Goal: Task Accomplishment & Management: Use online tool/utility

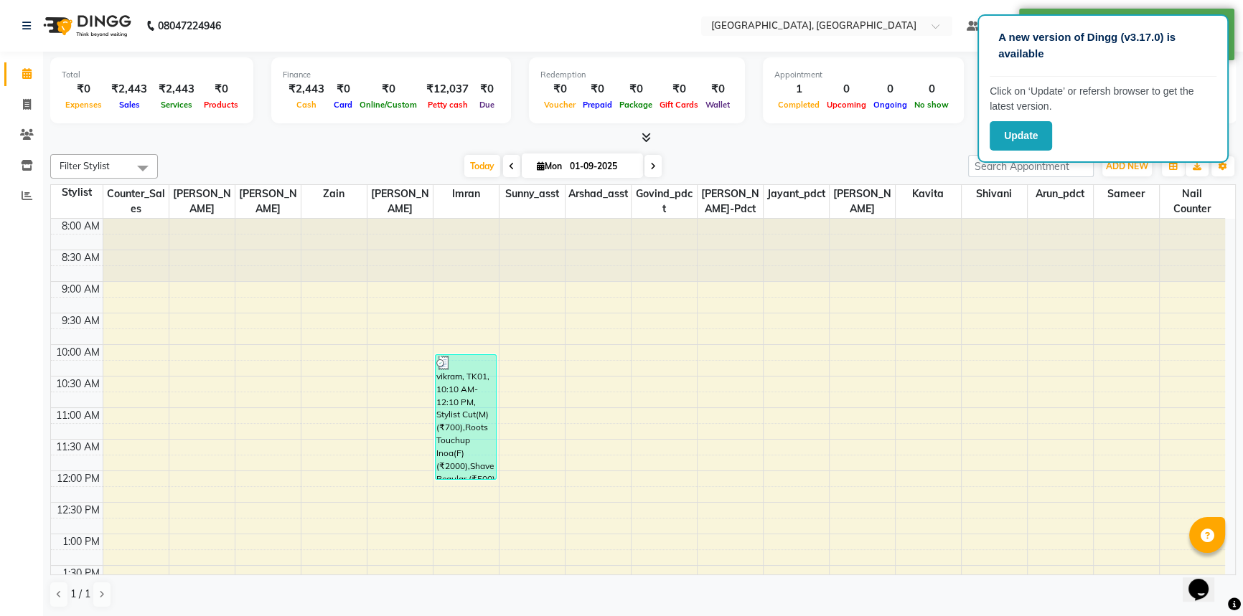
click at [914, 136] on div at bounding box center [643, 138] width 1186 height 15
click at [909, 143] on div at bounding box center [643, 138] width 1186 height 15
click at [14, 193] on span at bounding box center [26, 196] width 25 height 17
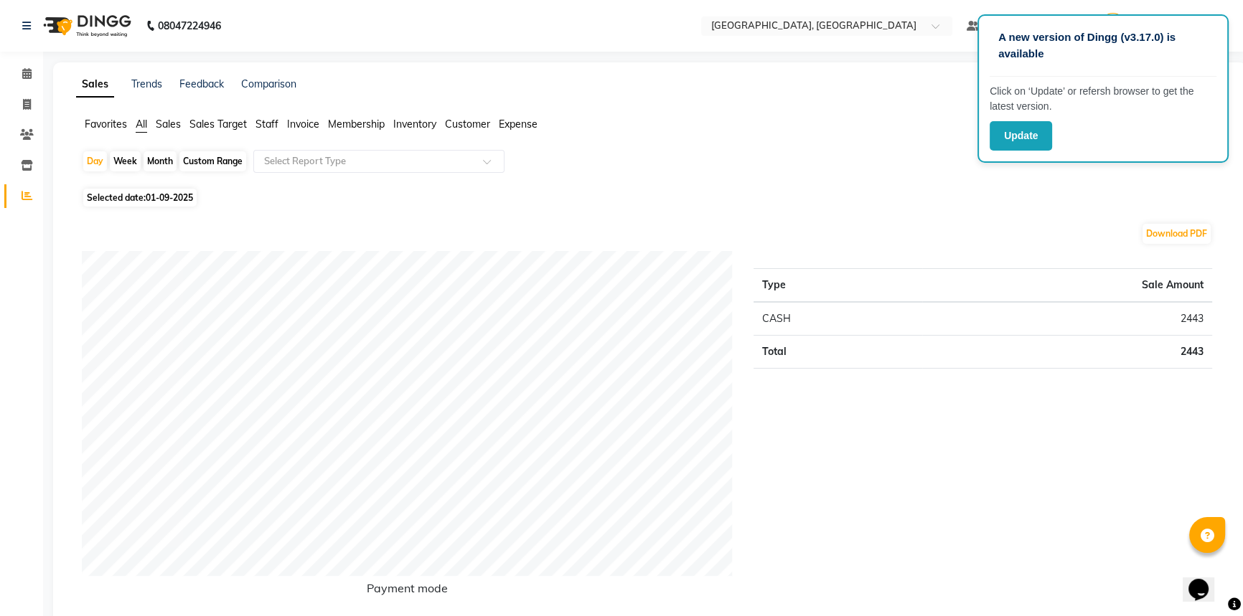
click at [223, 162] on div "Custom Range" at bounding box center [212, 161] width 67 height 20
select select "9"
select select "2025"
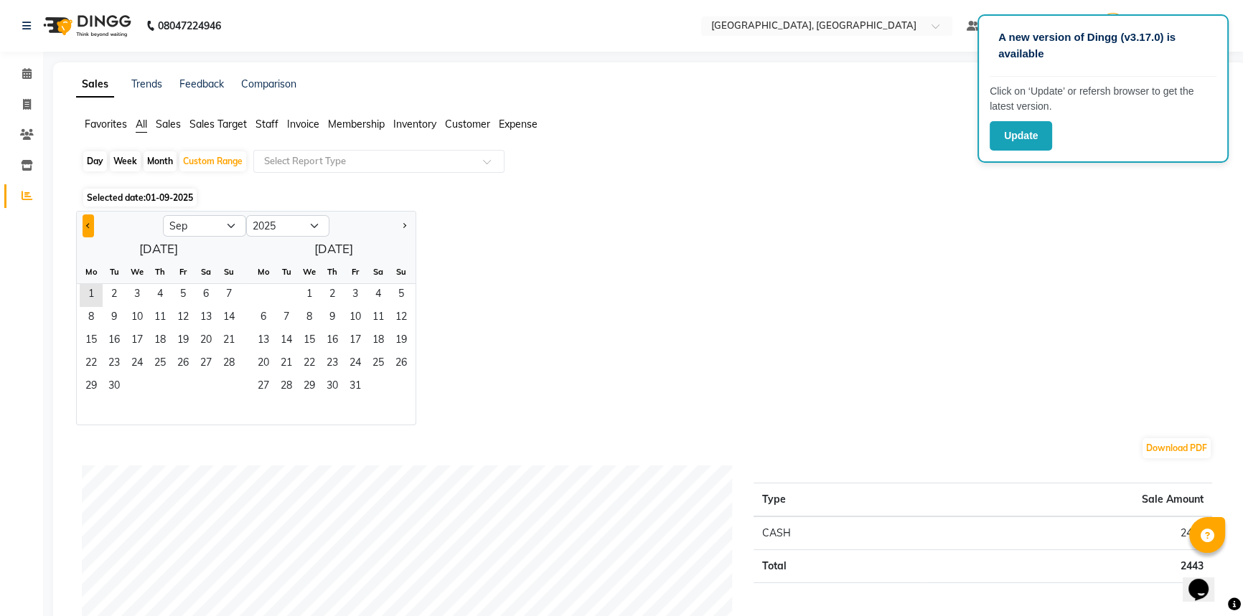
click at [86, 224] on span "Previous month" at bounding box center [88, 224] width 5 height 5
select select "8"
click at [176, 286] on span "1" at bounding box center [183, 295] width 23 height 23
click at [233, 386] on span "31" at bounding box center [228, 387] width 23 height 23
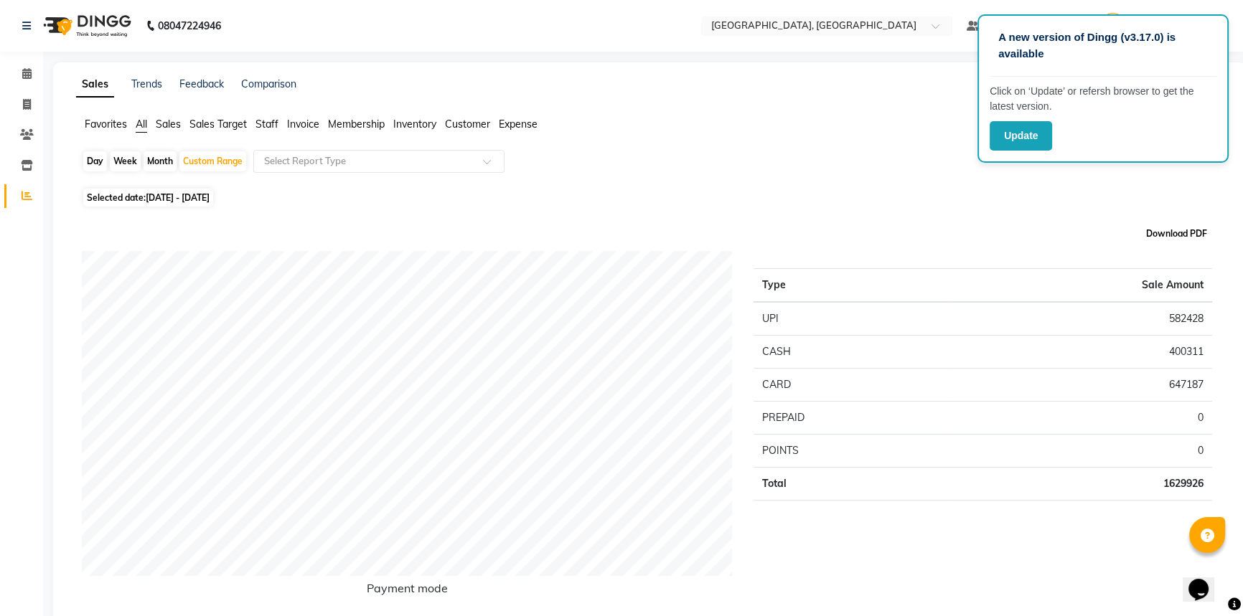
click at [1178, 233] on button "Download PDF" at bounding box center [1177, 234] width 68 height 20
click at [878, 142] on div "Favorites All Sales Sales Target Staff Invoice Membership Inventory Customer Ex…" at bounding box center [649, 130] width 1169 height 27
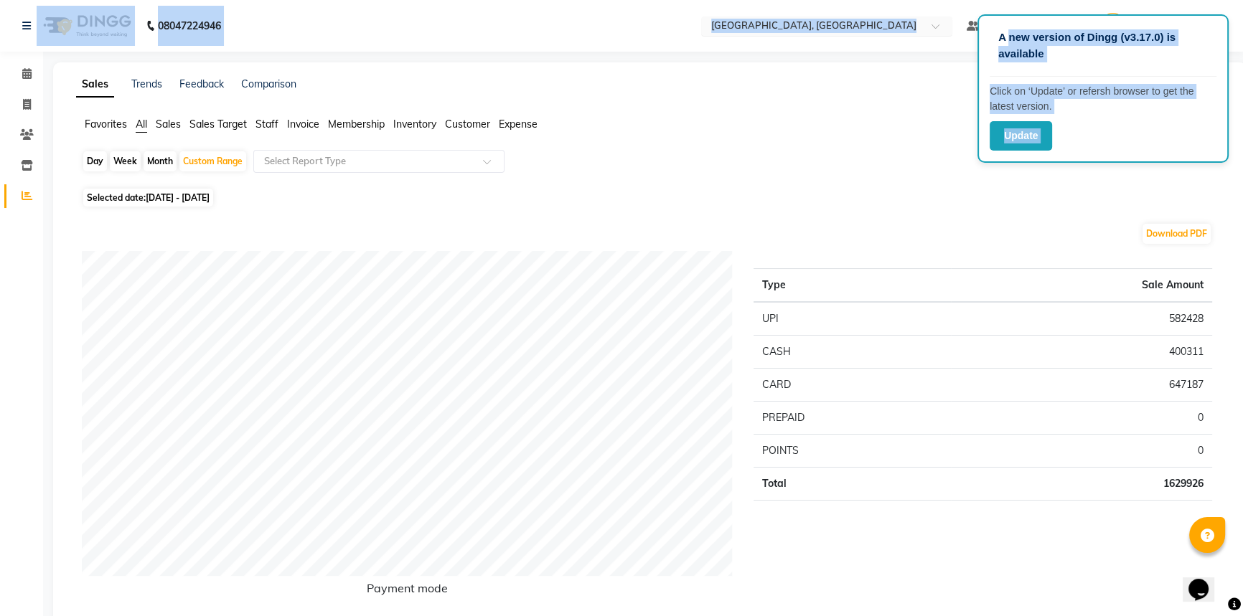
drag, startPoint x: 1008, startPoint y: 20, endPoint x: 961, endPoint y: 22, distance: 46.7
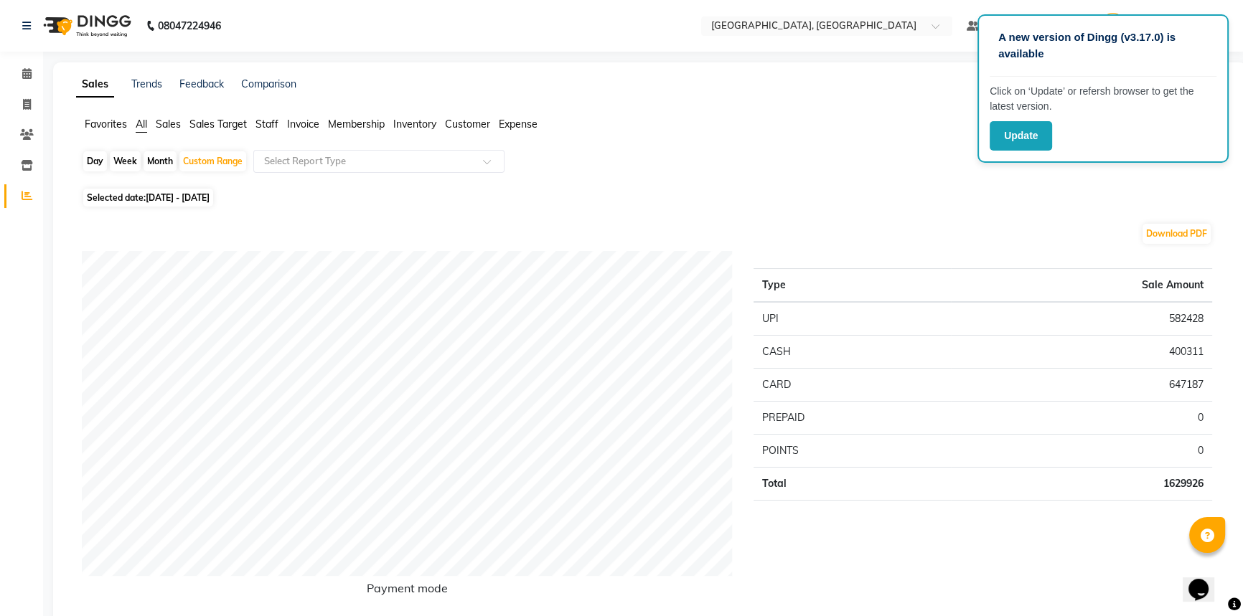
click at [912, 180] on div "Day Week Month Custom Range Select Report Type" at bounding box center [650, 167] width 1136 height 34
drag, startPoint x: 1130, startPoint y: 48, endPoint x: 1102, endPoint y: 138, distance: 93.8
click at [1102, 138] on div "A new version of Dingg (v3.17.0) is available Click on ‘Update’ or refersh brow…" at bounding box center [1102, 88] width 251 height 149
click at [1026, 133] on button "Update" at bounding box center [1021, 135] width 62 height 29
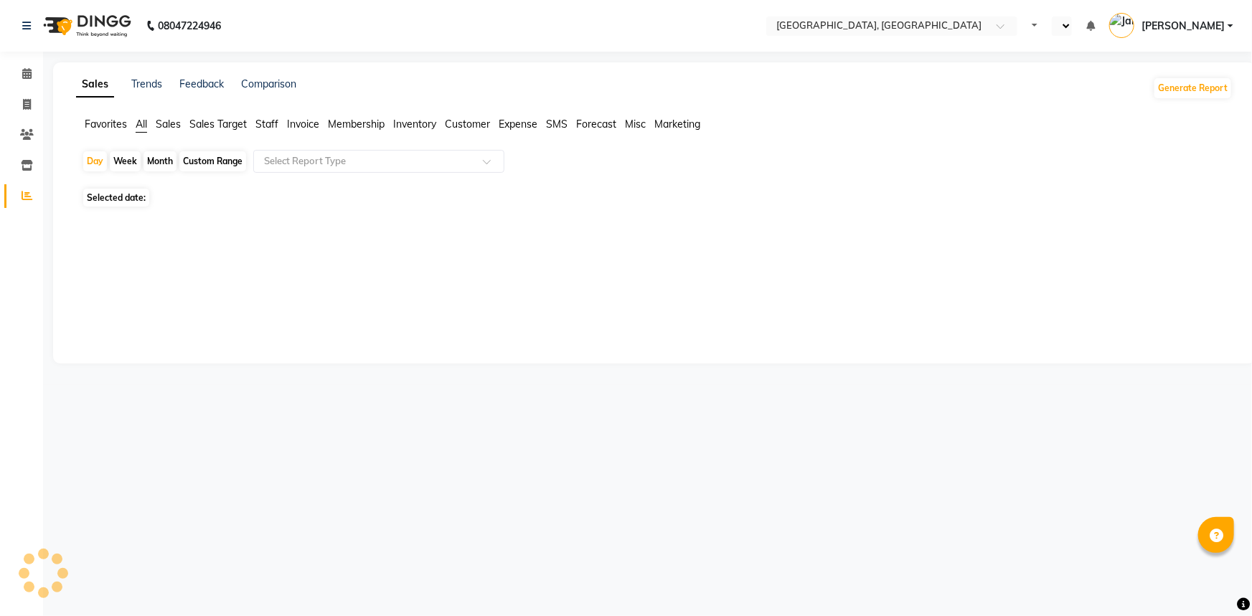
select select "en"
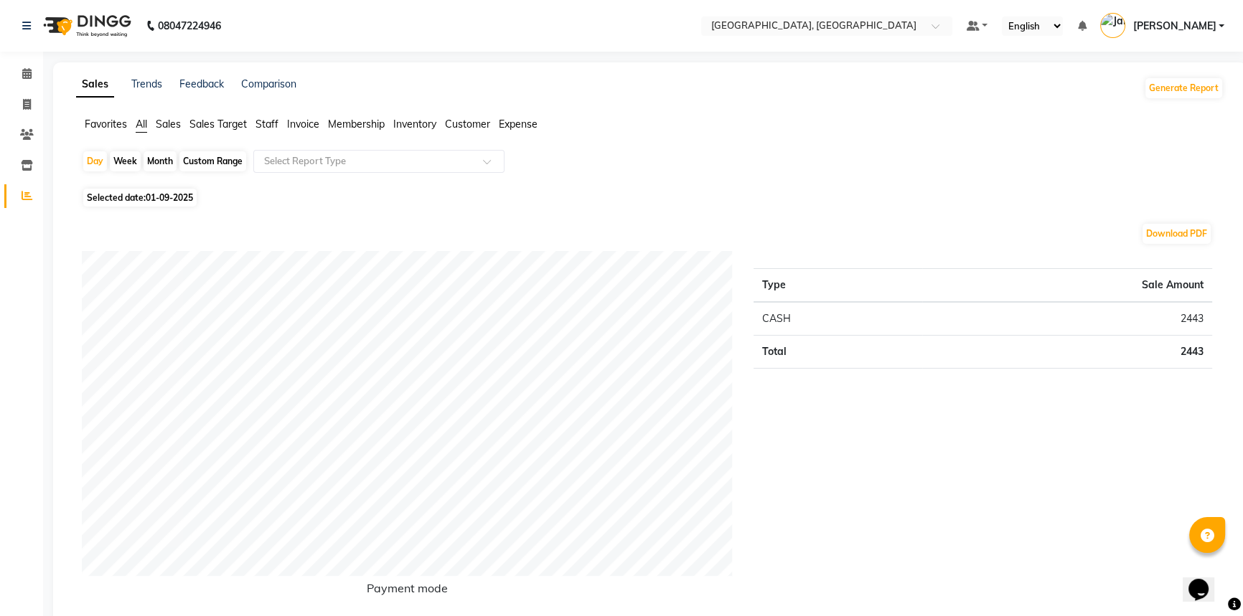
click at [195, 157] on div "Custom Range" at bounding box center [212, 161] width 67 height 20
select select "9"
select select "2025"
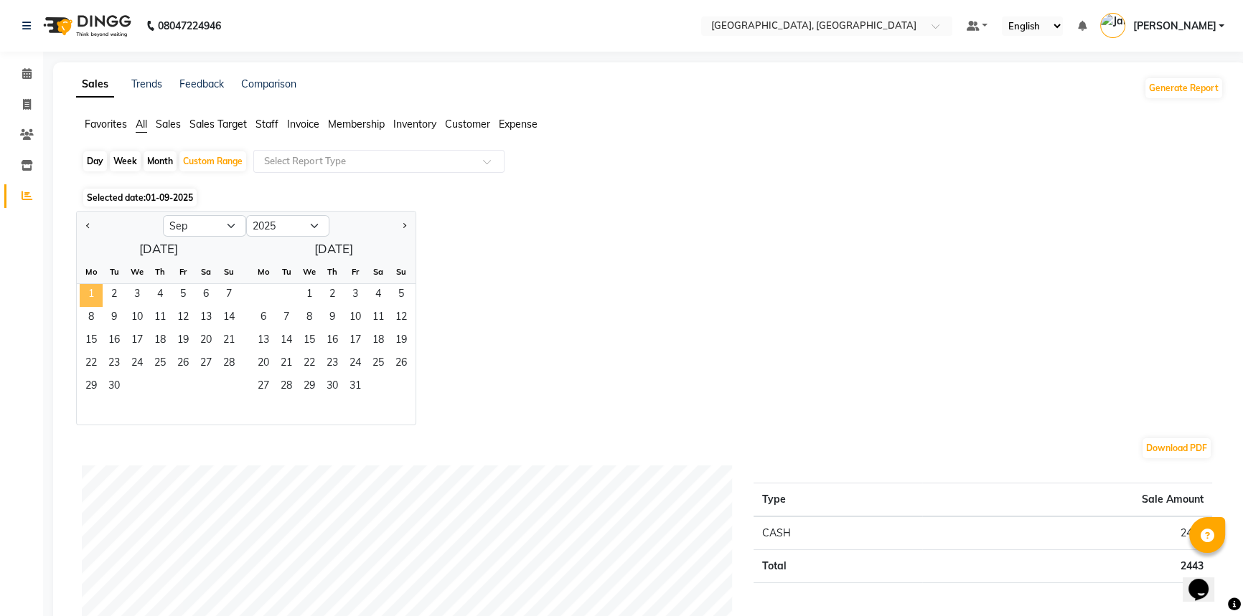
click at [92, 296] on span "1" at bounding box center [91, 295] width 23 height 23
click at [118, 388] on span "30" at bounding box center [114, 387] width 23 height 23
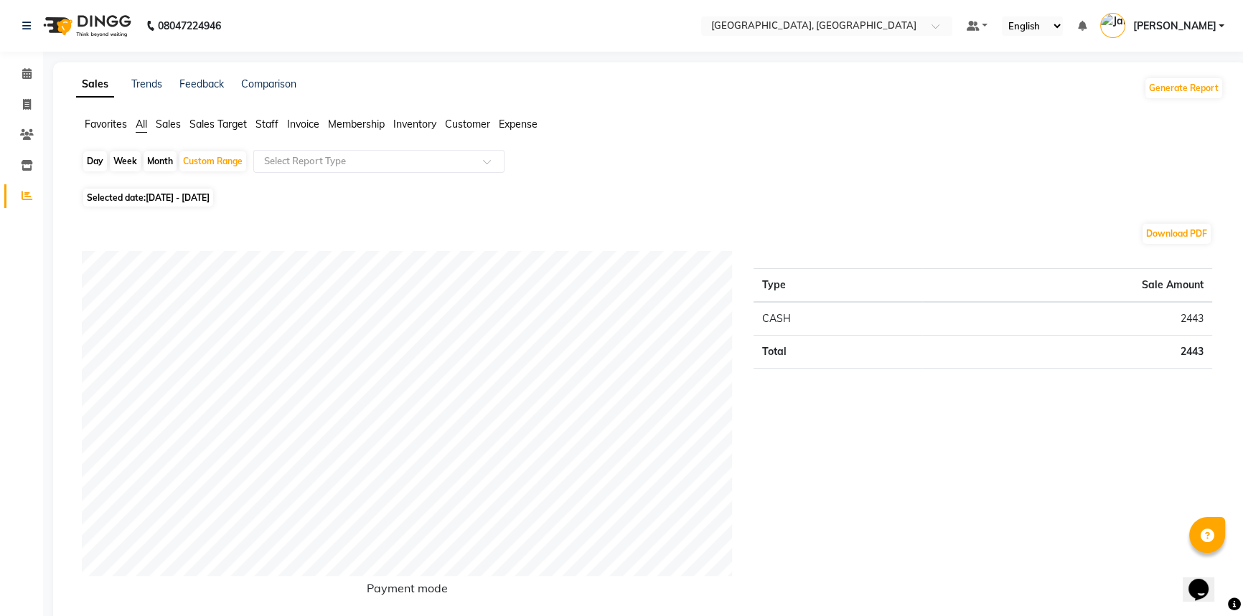
click at [210, 196] on span "[DATE] - [DATE]" at bounding box center [178, 197] width 64 height 11
select select "9"
select select "2025"
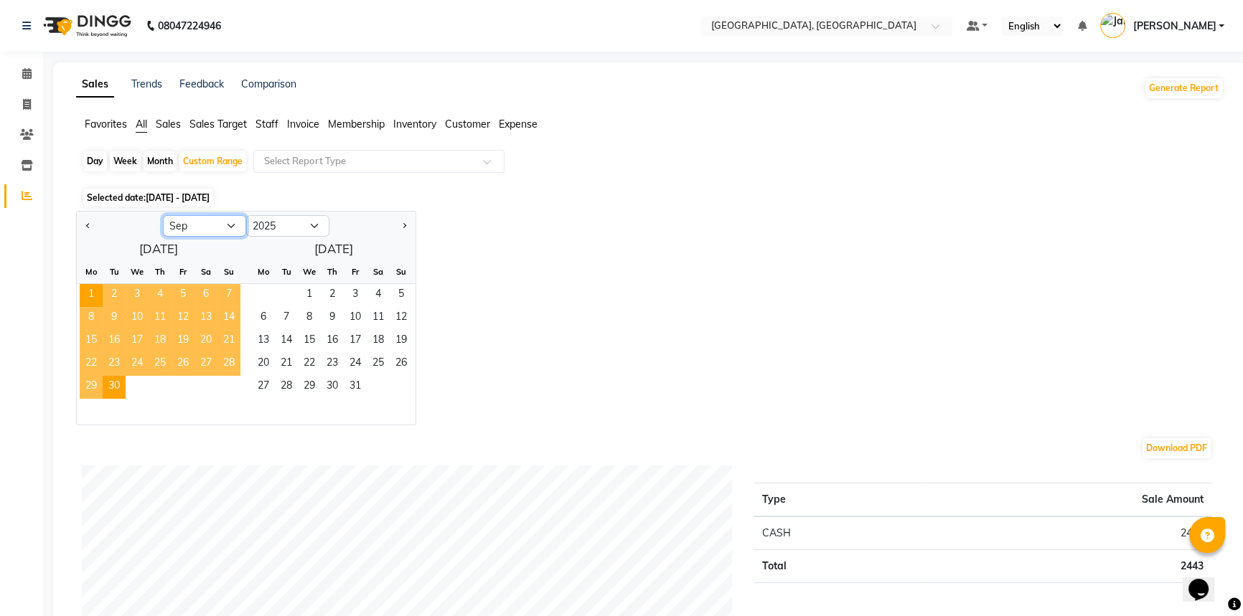
click at [230, 224] on select "Jan Feb Mar Apr May Jun [DATE] Aug Sep Oct Nov Dec" at bounding box center [204, 226] width 83 height 22
select select "8"
click at [163, 215] on select "Jan Feb Mar Apr May Jun [DATE] Aug Sep Oct Nov Dec" at bounding box center [204, 226] width 83 height 22
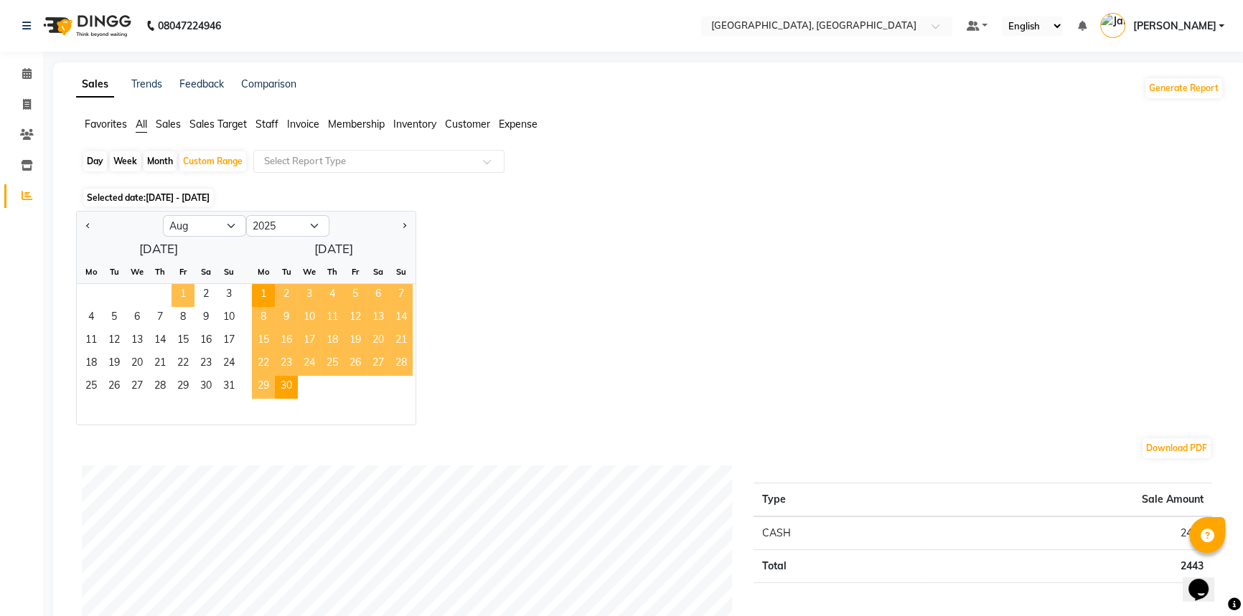
click at [178, 290] on span "1" at bounding box center [183, 295] width 23 height 23
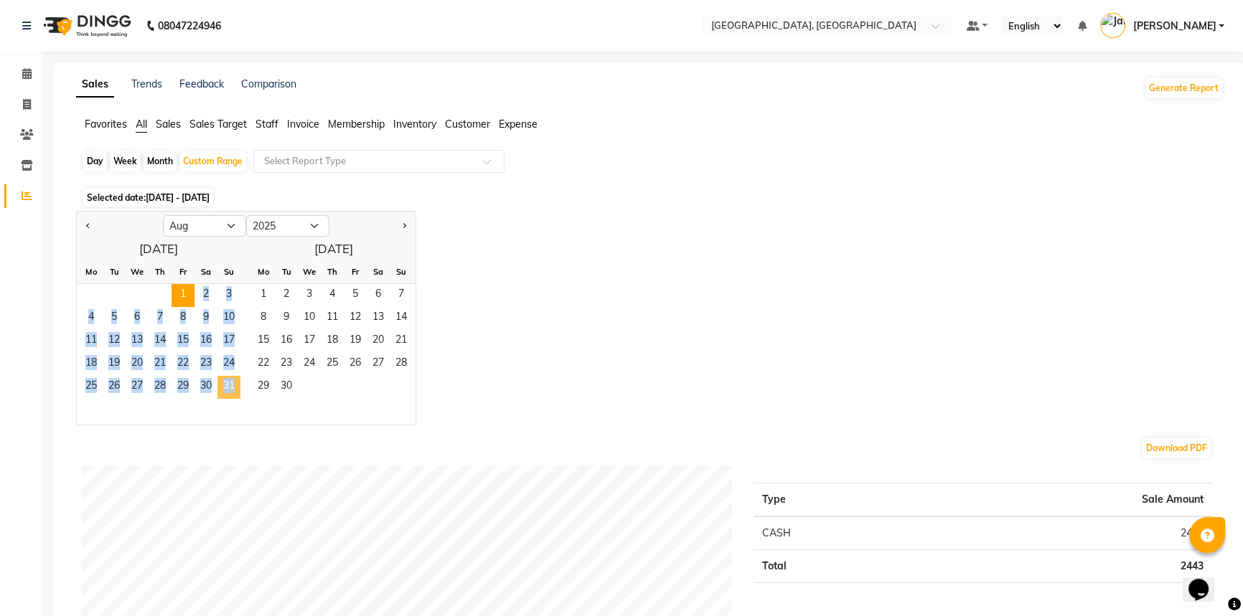
drag, startPoint x: 178, startPoint y: 290, endPoint x: 228, endPoint y: 390, distance: 111.4
click at [228, 390] on ngb-datepicker-month "Mo Tu We Th Fr Sa Su 1 2 3 4 5 6 7 8 9 10 11 12 13 14 15 16 17 18 19 20 21 22 2…" at bounding box center [159, 343] width 164 height 164
click at [228, 390] on span "31" at bounding box center [228, 387] width 23 height 23
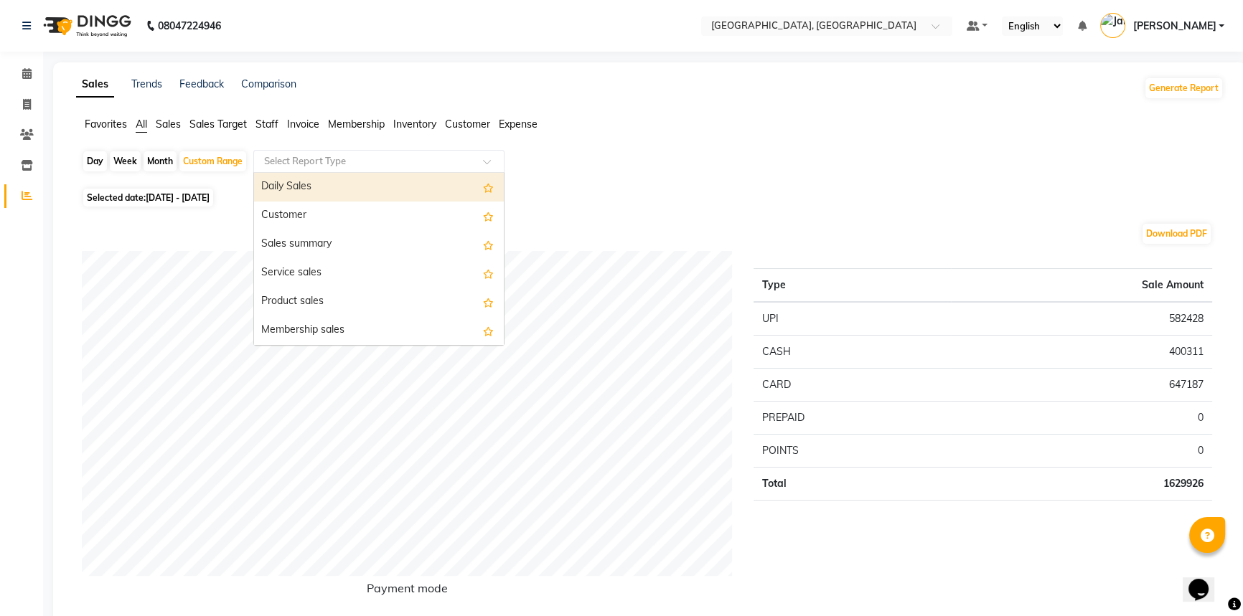
click at [487, 159] on span at bounding box center [492, 166] width 18 height 14
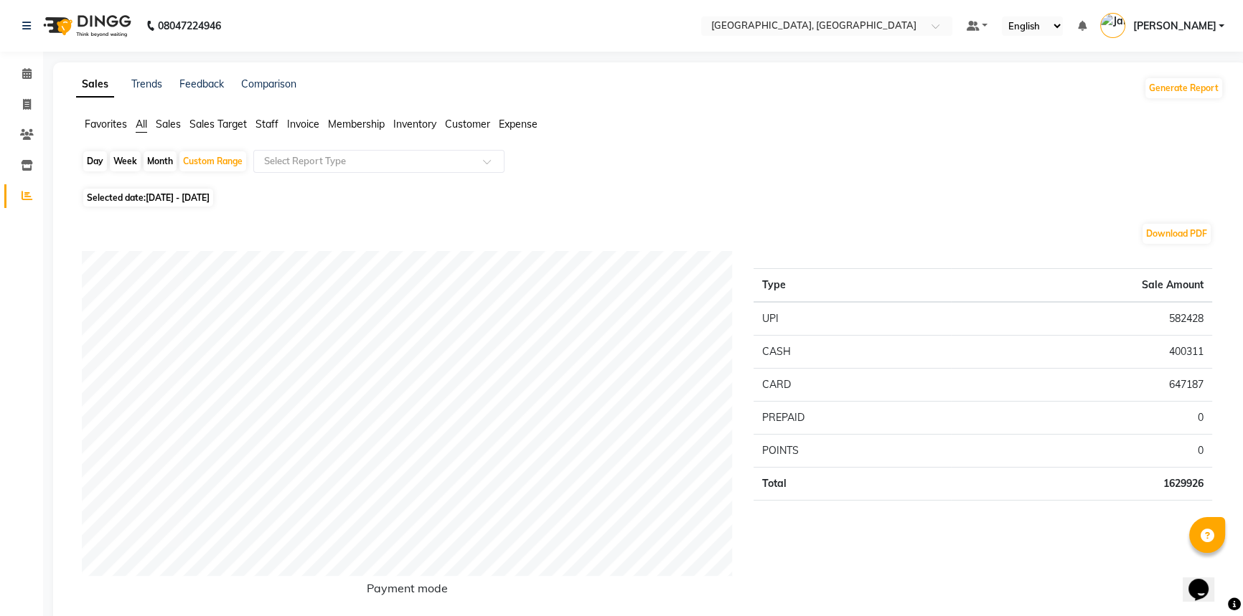
drag, startPoint x: 698, startPoint y: 174, endPoint x: 1101, endPoint y: 126, distance: 406.2
click at [718, 169] on div "Day Week Month Custom Range Select Report Type" at bounding box center [650, 167] width 1136 height 34
click at [1199, 83] on button "Generate Report" at bounding box center [1183, 88] width 77 height 20
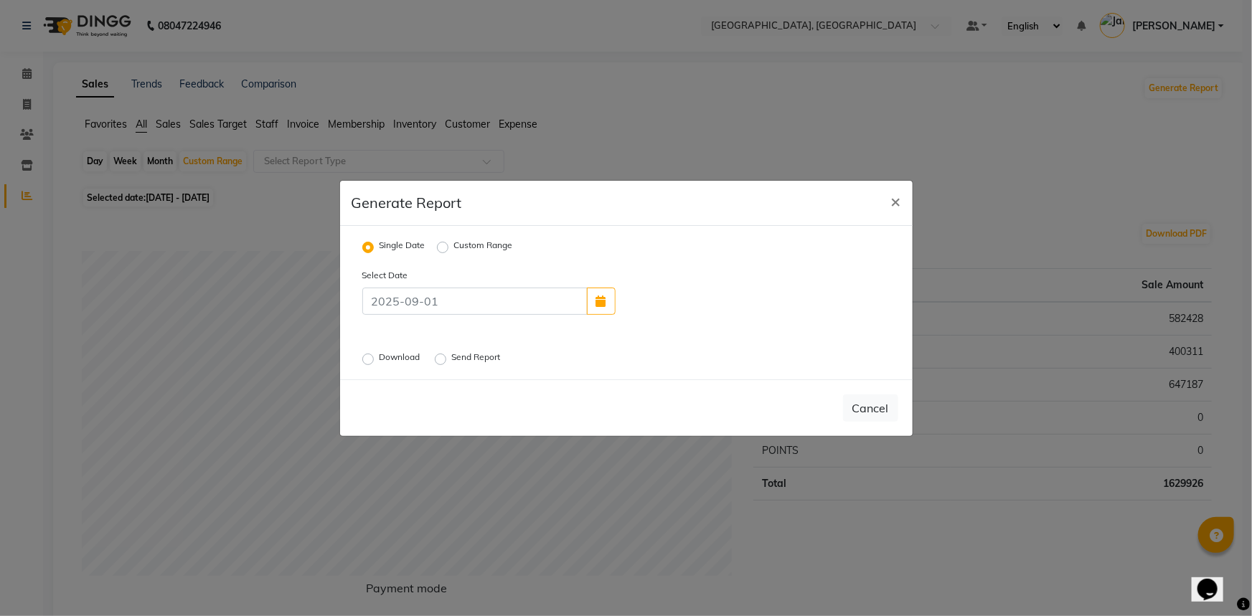
click at [380, 361] on label "Download" at bounding box center [402, 359] width 44 height 17
click at [368, 361] on input "Download" at bounding box center [370, 359] width 10 height 10
radio input "true"
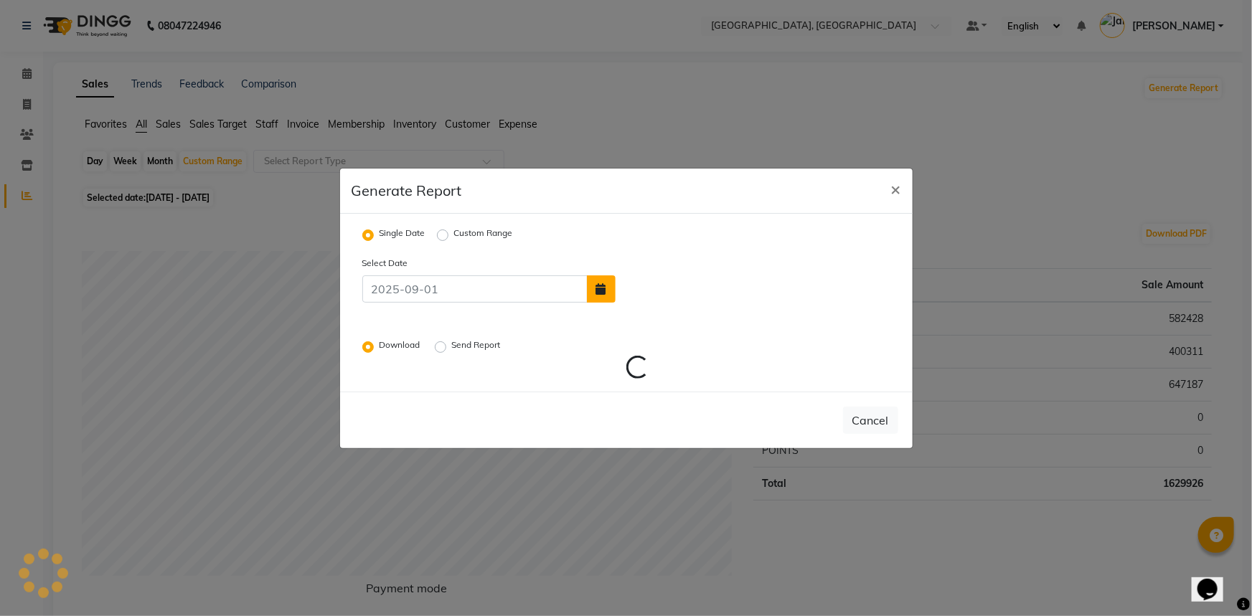
click at [602, 291] on icon "button" at bounding box center [601, 288] width 10 height 11
select select "9"
select select "2025"
click at [633, 209] on button "Previous month" at bounding box center [630, 208] width 12 height 23
select select "8"
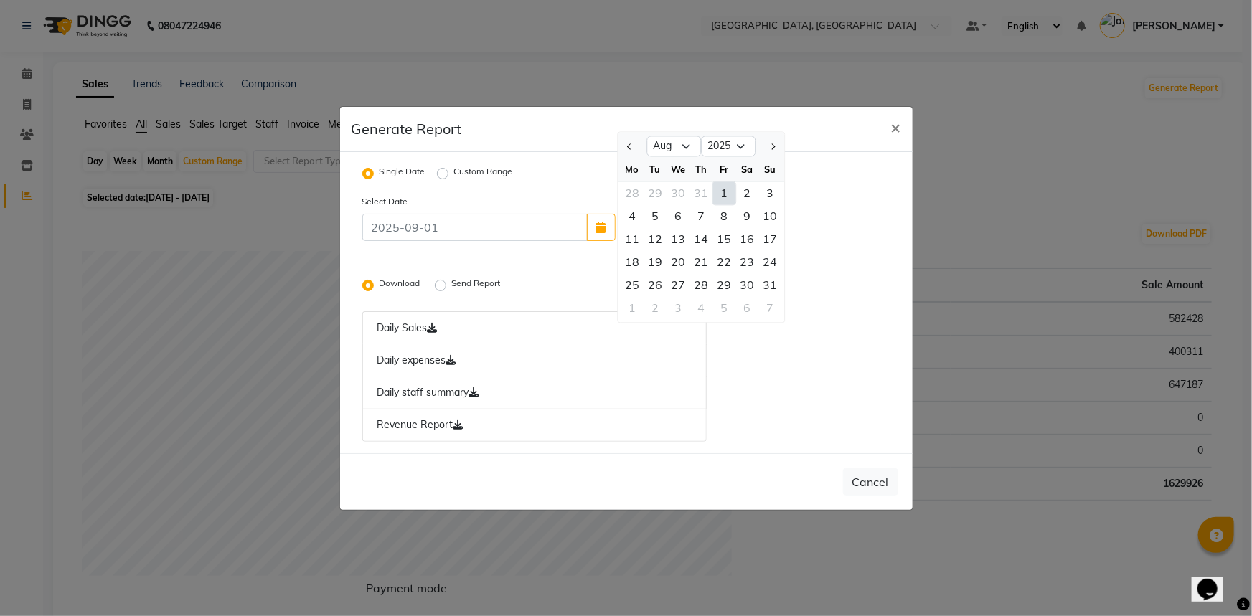
click at [717, 191] on div "1" at bounding box center [724, 193] width 23 height 23
type input "[DATE]"
radio input "false"
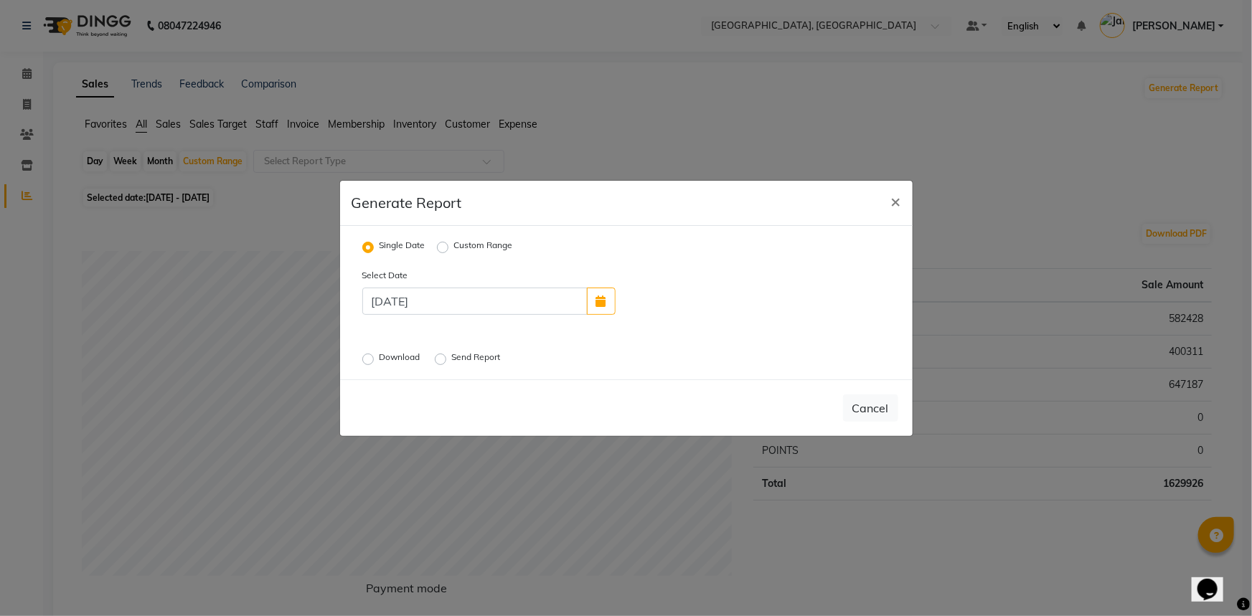
click at [454, 246] on label "Custom Range" at bounding box center [483, 247] width 59 height 17
click at [441, 246] on input "Custom Range" at bounding box center [445, 247] width 10 height 10
radio input "true"
select select "9"
select select "2025"
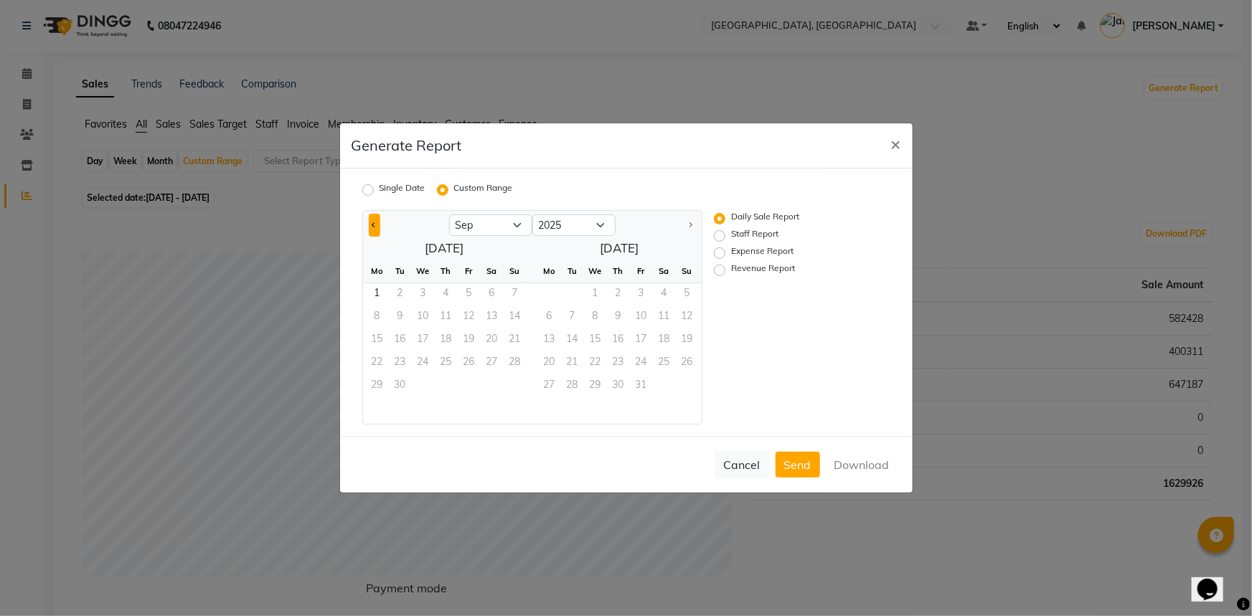
click at [374, 223] on span "Previous month" at bounding box center [374, 224] width 5 height 5
select select "8"
click at [464, 284] on span "1" at bounding box center [469, 294] width 23 height 23
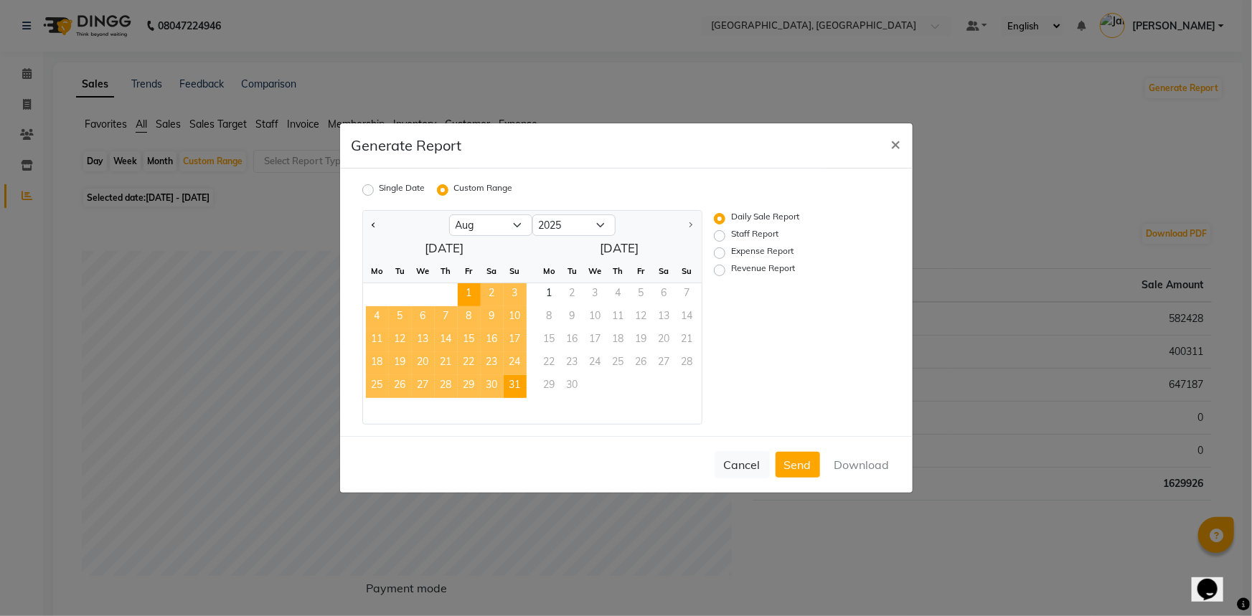
click at [514, 382] on span "31" at bounding box center [515, 386] width 23 height 23
click at [731, 273] on label "Revenue Report" at bounding box center [763, 270] width 64 height 17
click at [717, 273] on input "Revenue Report" at bounding box center [722, 271] width 10 height 10
radio input "true"
click at [843, 472] on button "Download" at bounding box center [862, 465] width 72 height 26
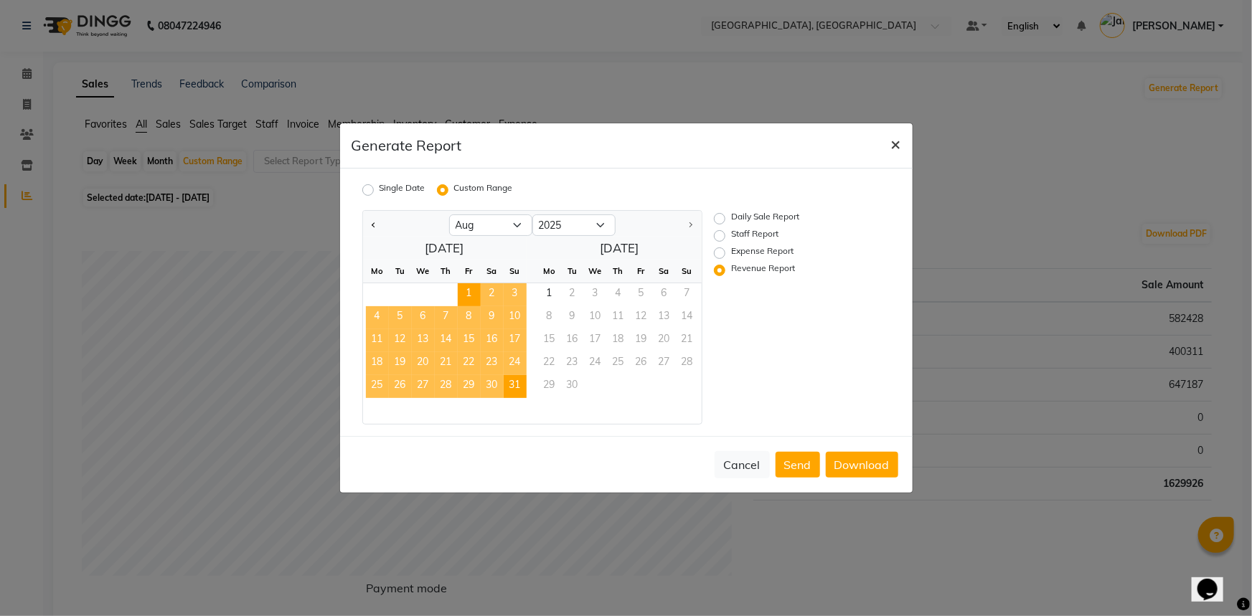
click at [897, 143] on span "×" at bounding box center [896, 144] width 10 height 22
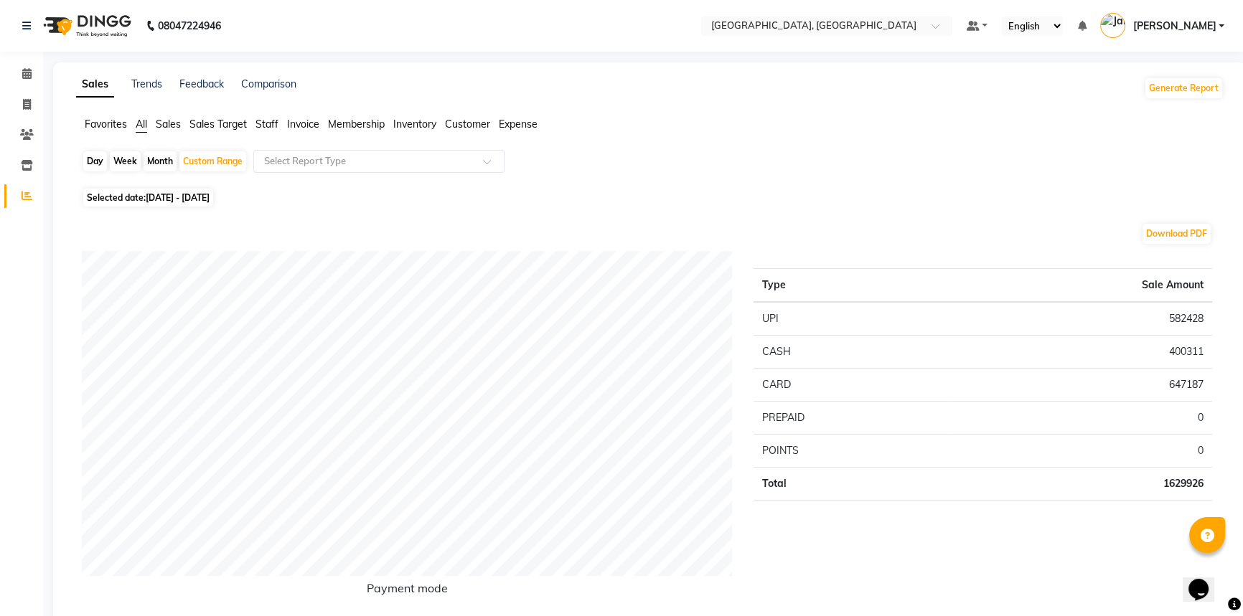
click at [272, 123] on span "Staff" at bounding box center [266, 124] width 23 height 13
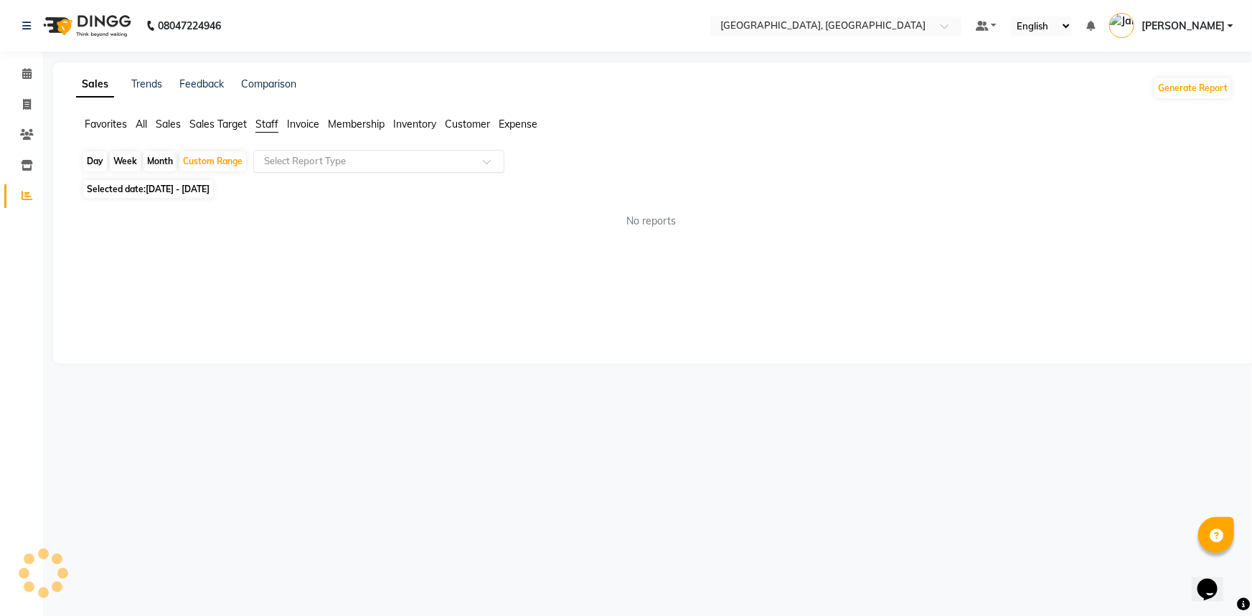
click at [289, 161] on input "text" at bounding box center [364, 161] width 207 height 14
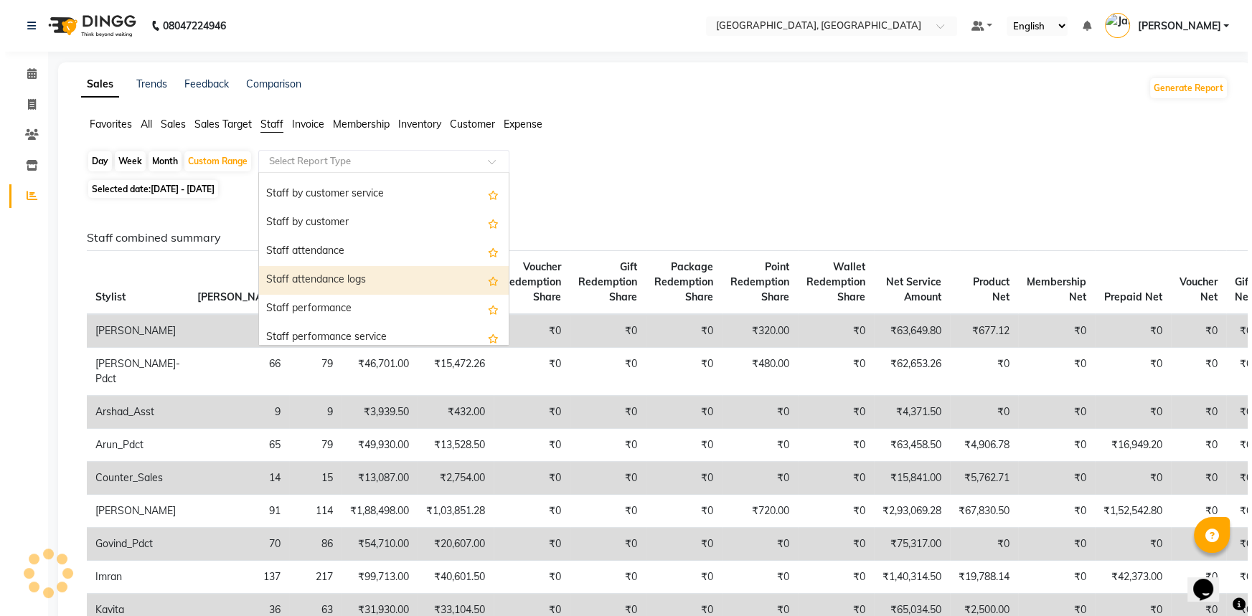
scroll to position [195, 0]
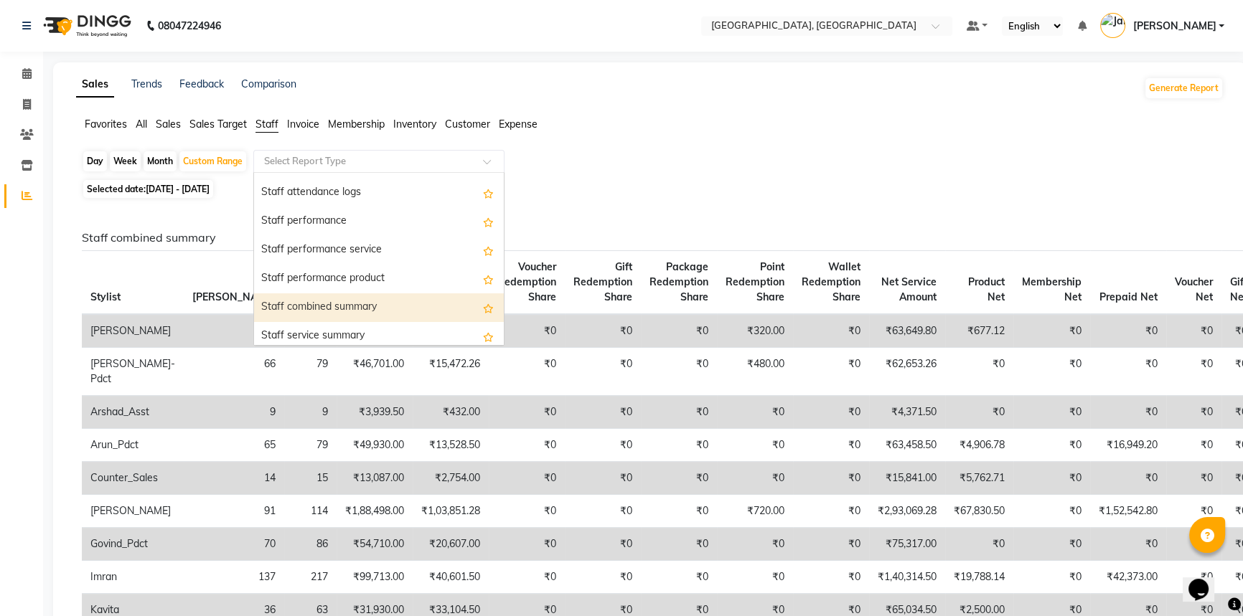
click at [324, 305] on div "Staff combined summary" at bounding box center [379, 308] width 250 height 29
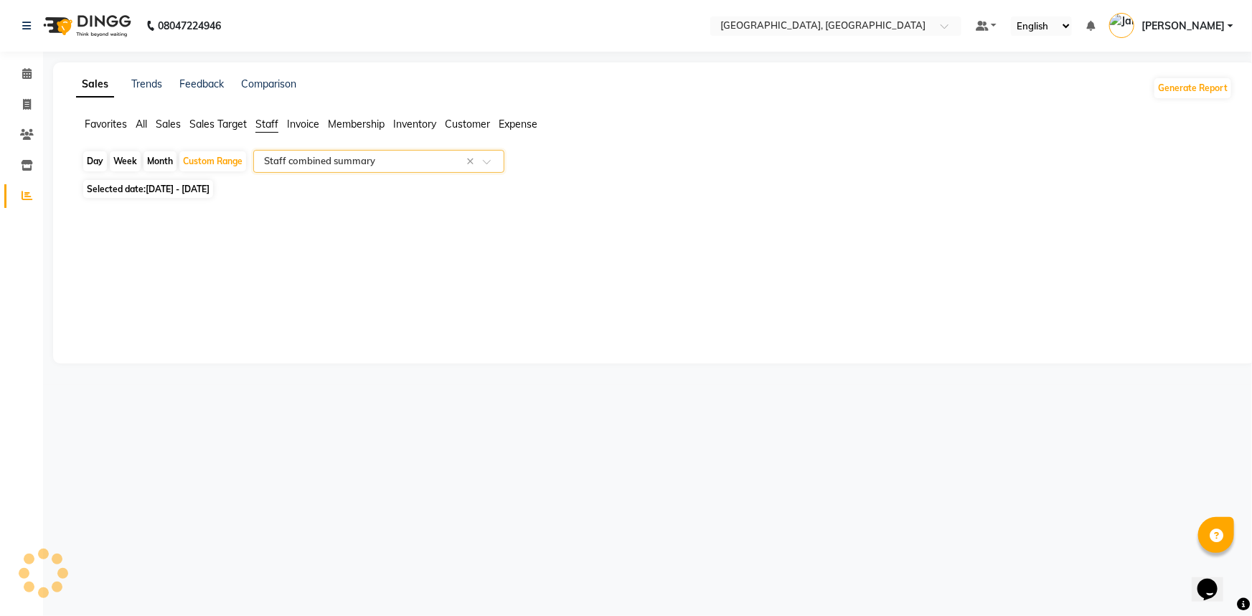
select select "full_report"
select select "csv"
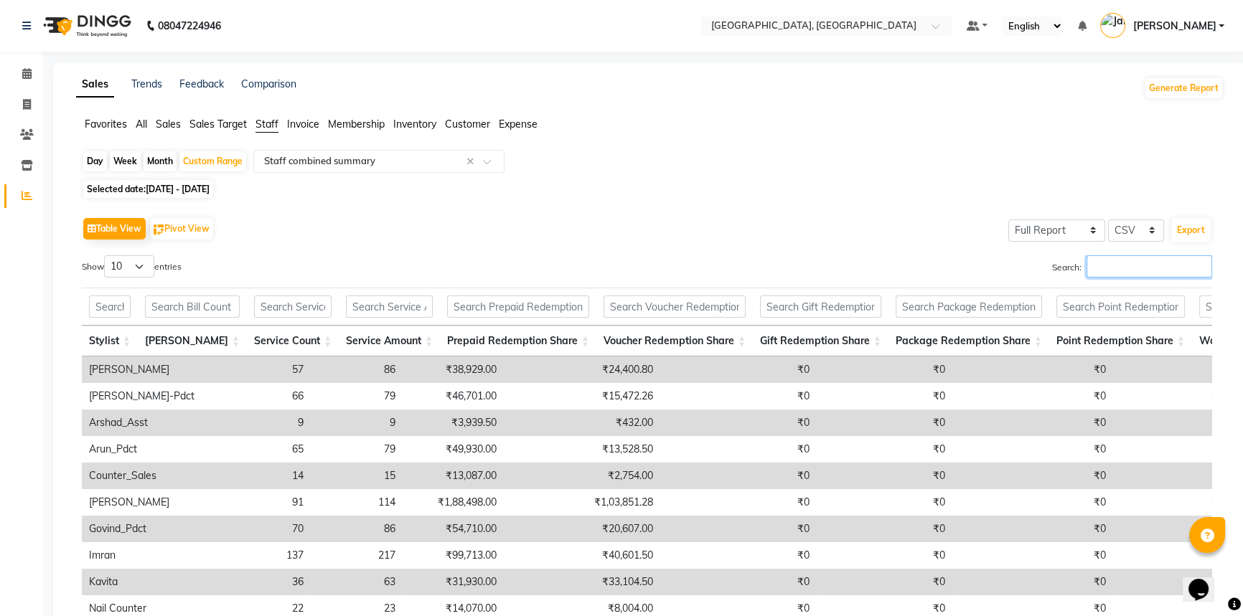
click at [1106, 263] on input "Search:" at bounding box center [1150, 266] width 126 height 22
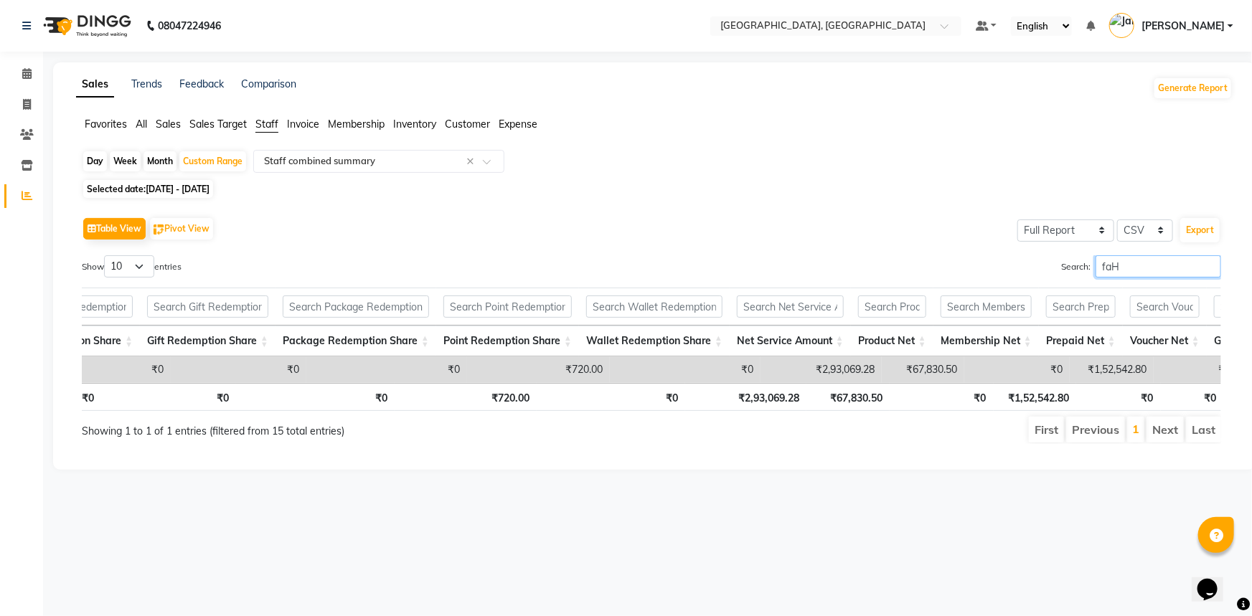
scroll to position [0, 638]
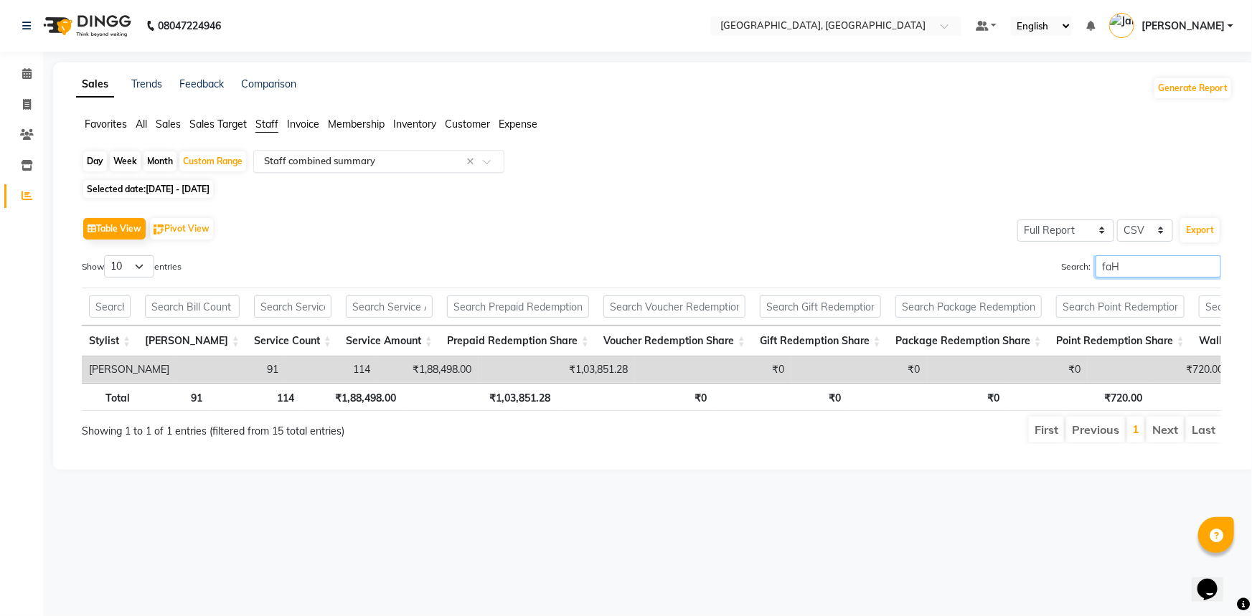
type input "faH"
click at [405, 160] on input "text" at bounding box center [364, 161] width 207 height 14
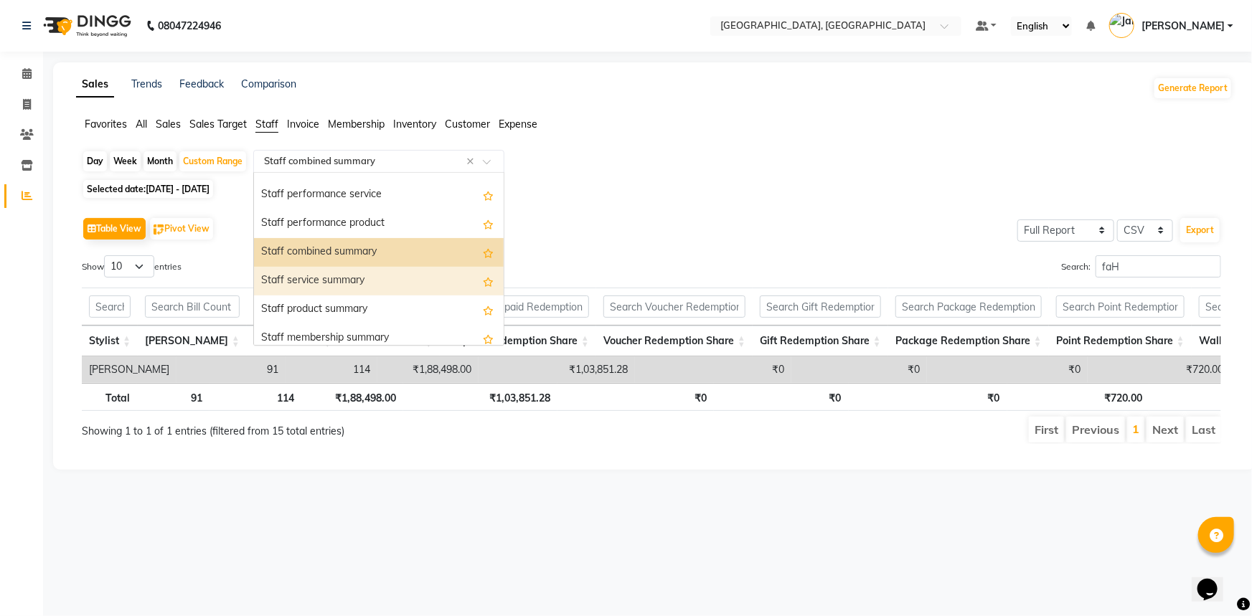
click at [367, 280] on div "Staff service summary" at bounding box center [379, 281] width 250 height 29
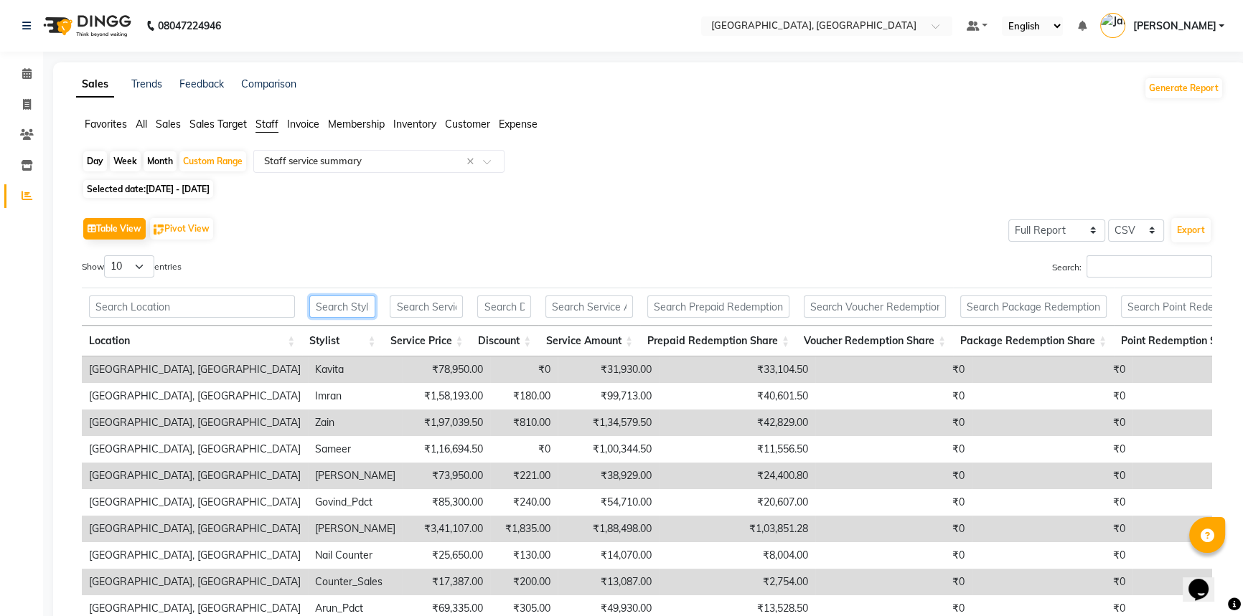
click at [363, 304] on input "text" at bounding box center [342, 307] width 66 height 22
click at [395, 162] on input "text" at bounding box center [364, 161] width 207 height 14
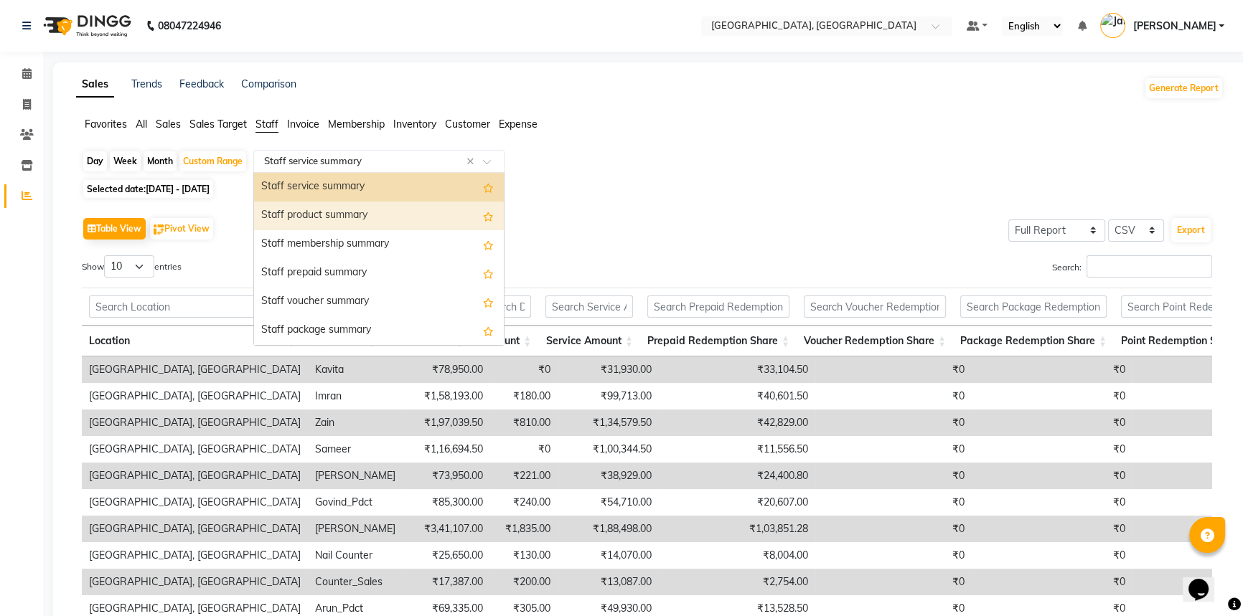
click at [380, 220] on div "Staff product summary" at bounding box center [379, 216] width 250 height 29
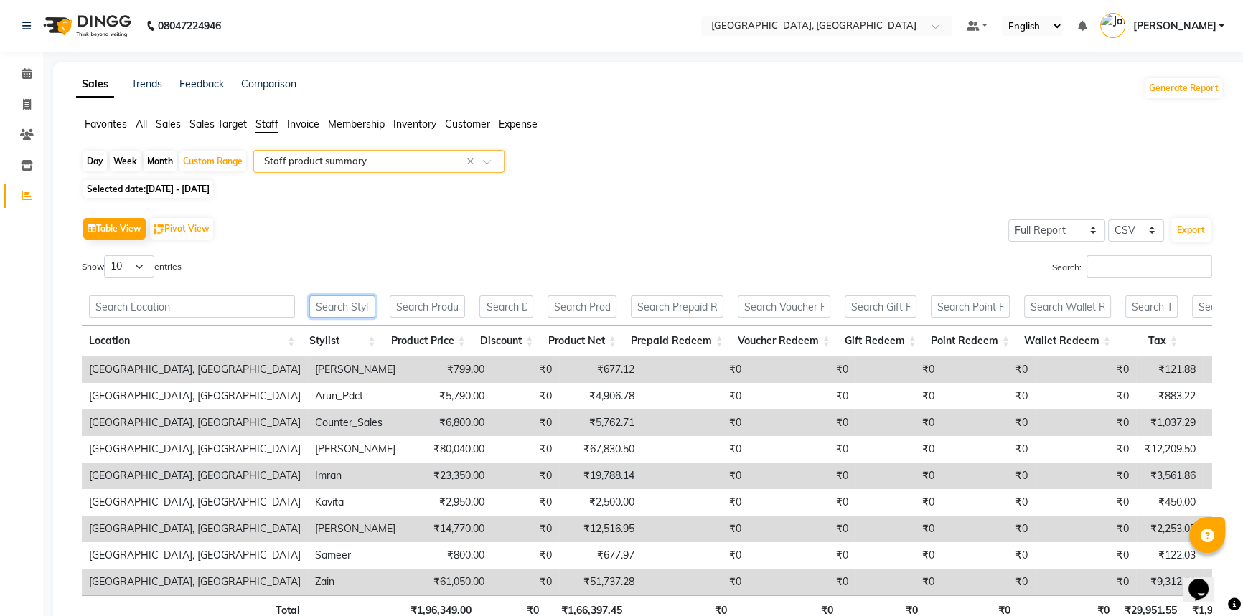
click at [360, 308] on input "text" at bounding box center [342, 307] width 66 height 22
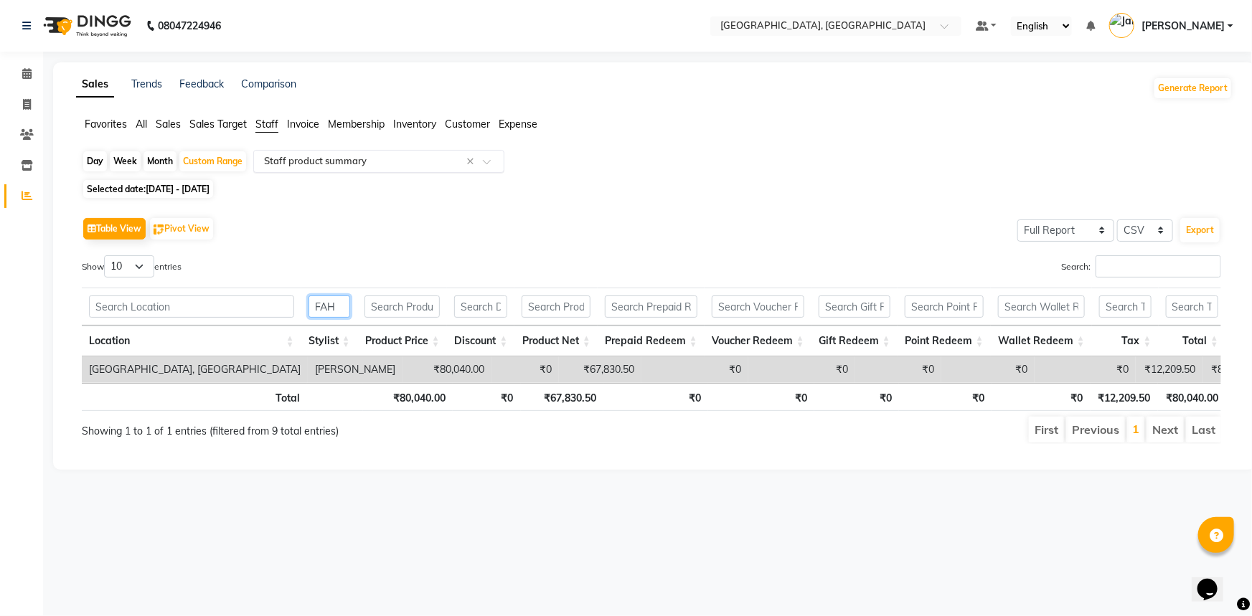
type input "FAH"
click at [304, 161] on input "text" at bounding box center [364, 161] width 207 height 14
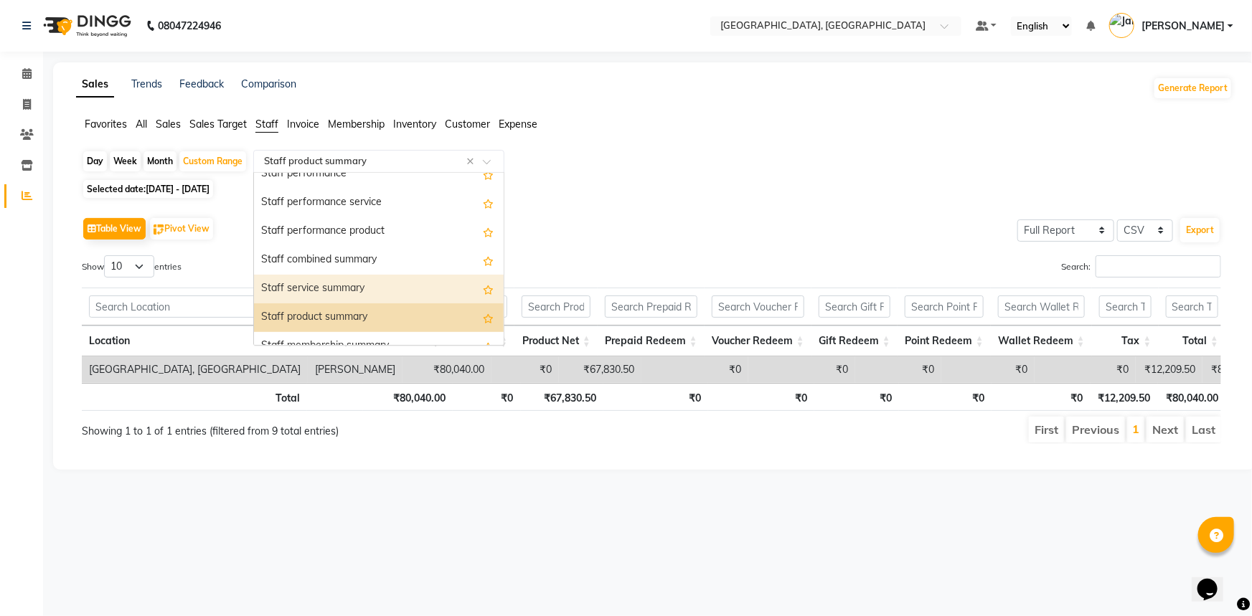
click at [315, 284] on div "Staff service summary" at bounding box center [379, 289] width 250 height 29
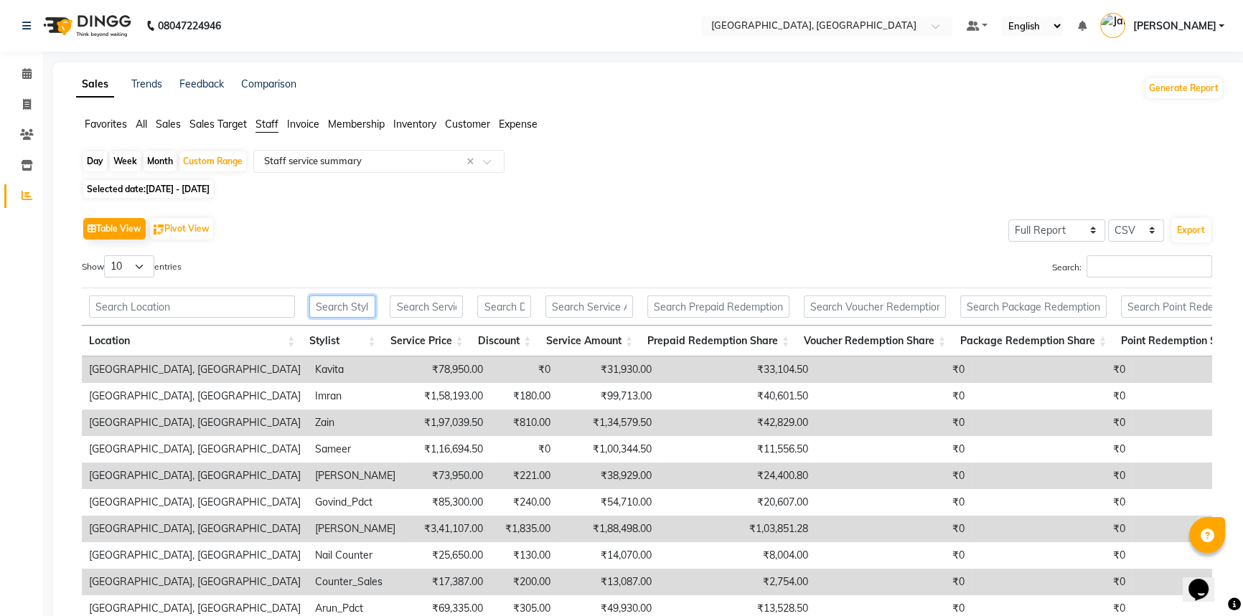
click at [329, 304] on input "text" at bounding box center [342, 307] width 66 height 22
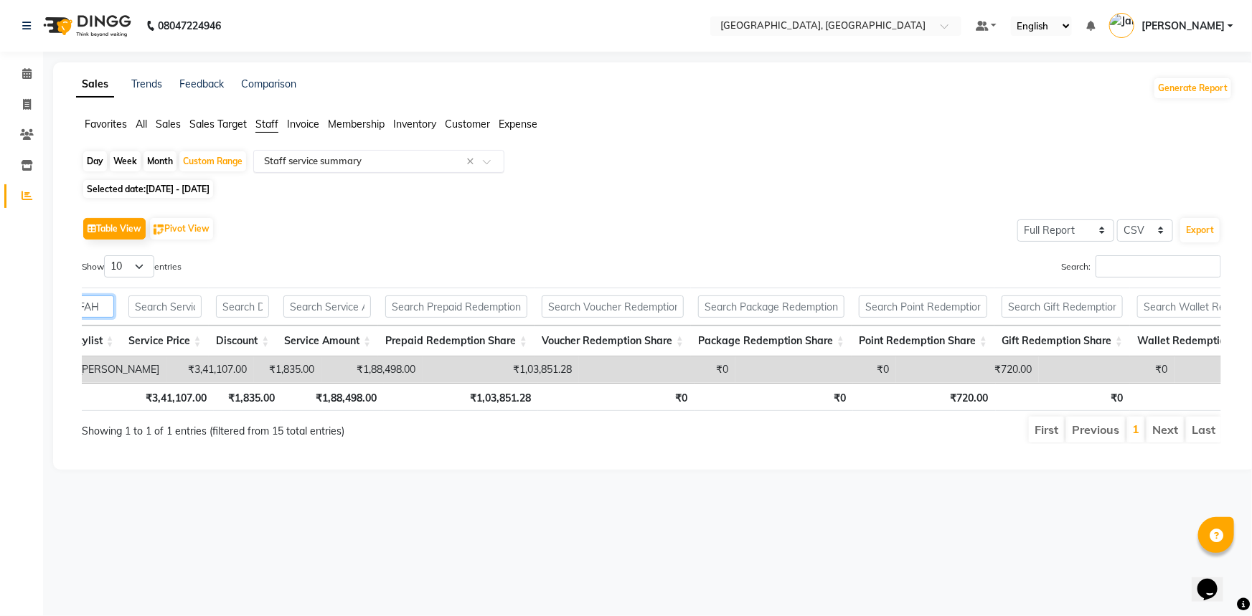
type input "FAH"
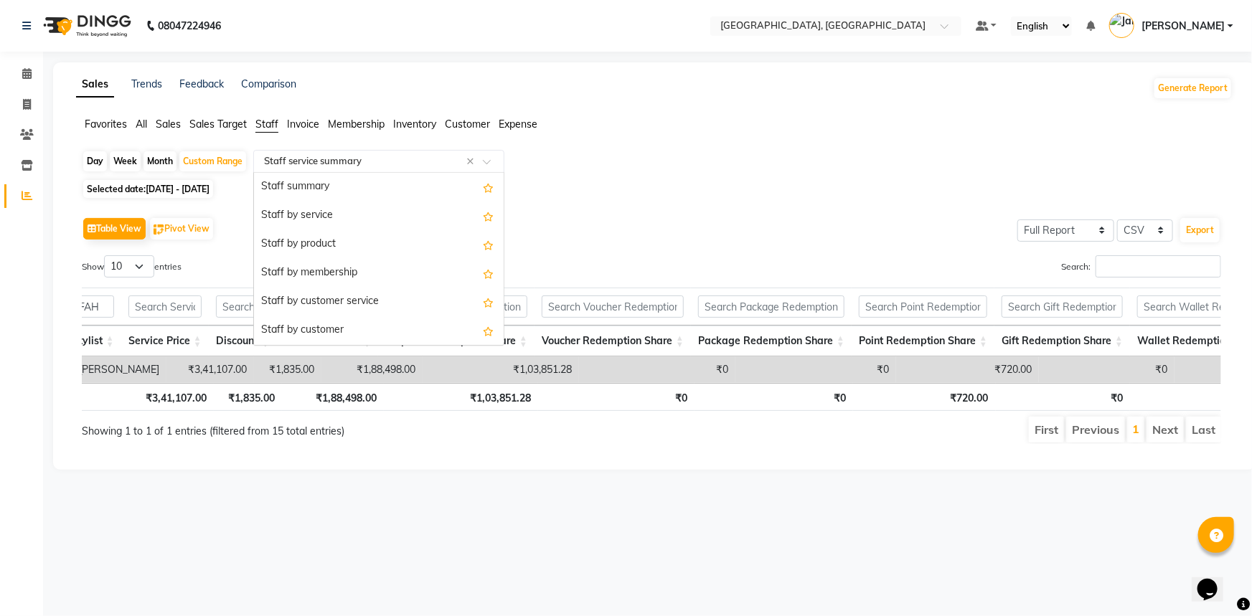
click at [491, 159] on span at bounding box center [492, 166] width 18 height 14
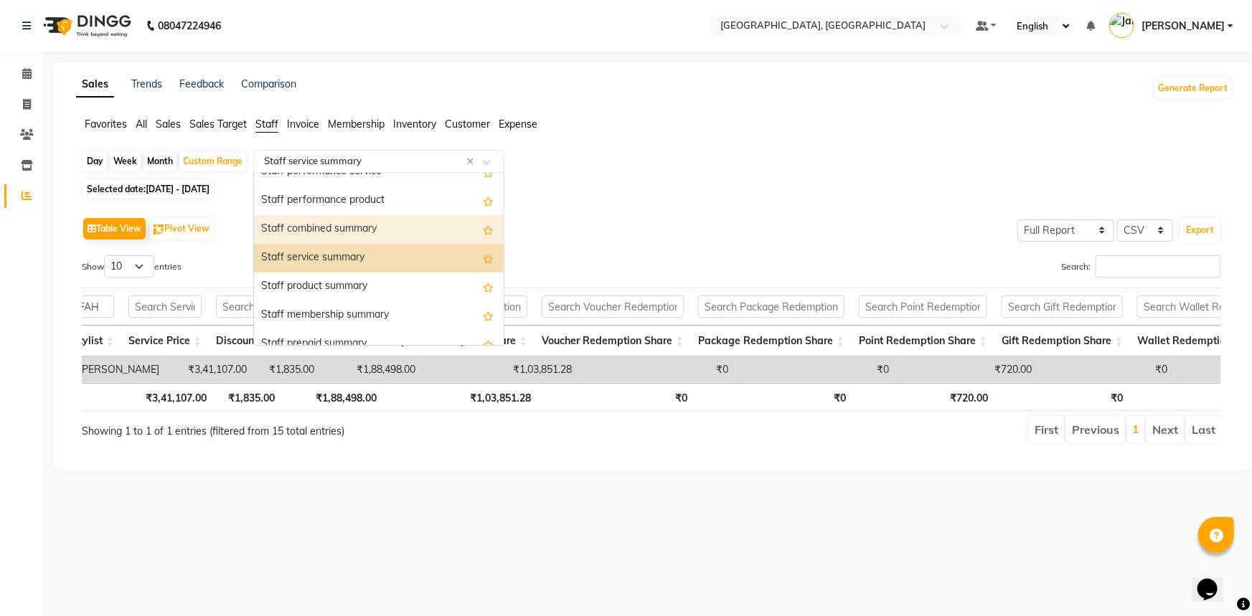
click at [400, 221] on div "Staff combined summary" at bounding box center [379, 229] width 250 height 29
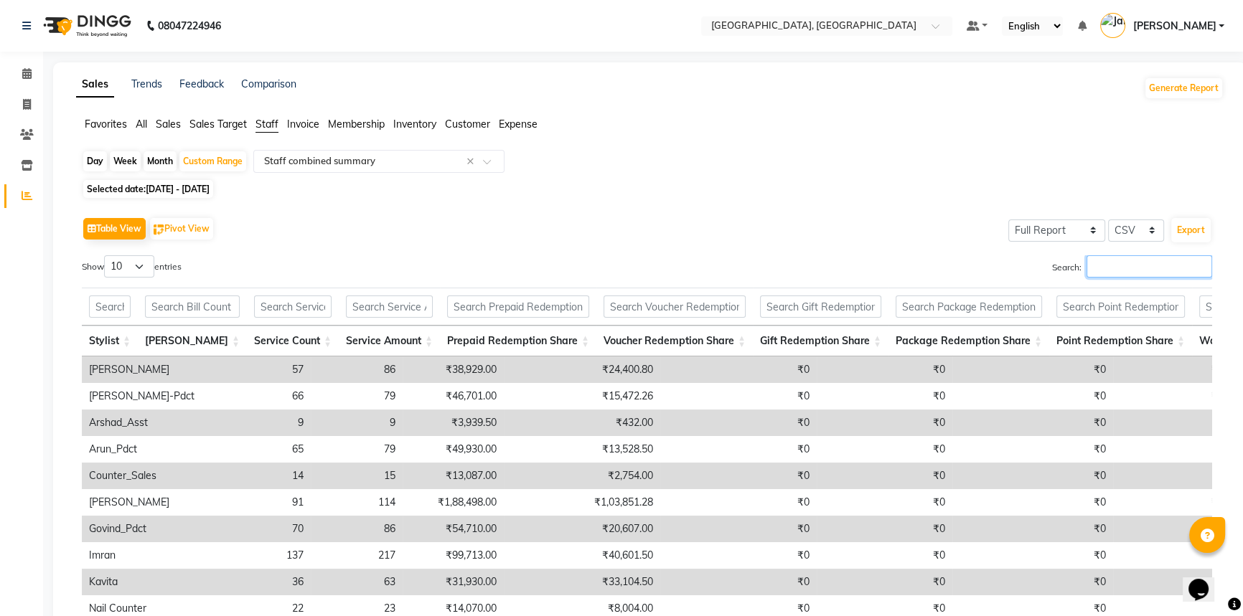
click at [1122, 262] on input "Search:" at bounding box center [1150, 266] width 126 height 22
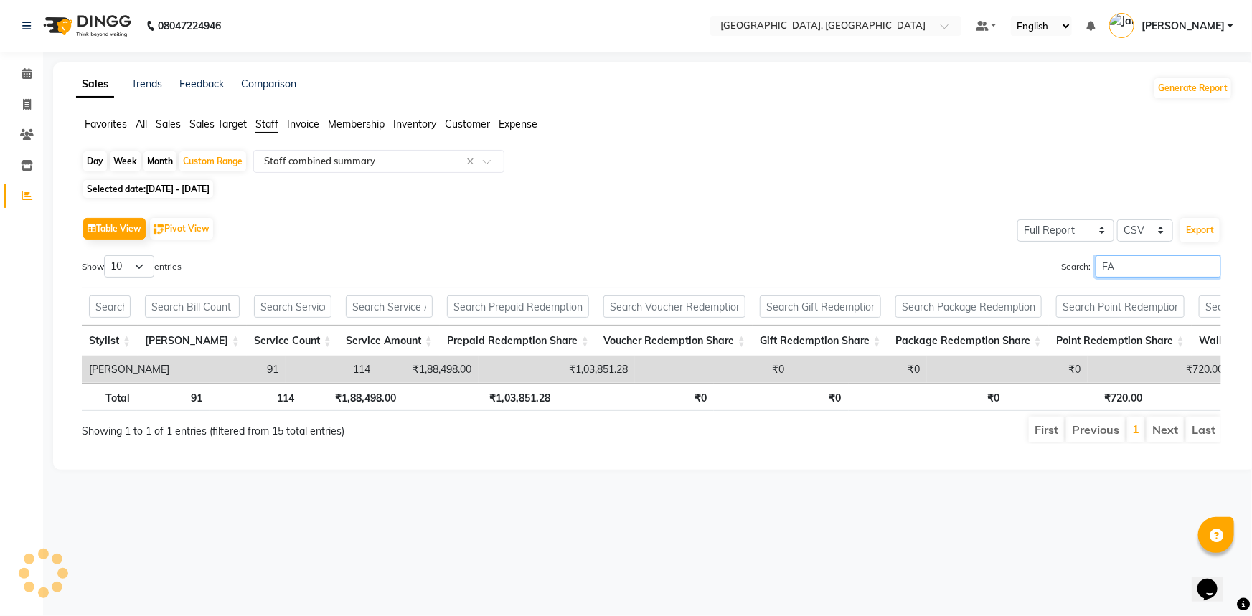
type input "F"
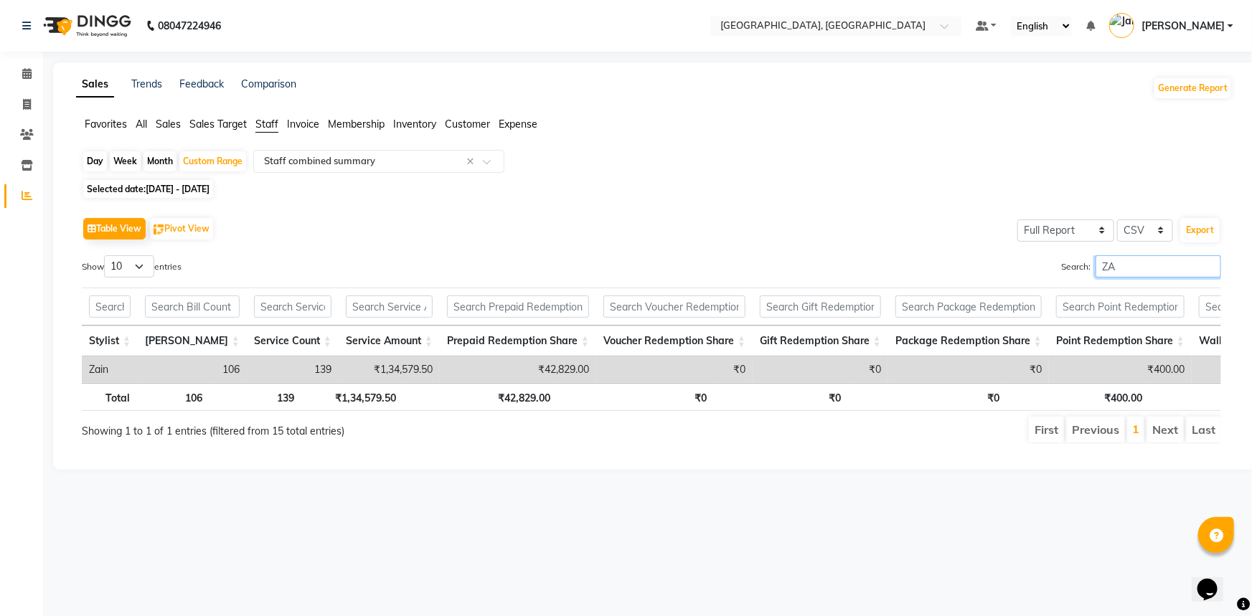
type input "Z"
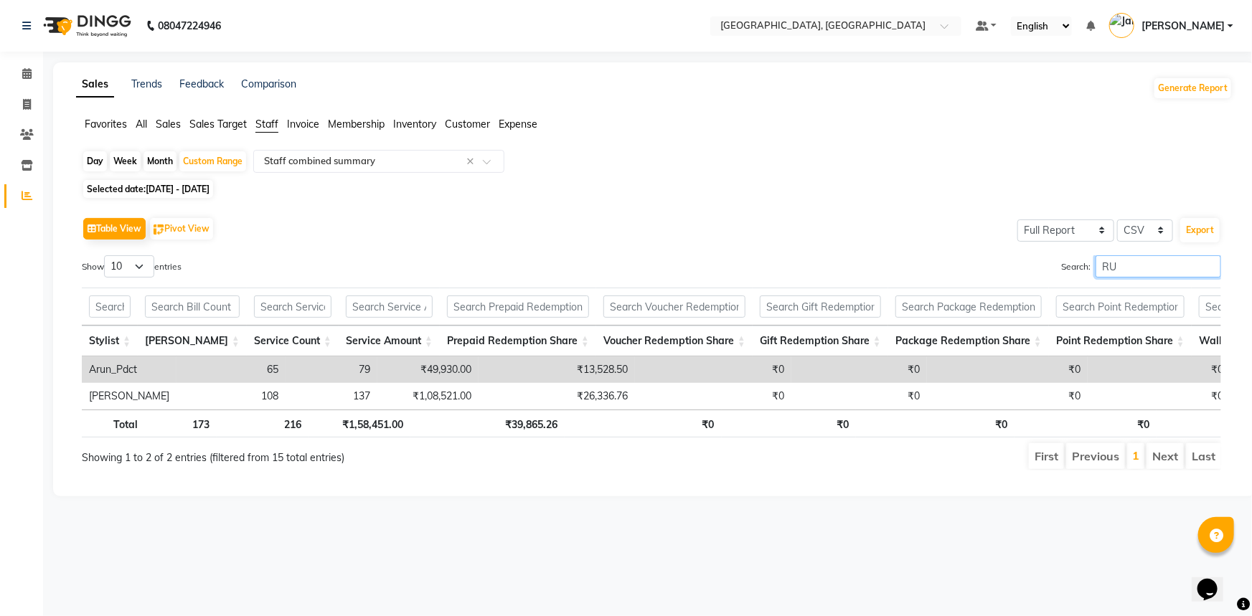
type input "R"
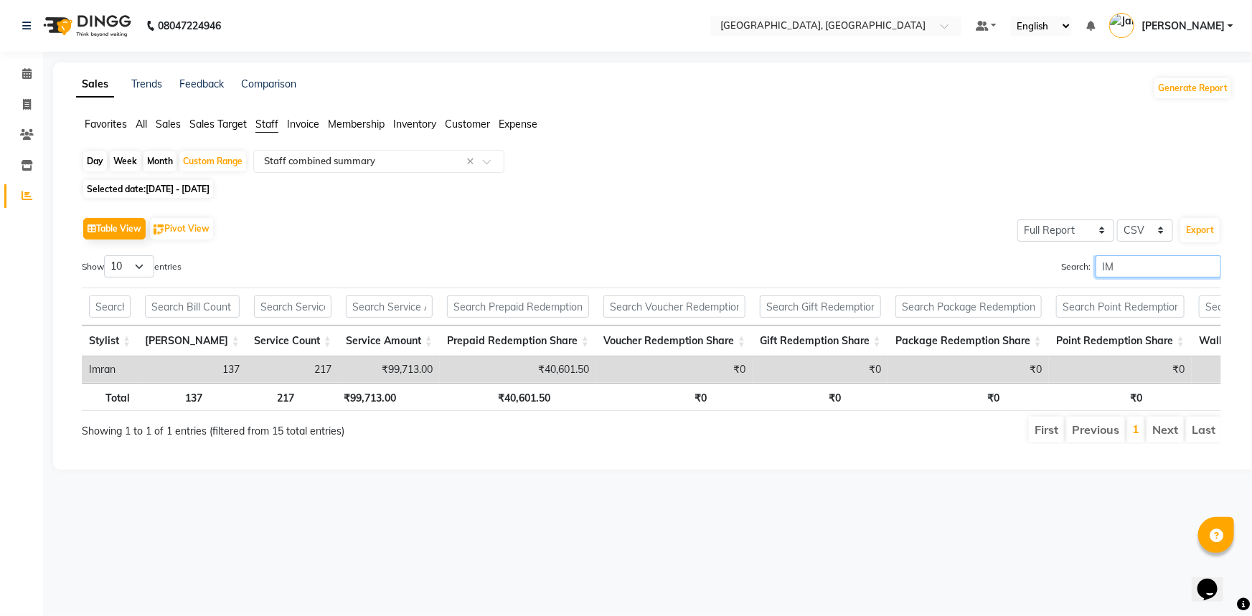
type input "I"
type input "S"
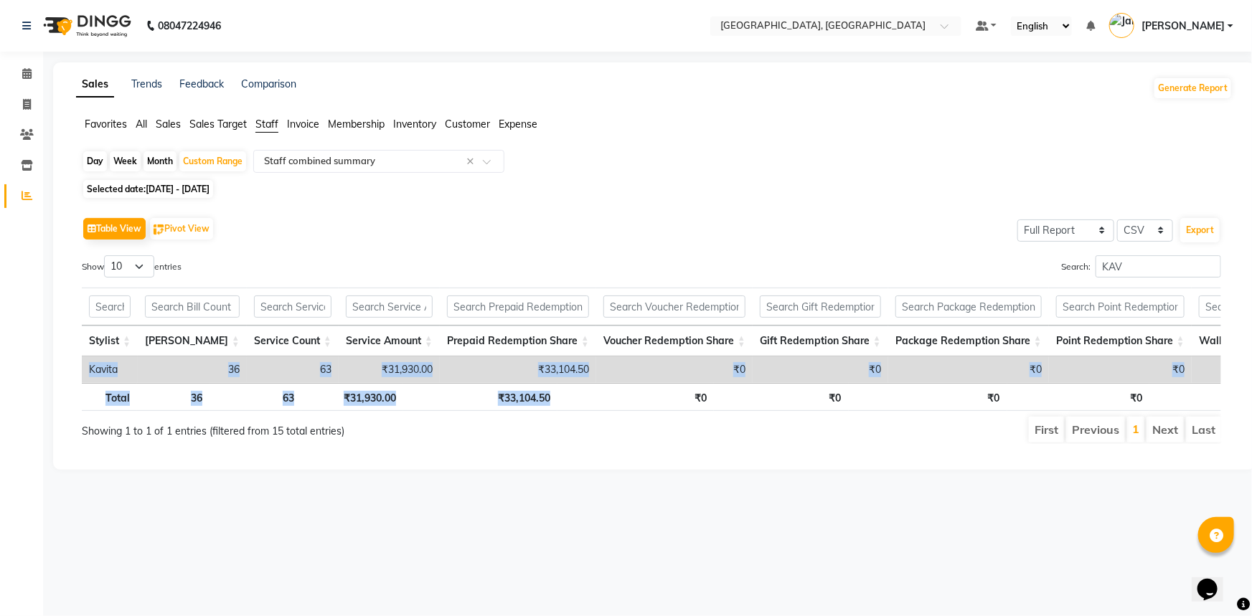
drag, startPoint x: 578, startPoint y: 393, endPoint x: 599, endPoint y: 392, distance: 20.8
click at [599, 392] on div "Stylist Bill Count Service Count Service Amount Prepaid Redemption Share Vouche…" at bounding box center [652, 349] width 1140 height 132
click at [560, 492] on main "Sales Trends Feedback Comparison Generate Report Favorites All Sales Sales Targ…" at bounding box center [647, 276] width 1209 height 429
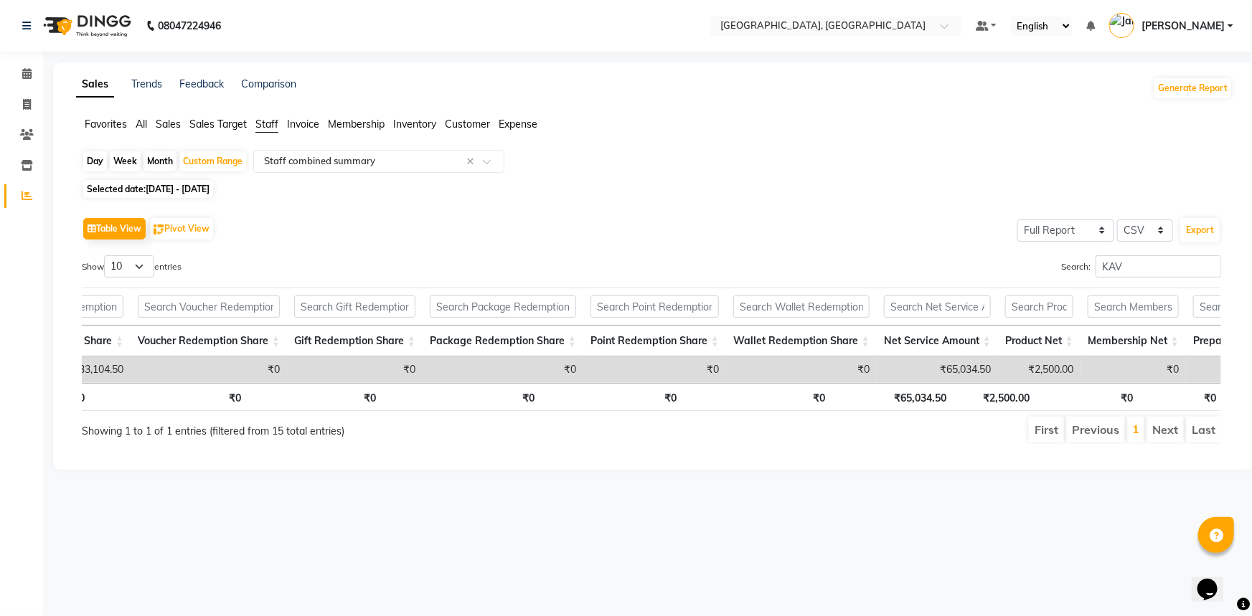
scroll to position [0, 522]
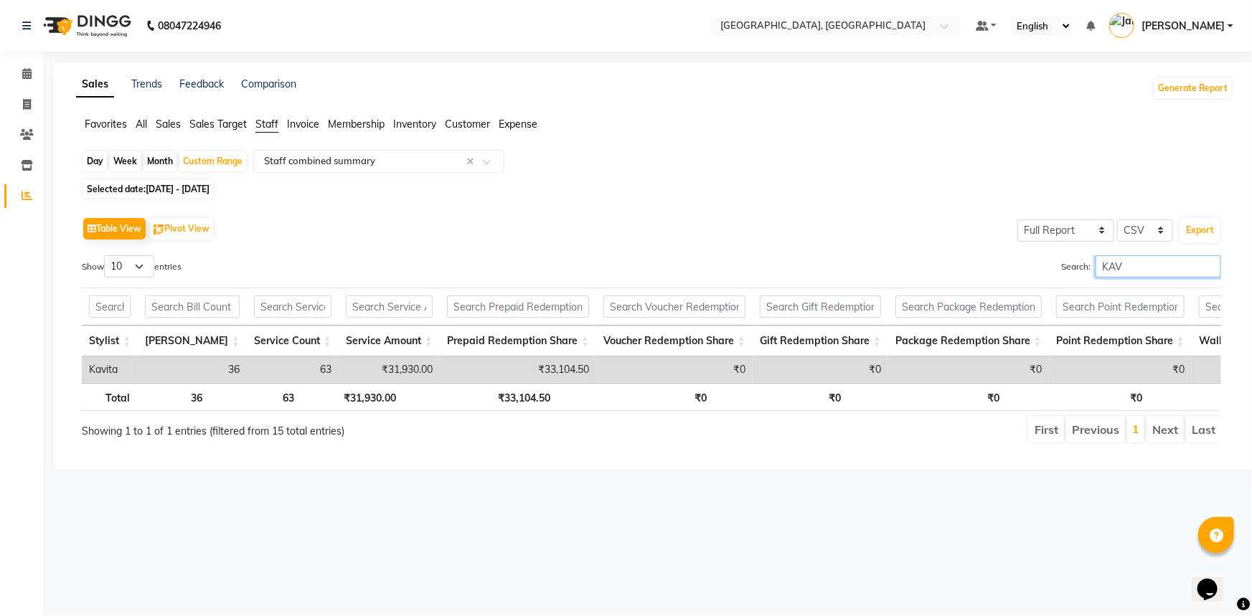
click at [1148, 266] on input "KAV" at bounding box center [1159, 266] width 126 height 22
type input "K"
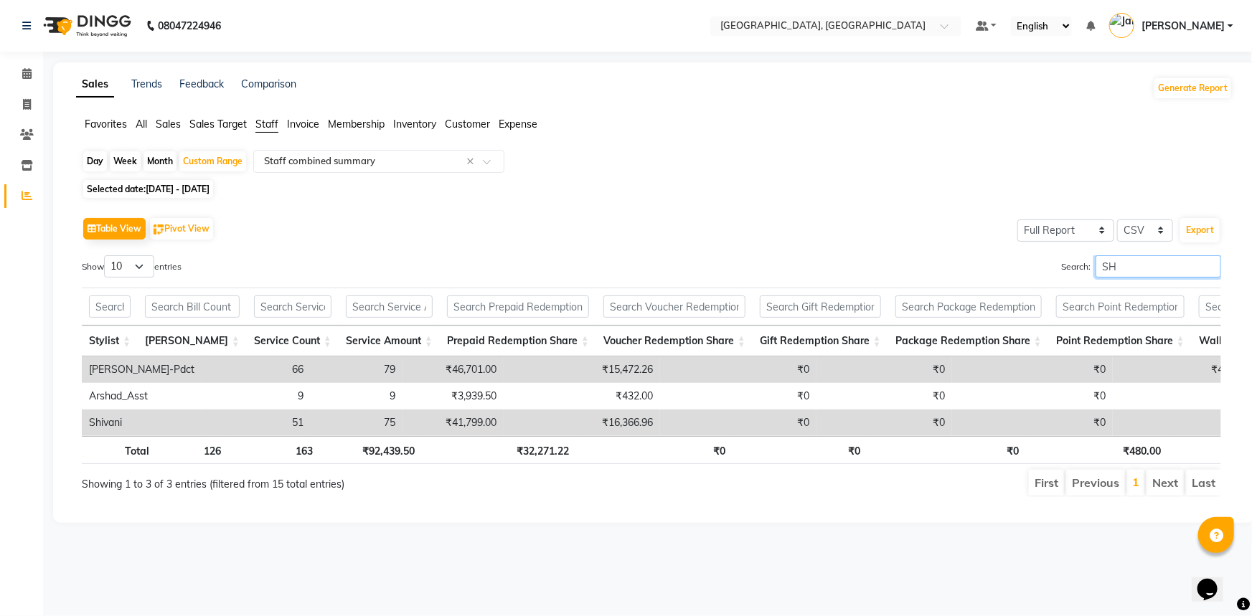
type input "S"
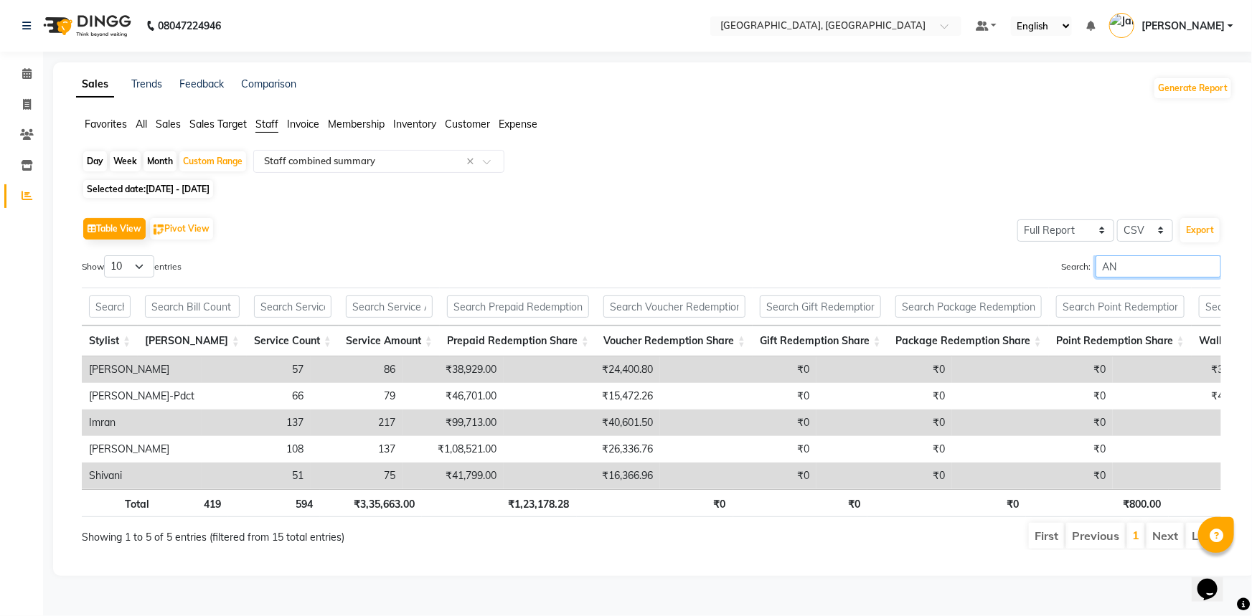
type input "A"
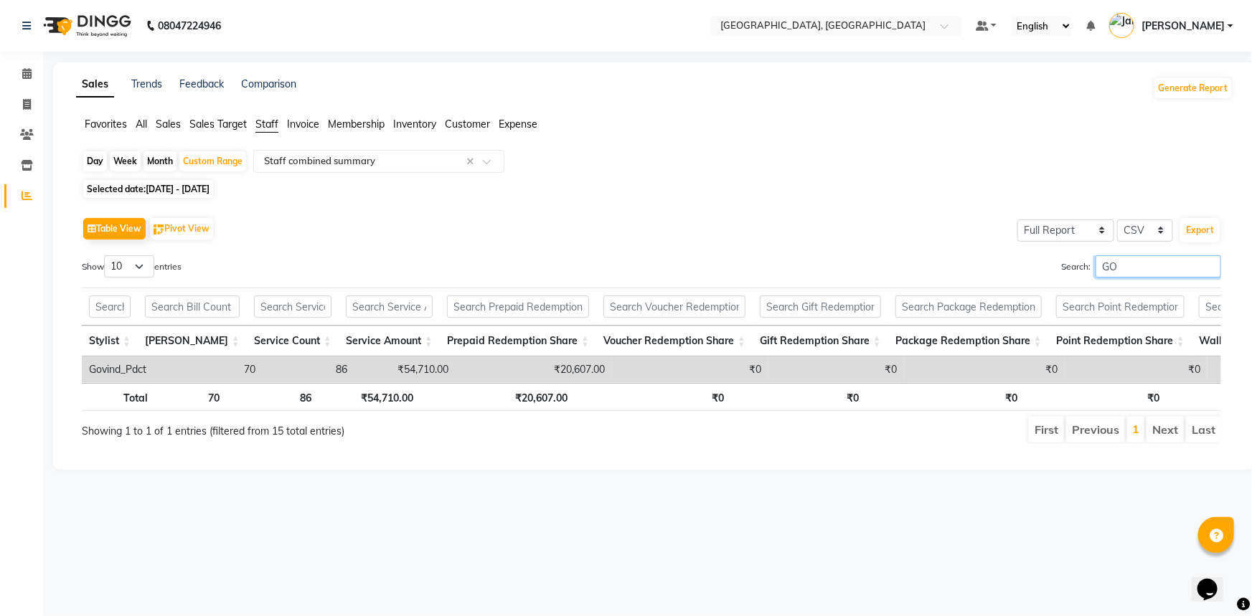
type input "G"
type input "A"
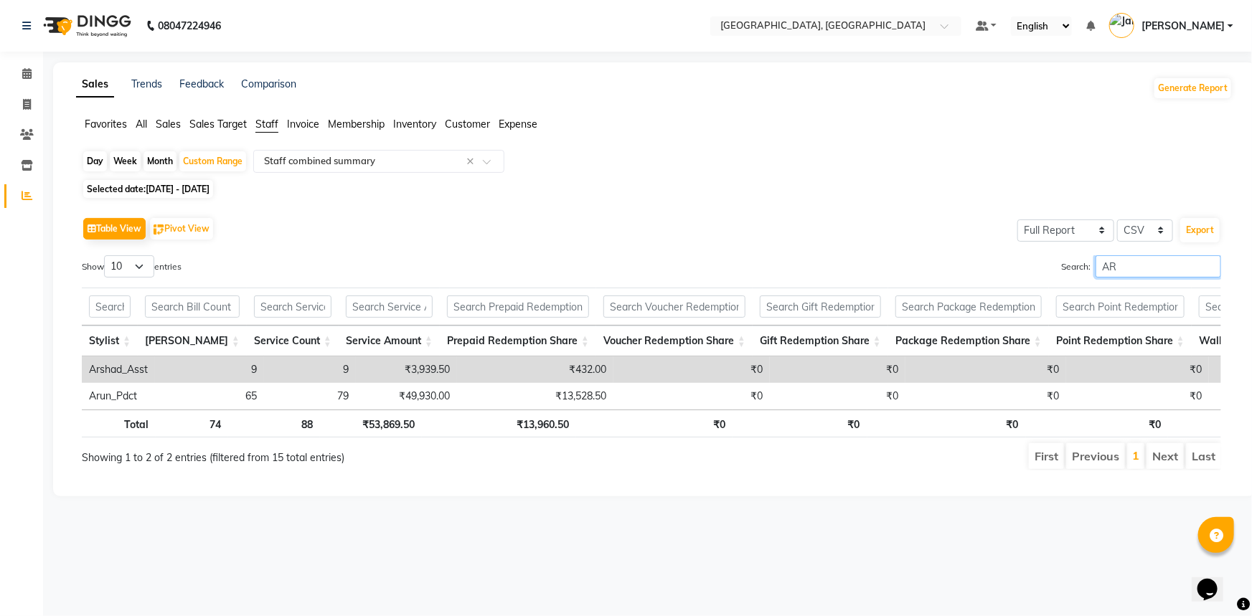
type input "A"
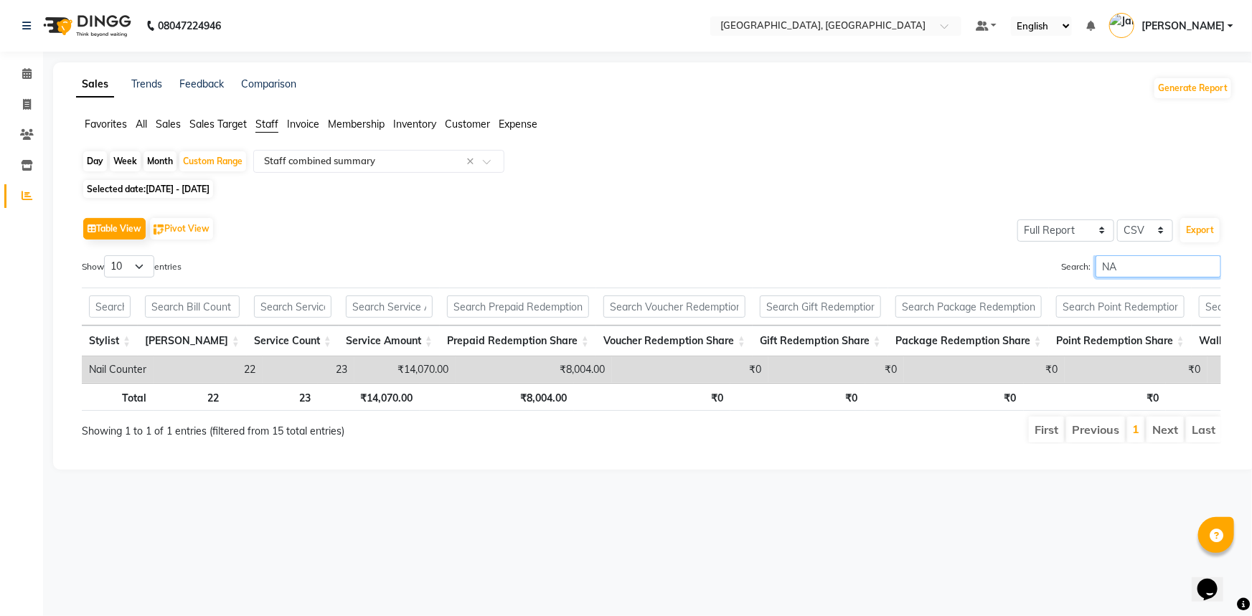
type input "N"
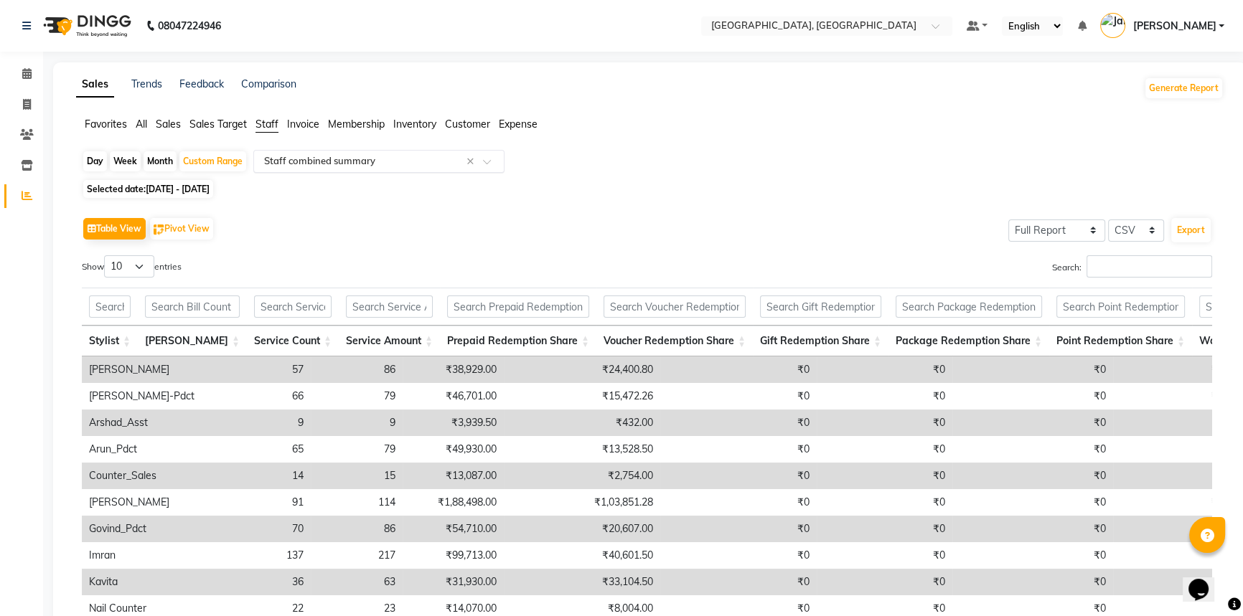
click at [391, 166] on input "text" at bounding box center [364, 161] width 207 height 14
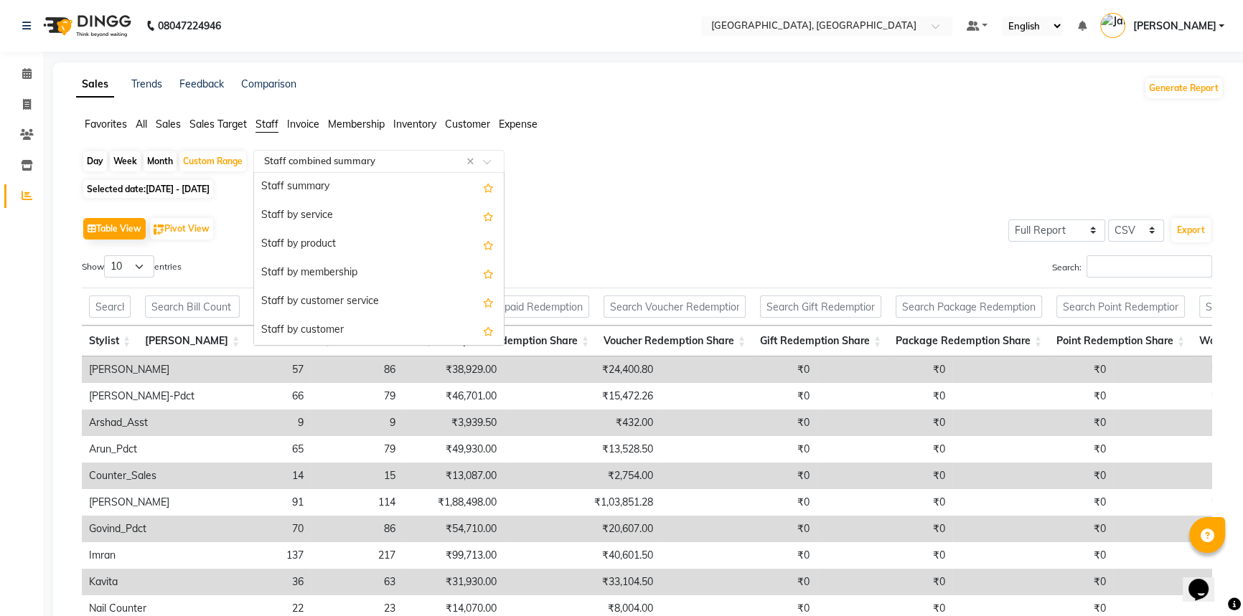
scroll to position [316, 0]
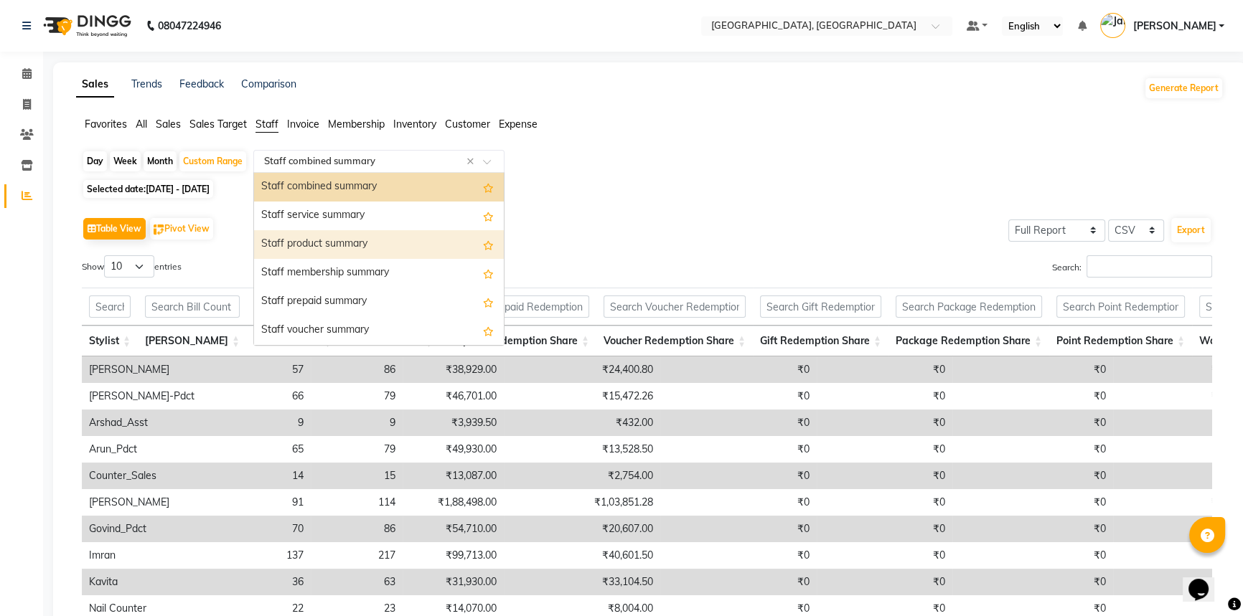
click at [357, 241] on div "Staff product summary" at bounding box center [379, 244] width 250 height 29
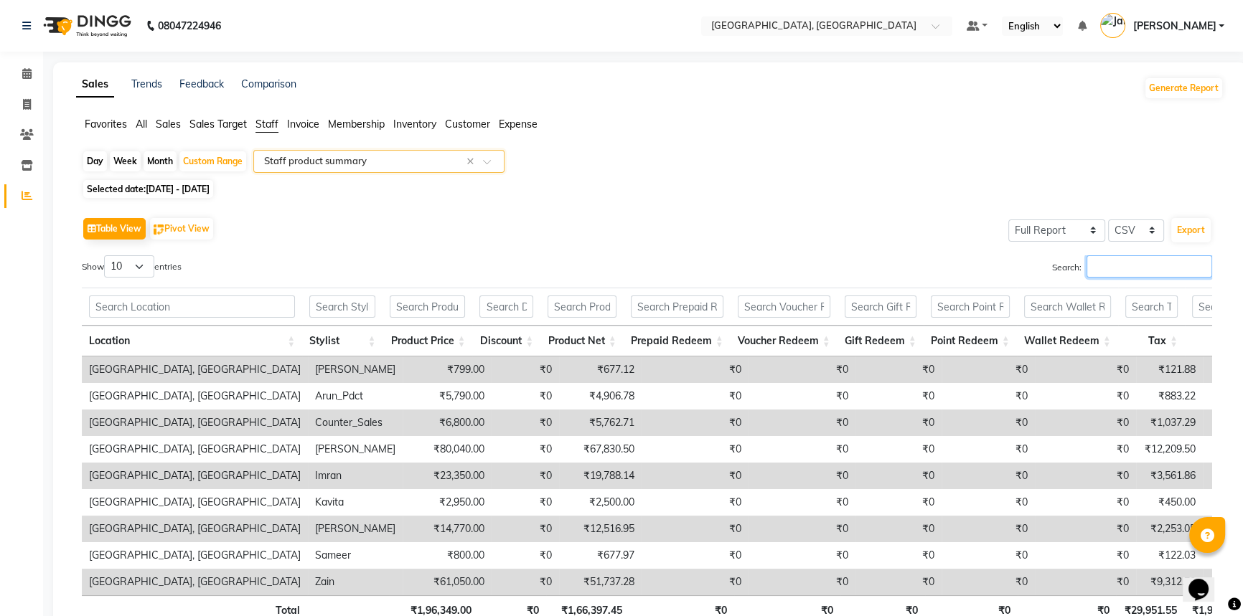
click at [1097, 261] on input "Search:" at bounding box center [1150, 266] width 126 height 22
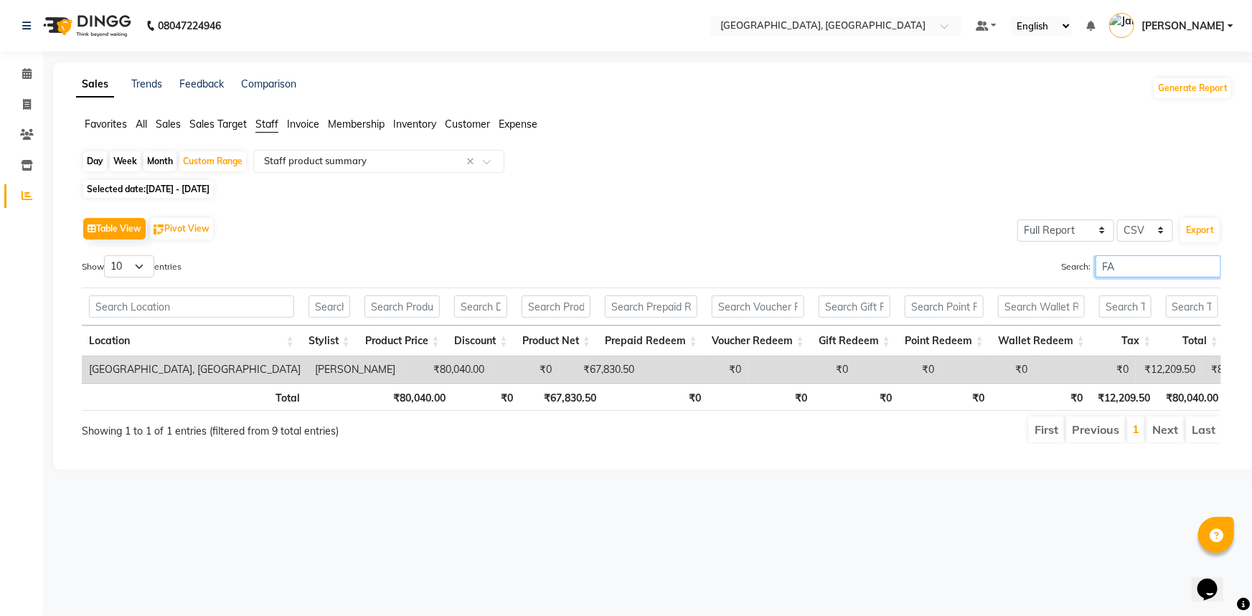
type input "F"
type input "Z"
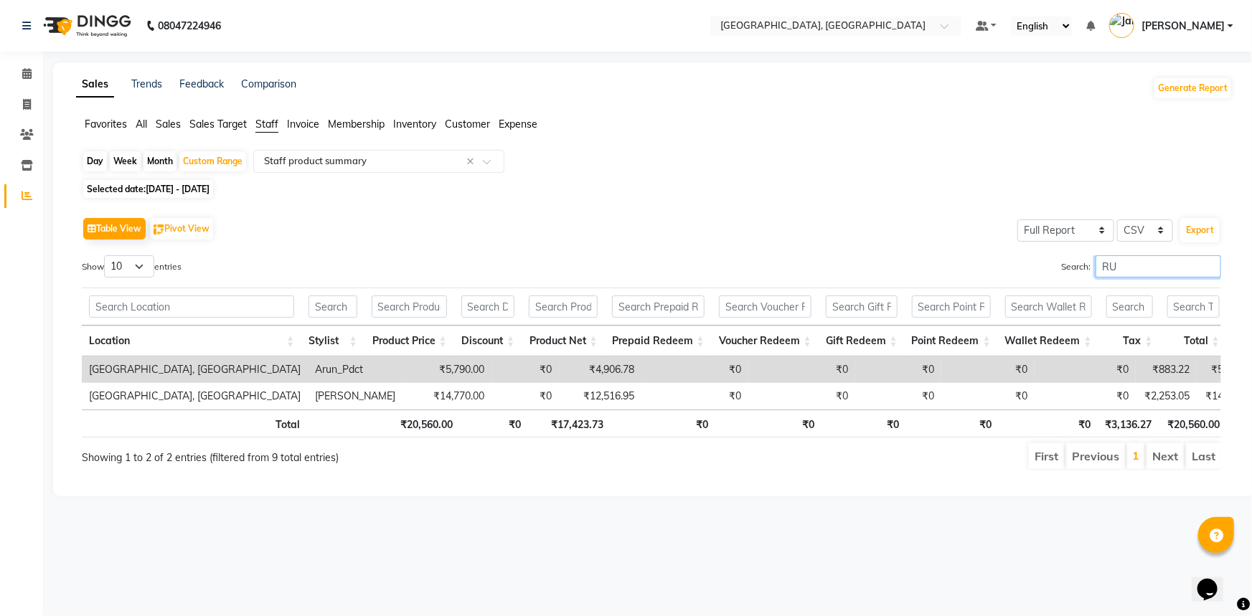
type input "R"
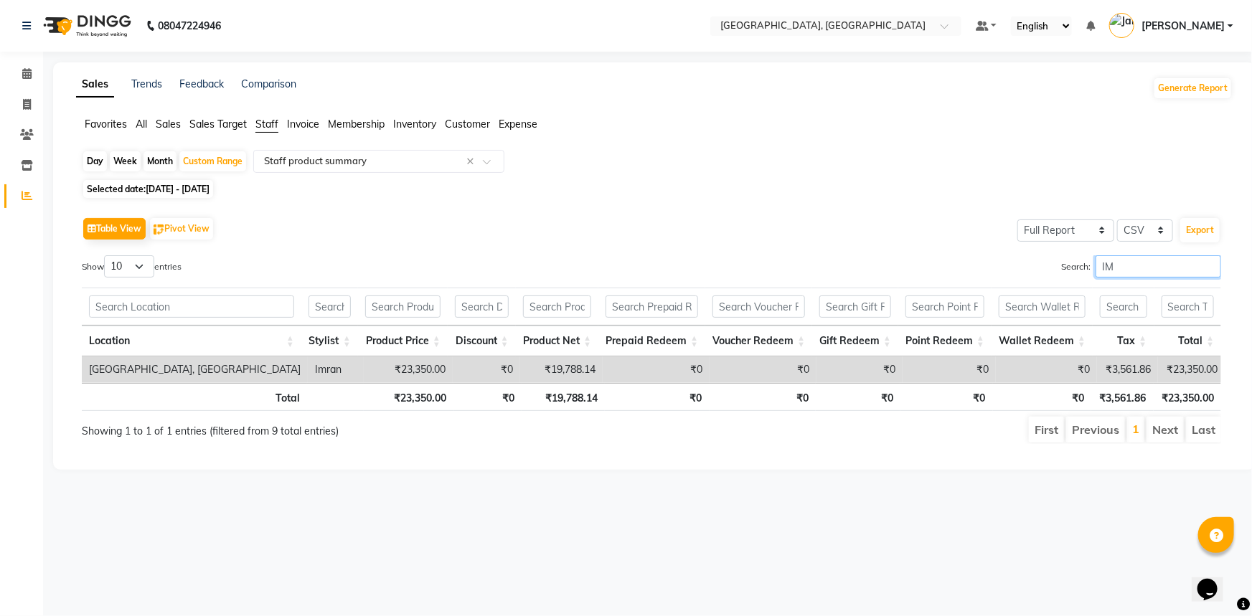
type input "I"
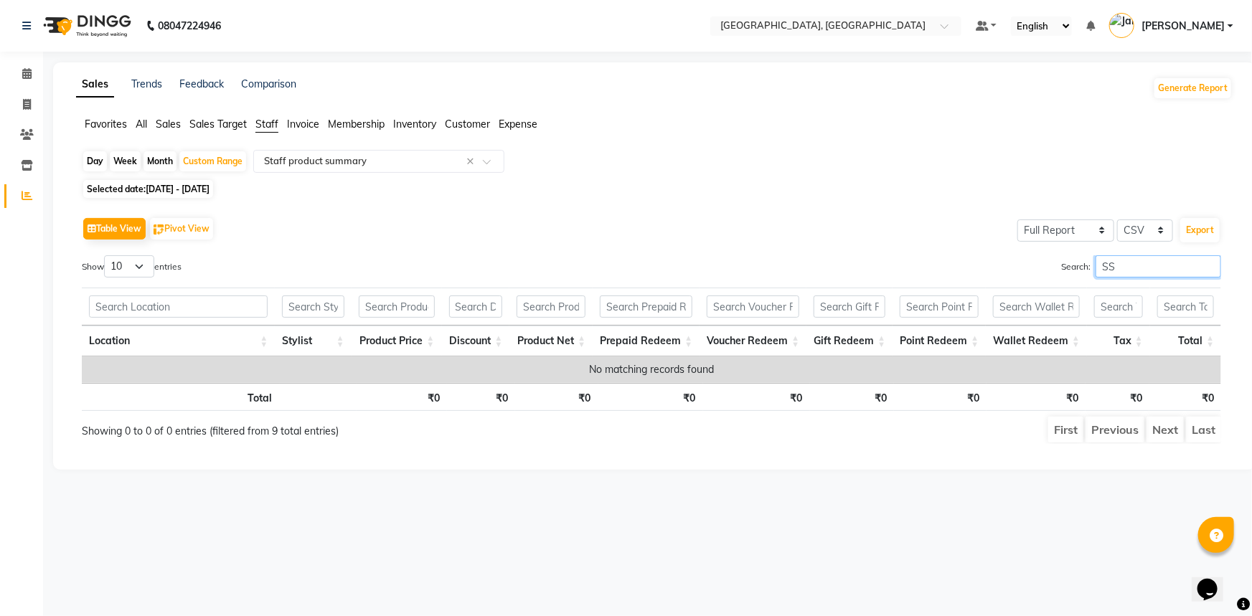
type input "S"
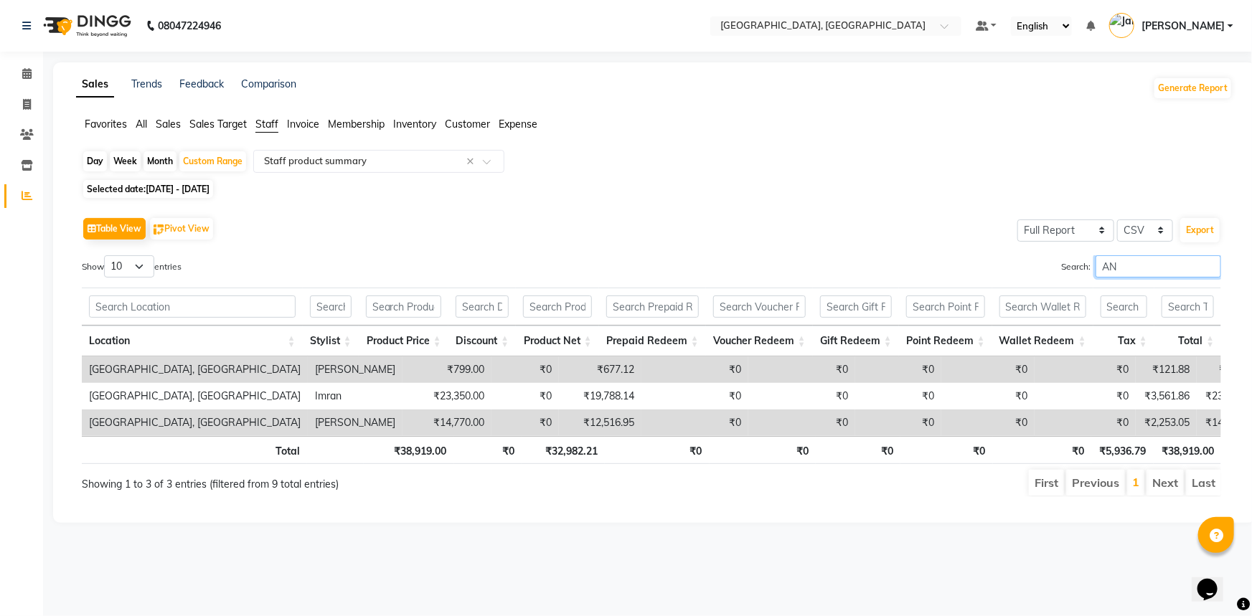
type input "A"
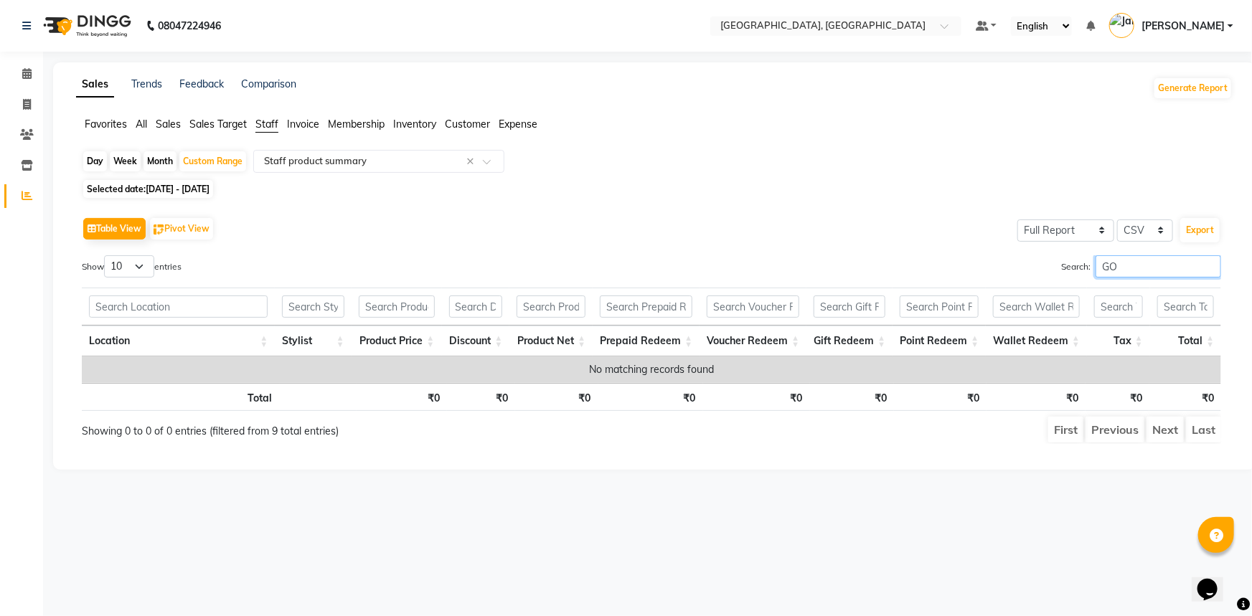
type input "G"
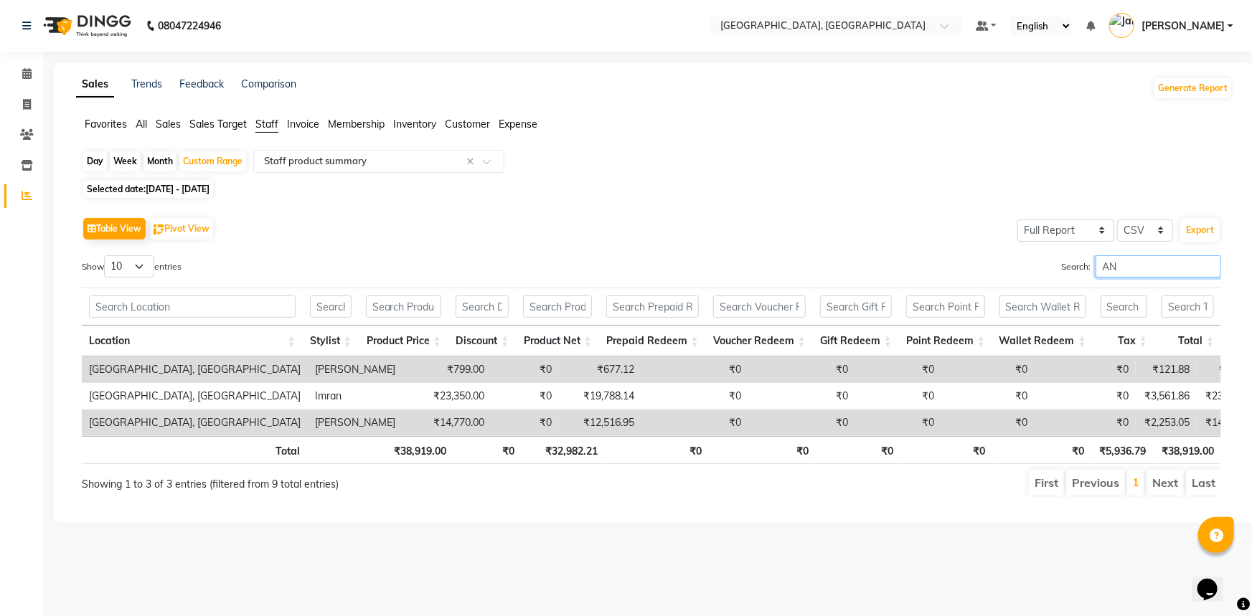
type input "A"
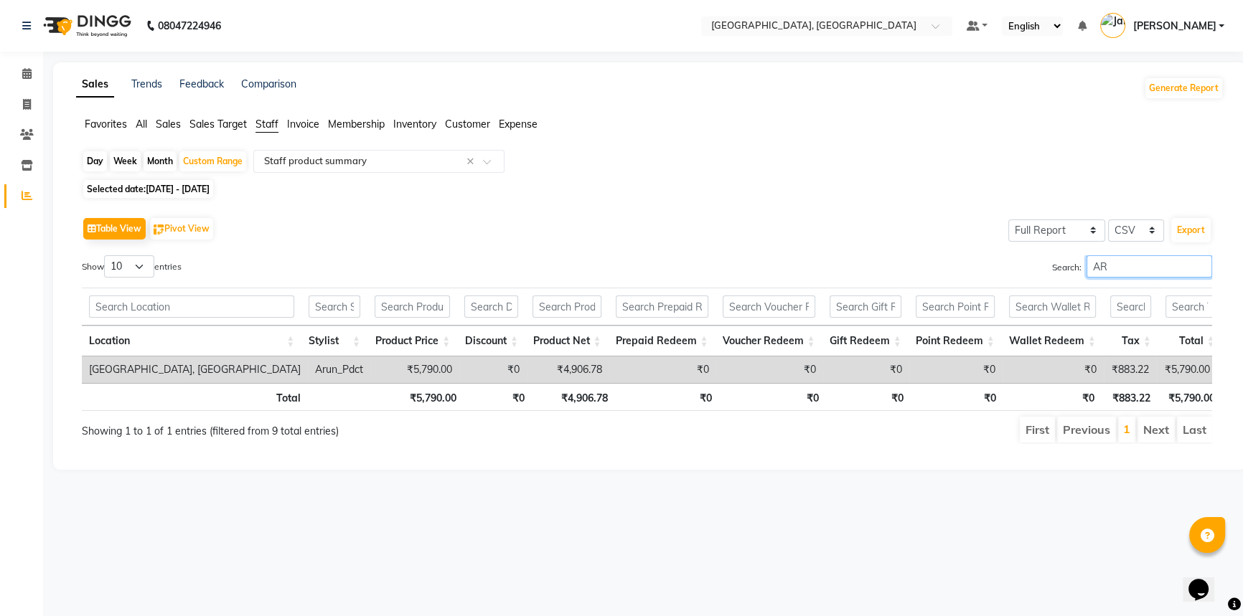
type input "A"
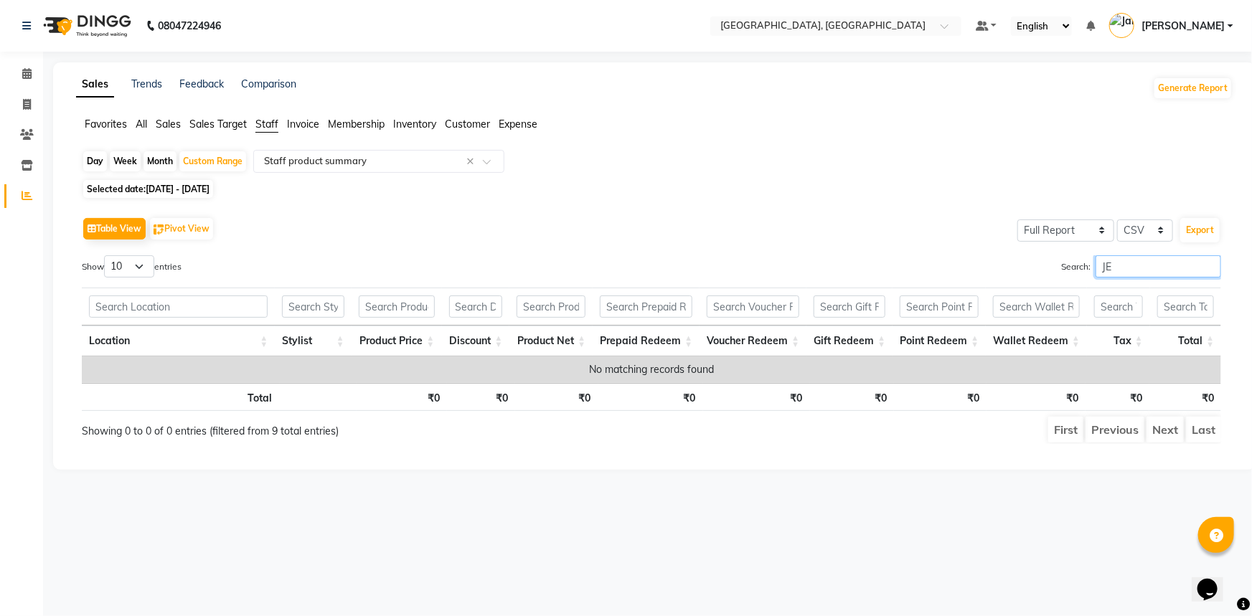
type input "J"
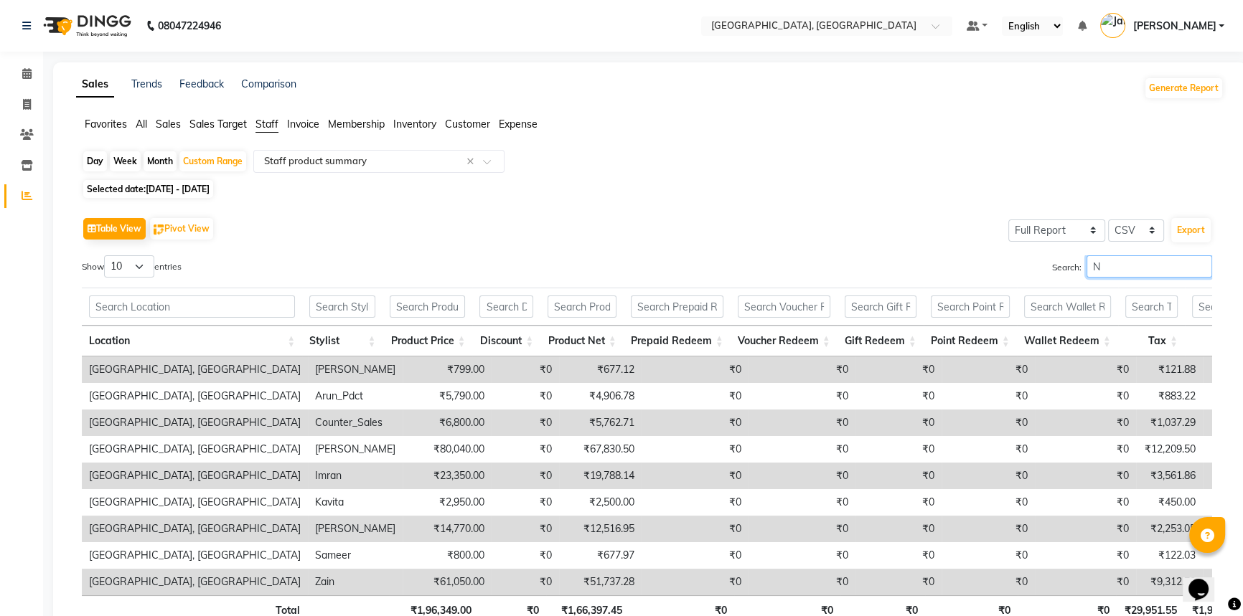
type input "NA"
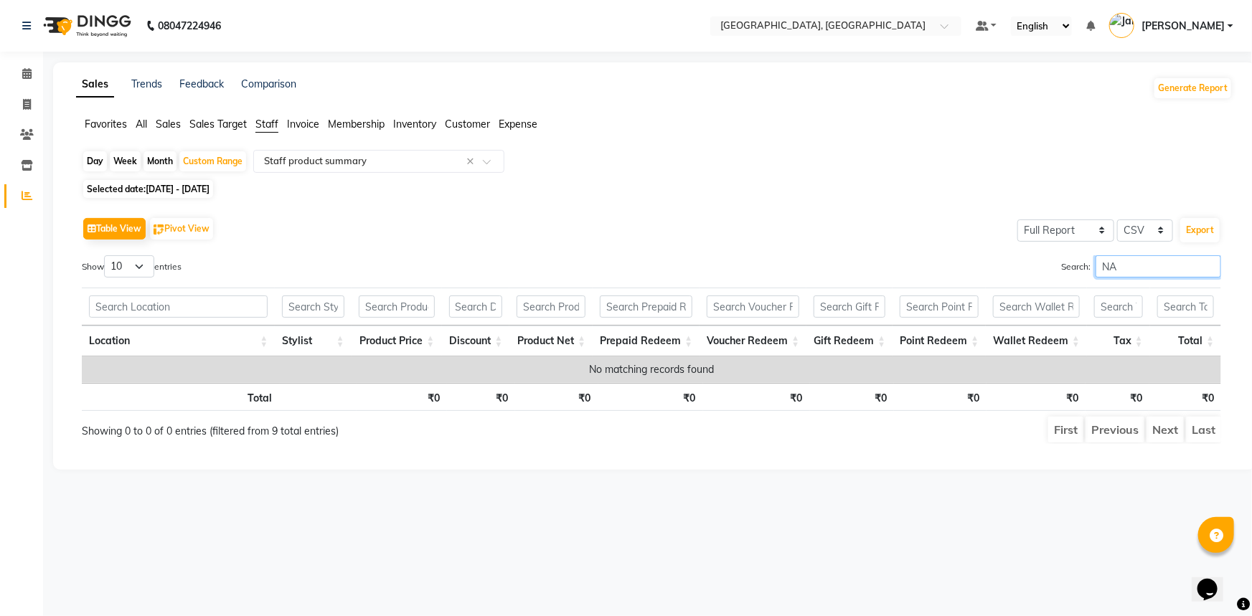
click at [1211, 264] on input "NA" at bounding box center [1159, 266] width 126 height 22
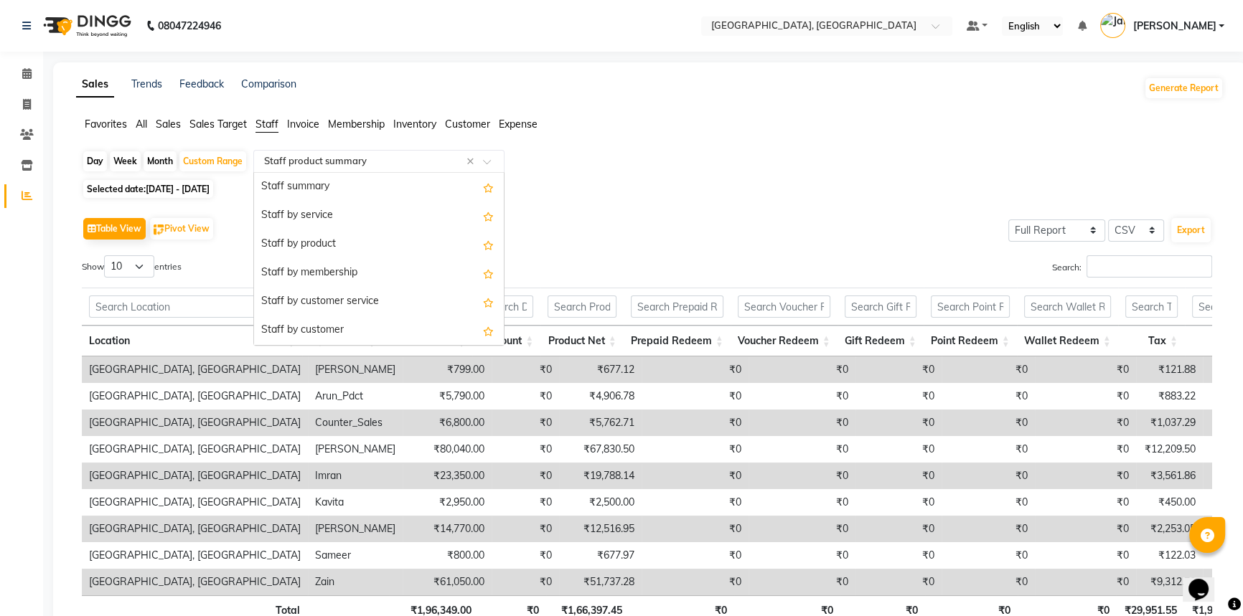
click at [488, 161] on span at bounding box center [492, 166] width 18 height 14
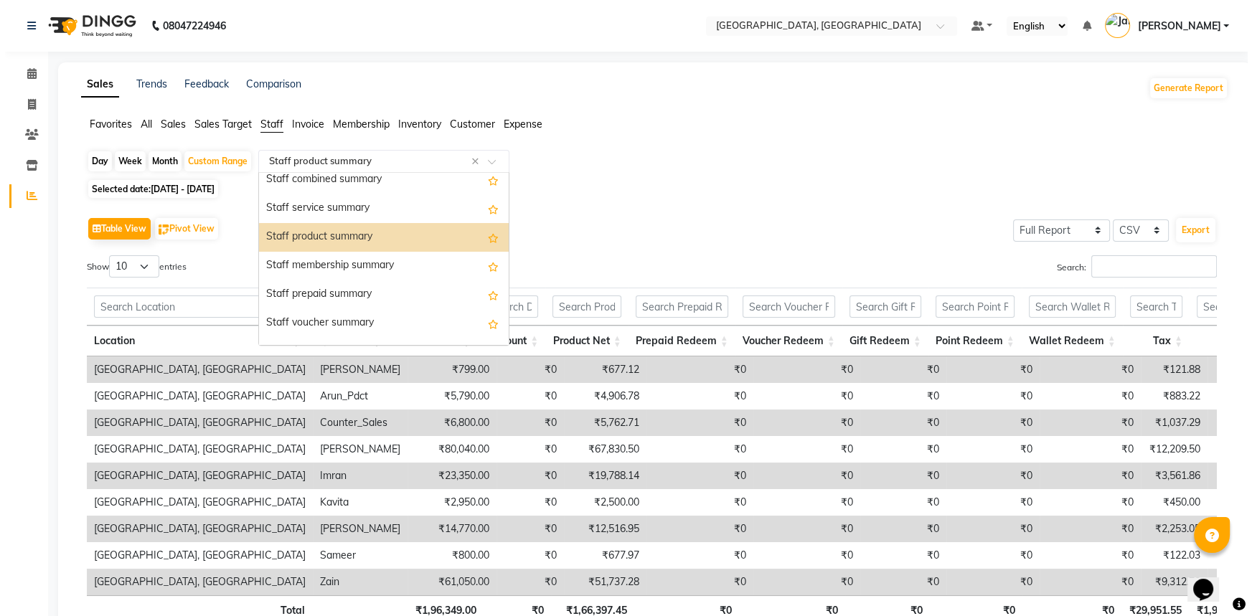
scroll to position [279, 0]
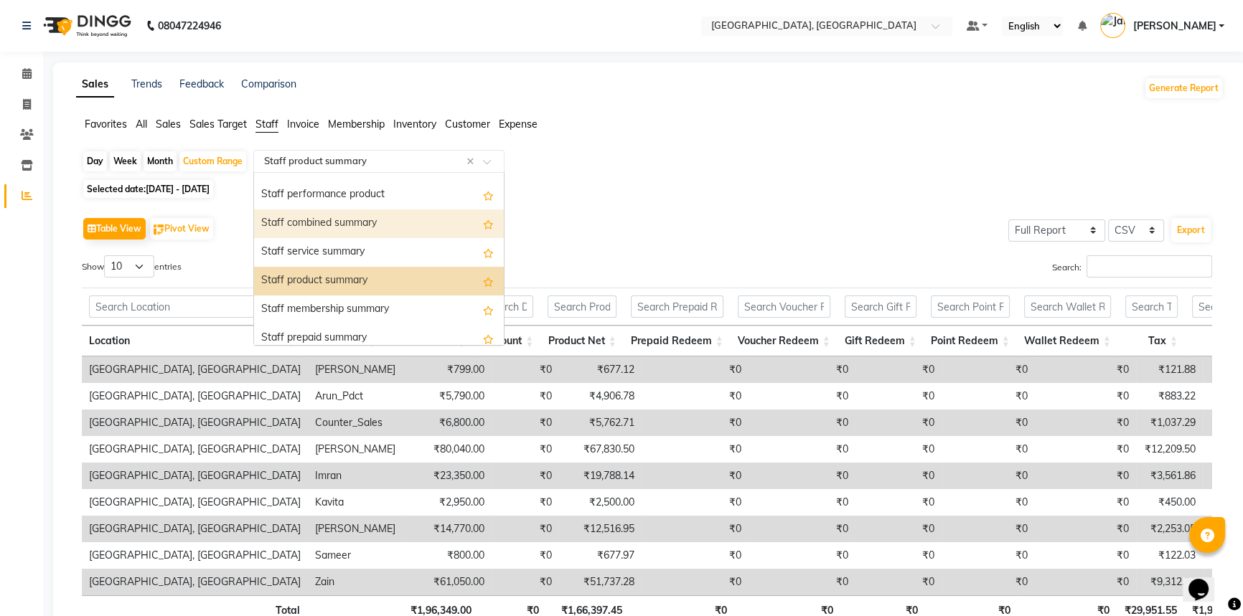
click at [420, 225] on div "Staff combined summary" at bounding box center [379, 224] width 250 height 29
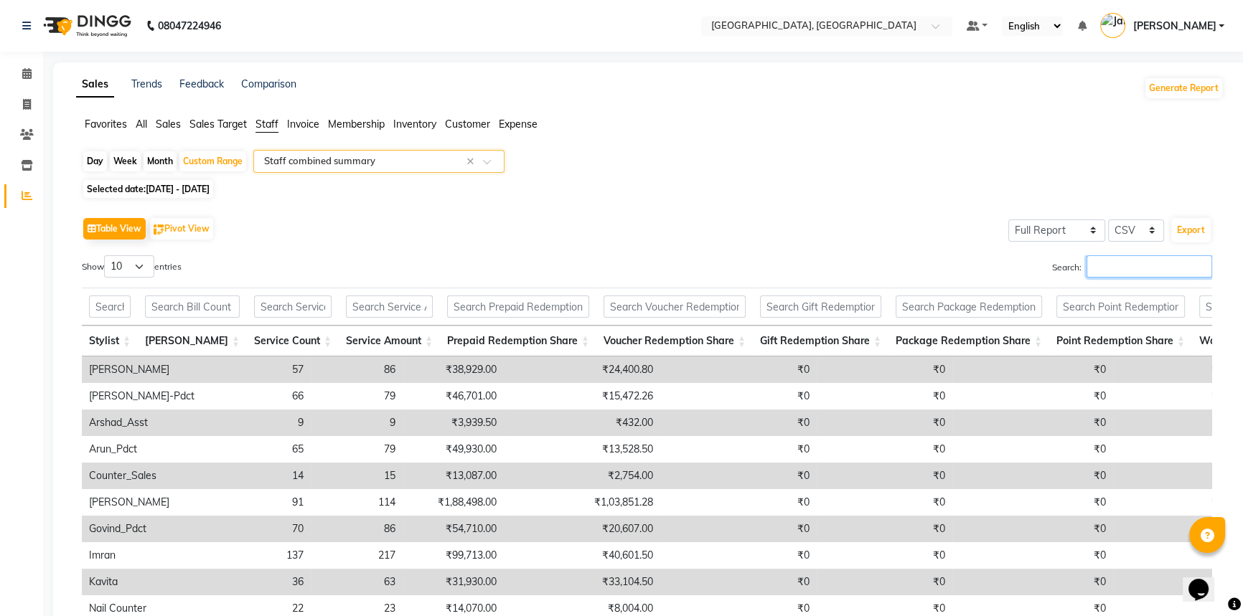
click at [1105, 268] on input "Search:" at bounding box center [1150, 266] width 126 height 22
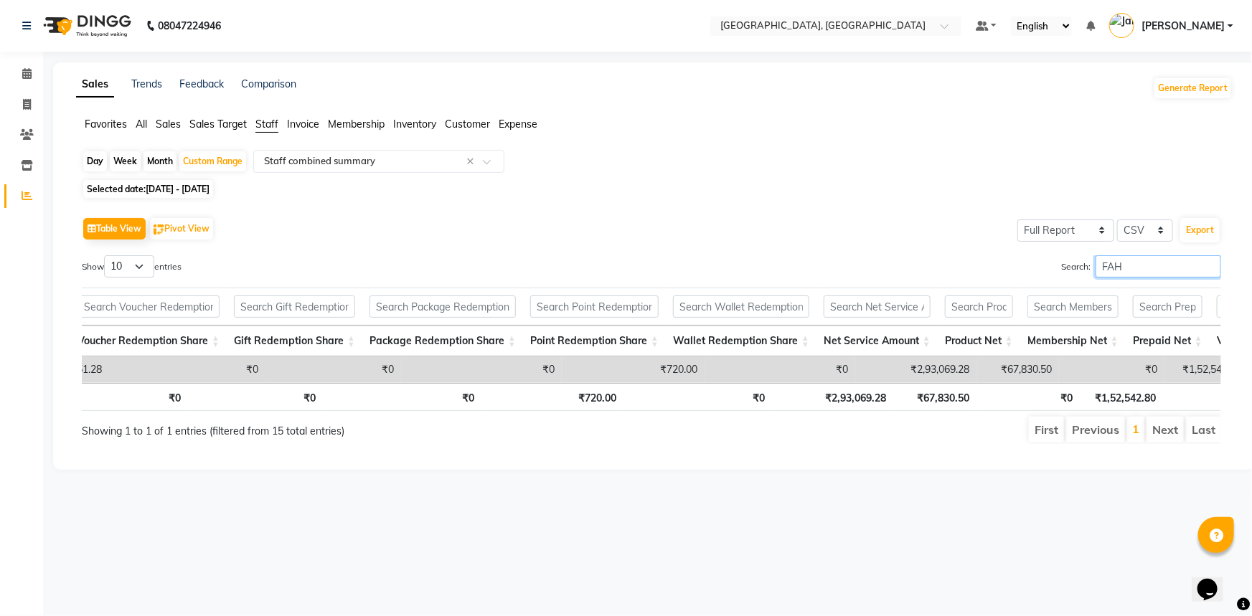
scroll to position [0, 528]
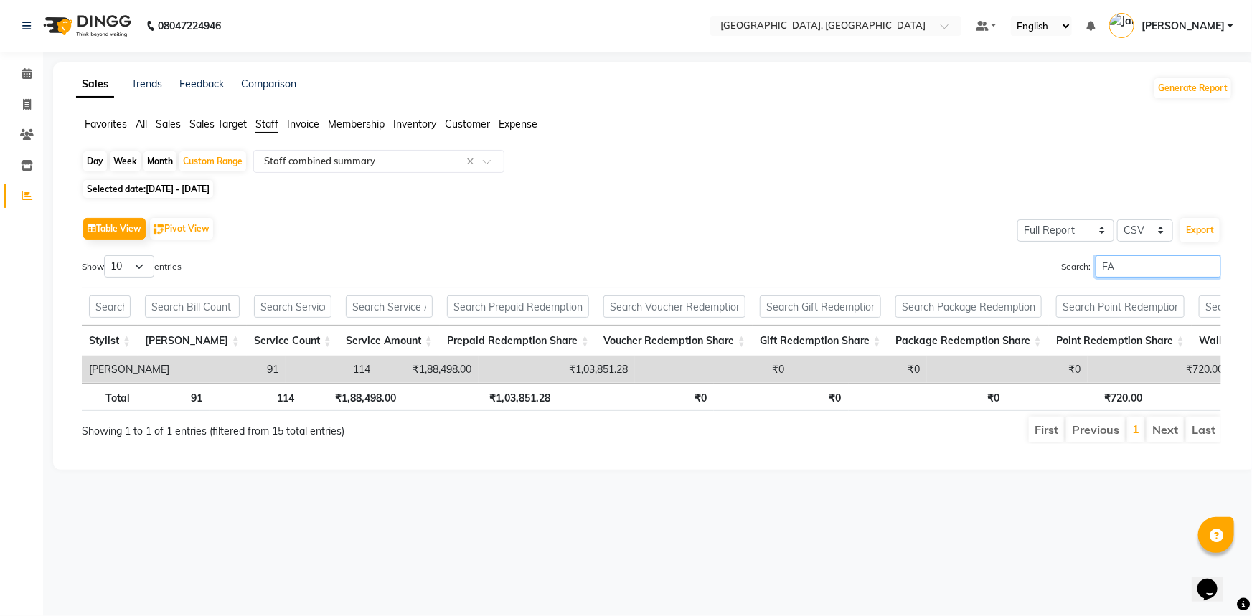
type input "F"
type input "Z"
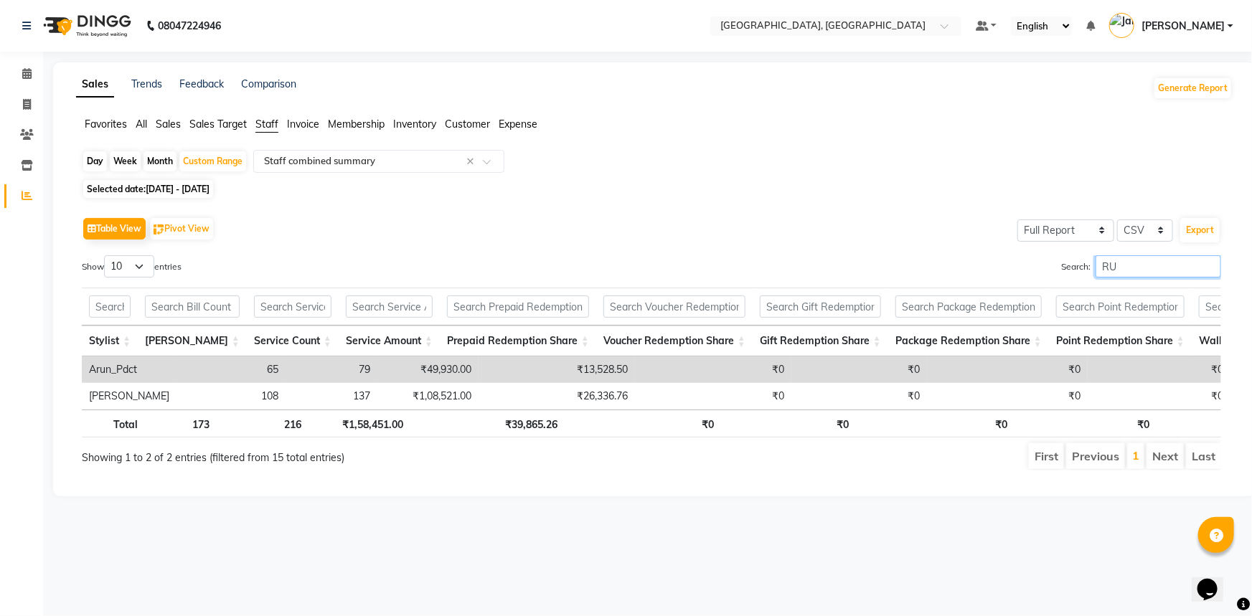
type input "R"
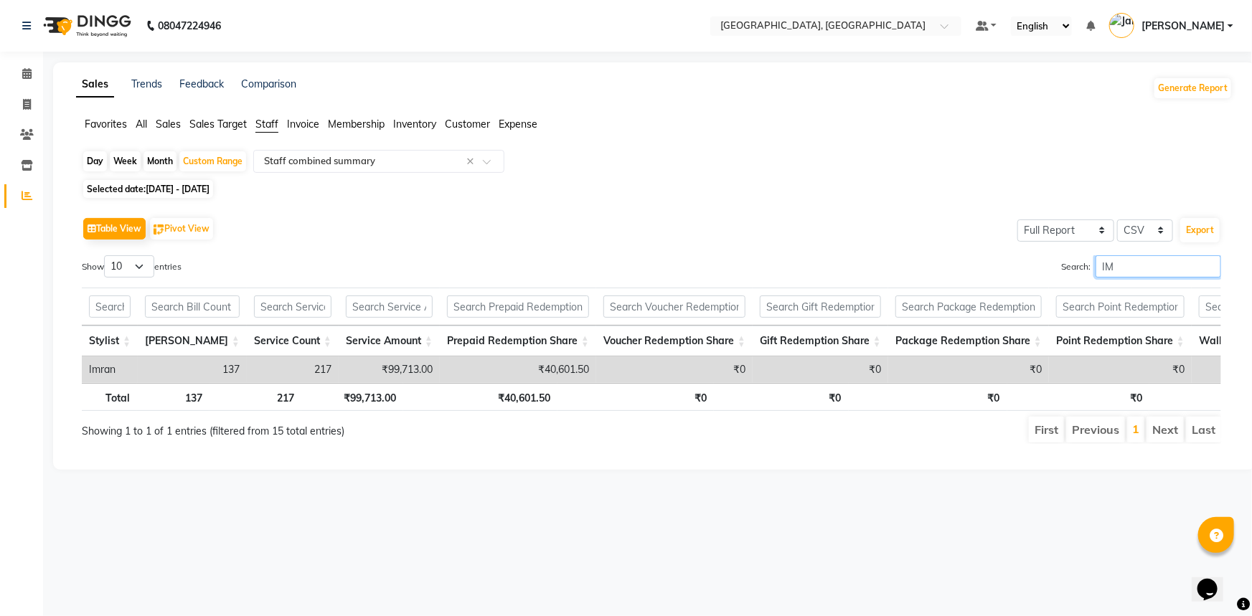
type input "I"
type input "S"
type input "K"
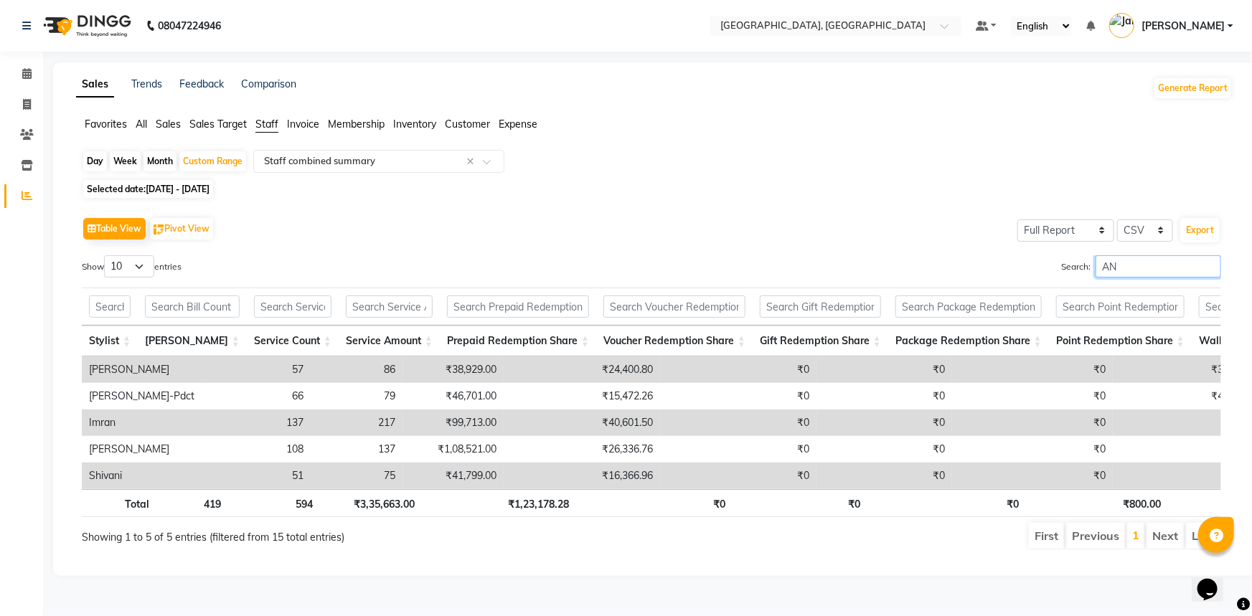
type input "A"
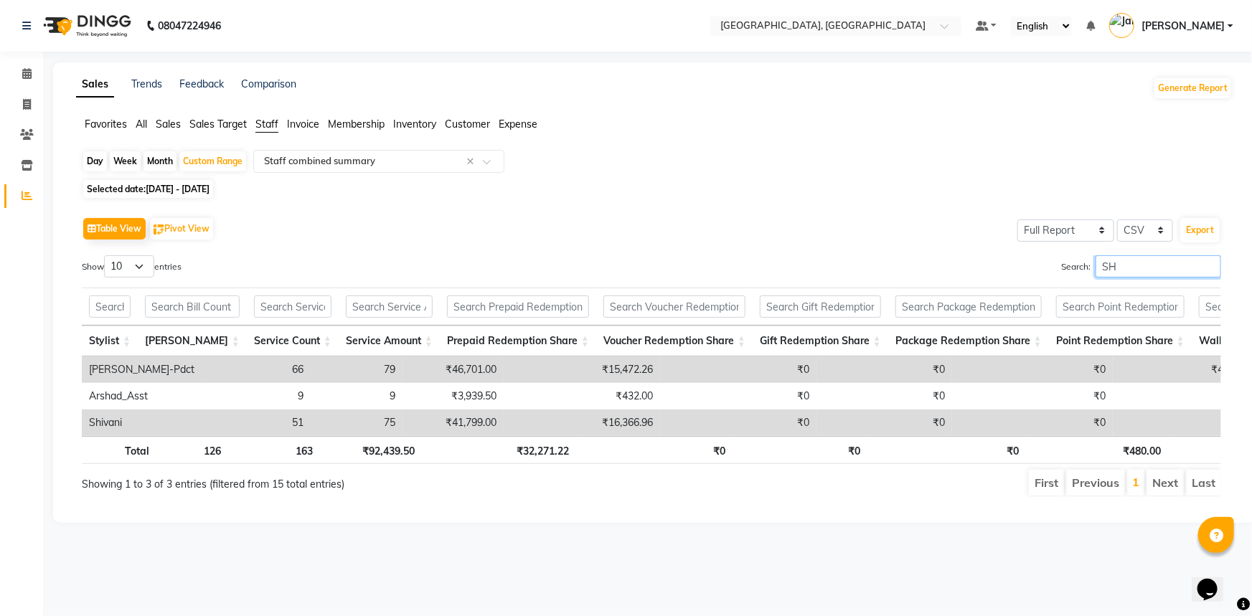
type input "S"
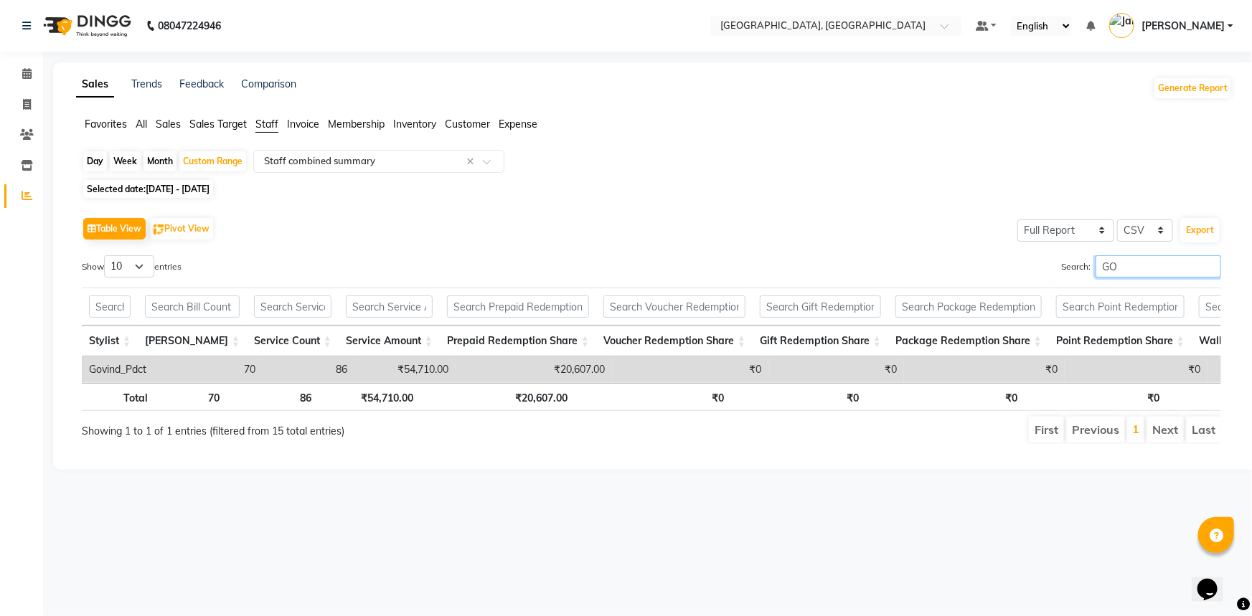
type input "G"
type input "A"
type input "N"
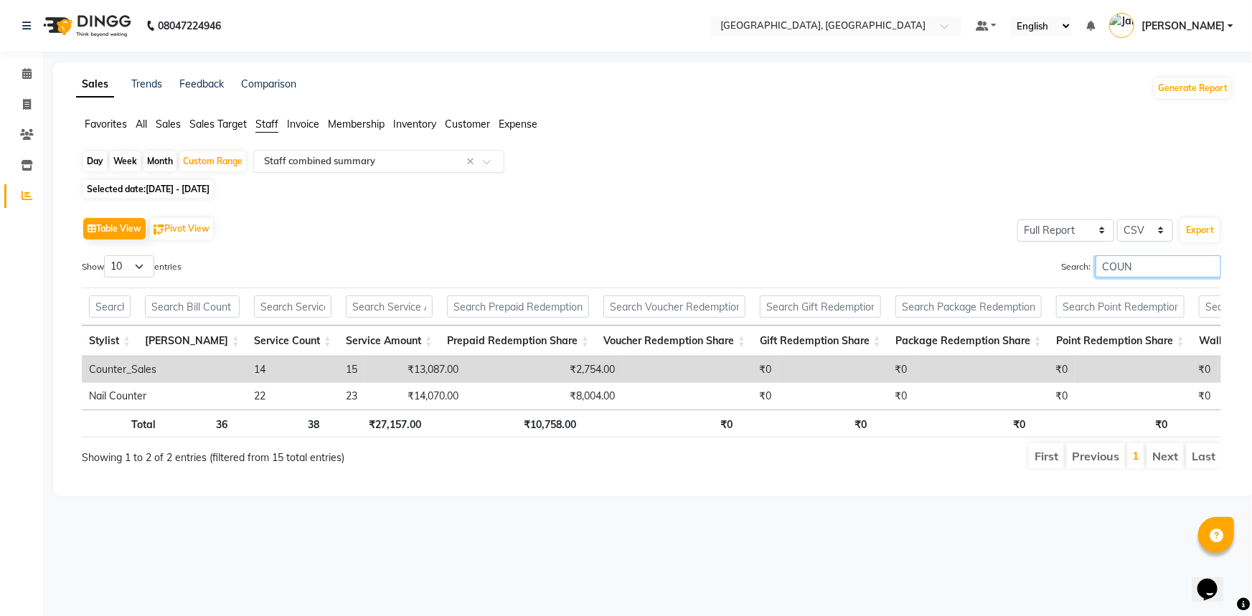
type input "COUN"
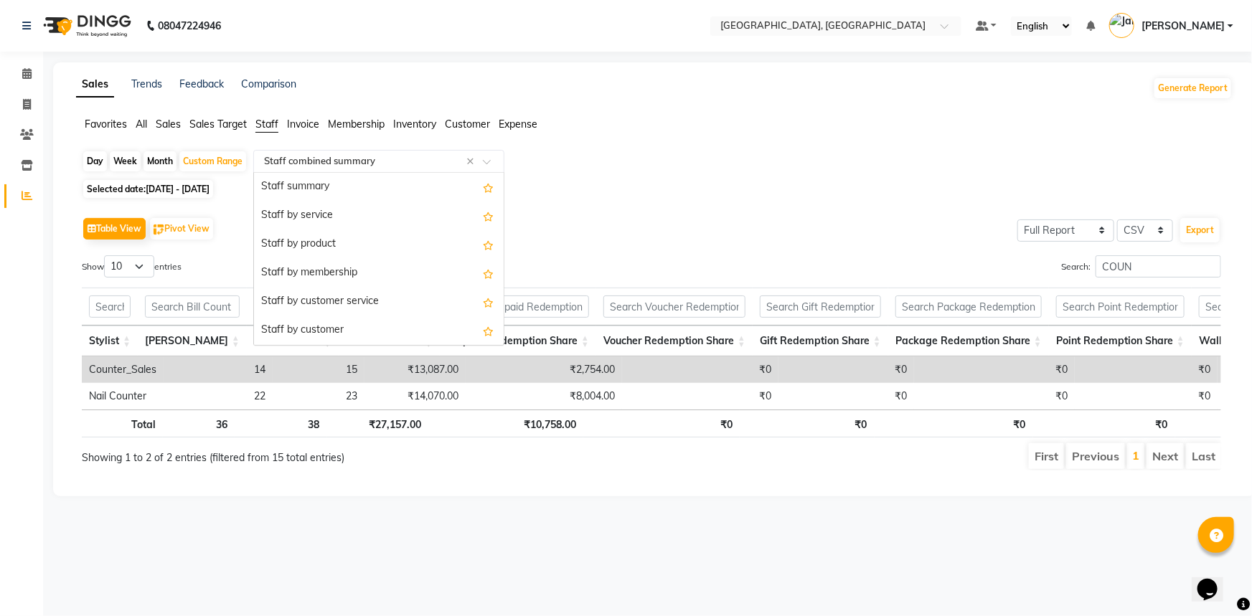
click at [494, 160] on span at bounding box center [492, 166] width 18 height 14
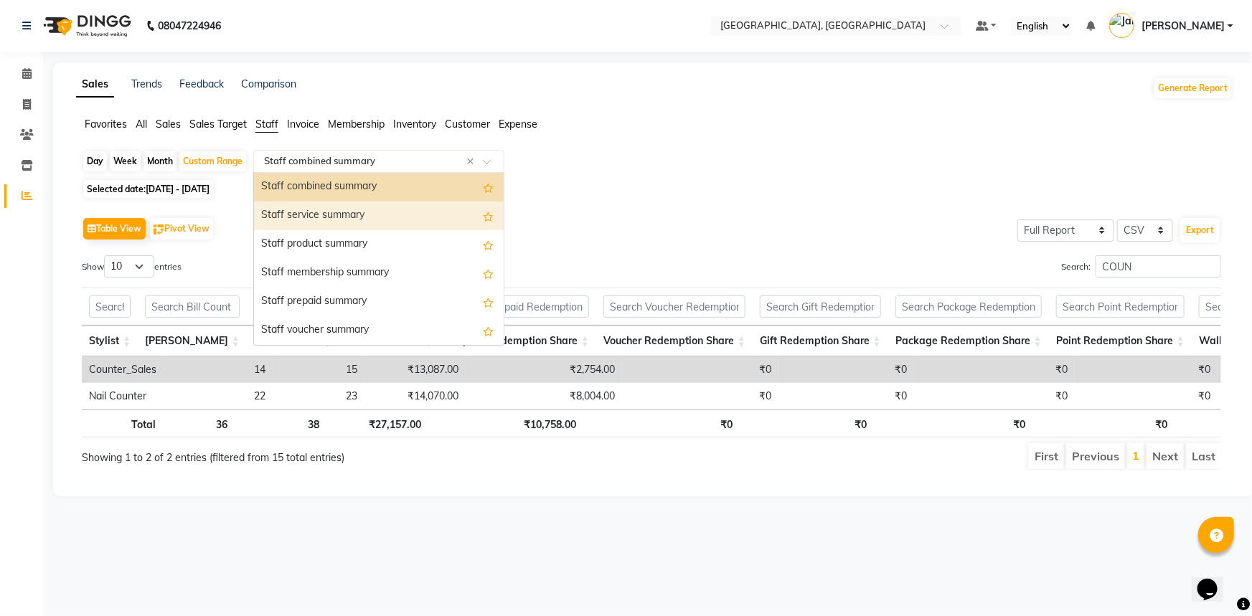
click at [416, 210] on div "Staff service summary" at bounding box center [379, 216] width 250 height 29
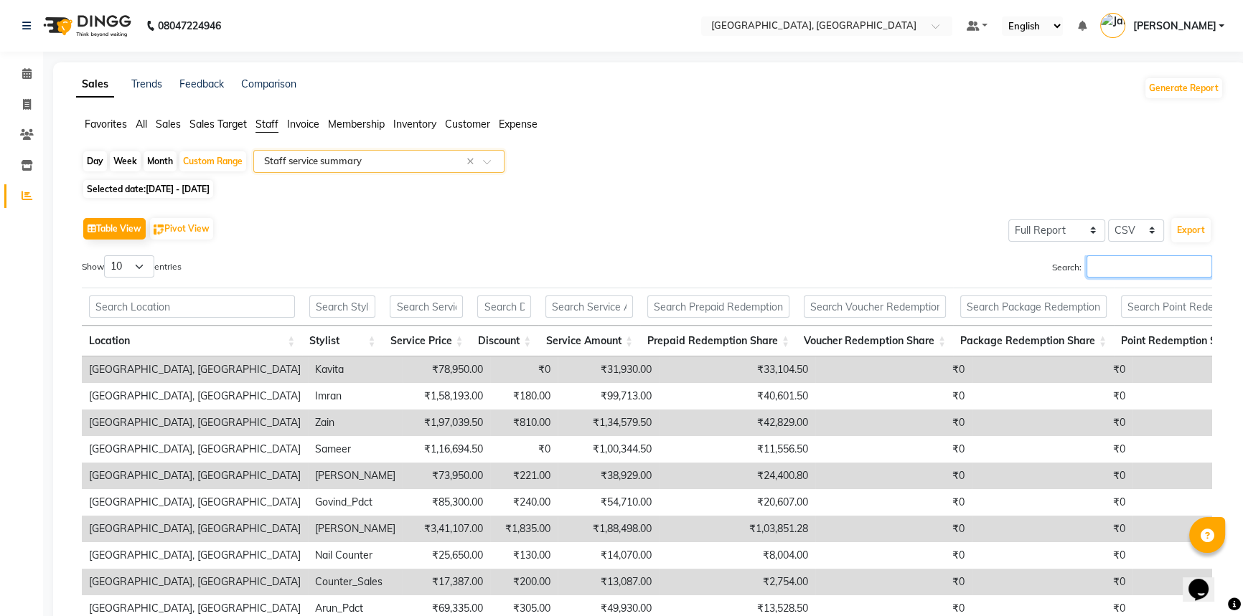
click at [1142, 263] on input "Search:" at bounding box center [1150, 266] width 126 height 22
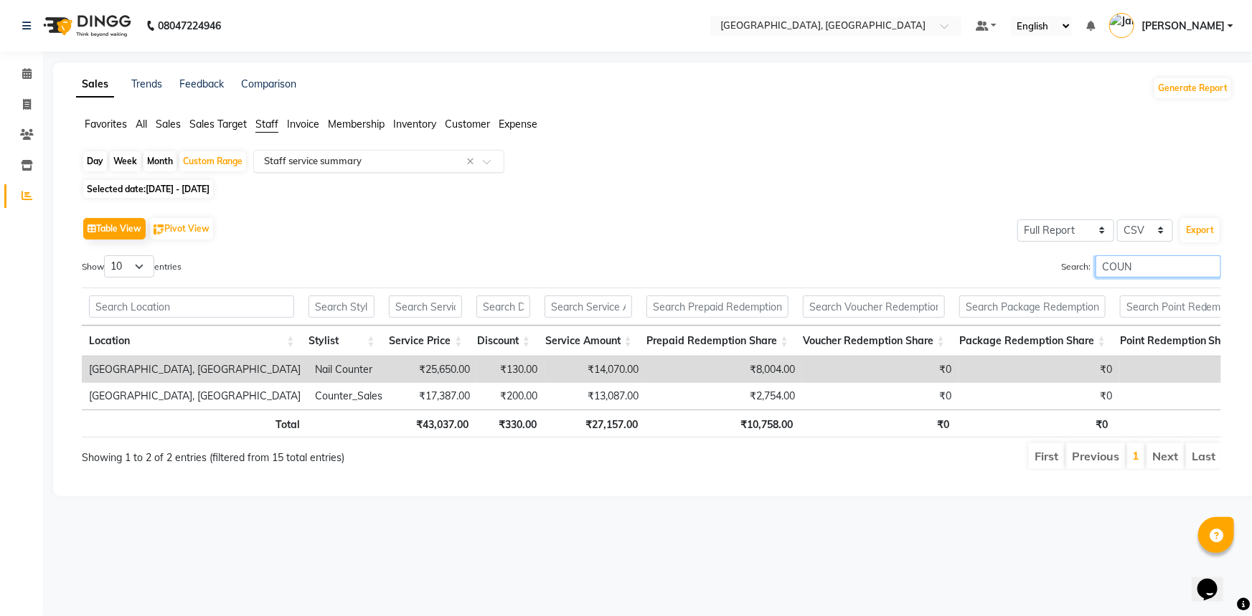
type input "COUN"
click at [494, 161] on span at bounding box center [492, 166] width 18 height 14
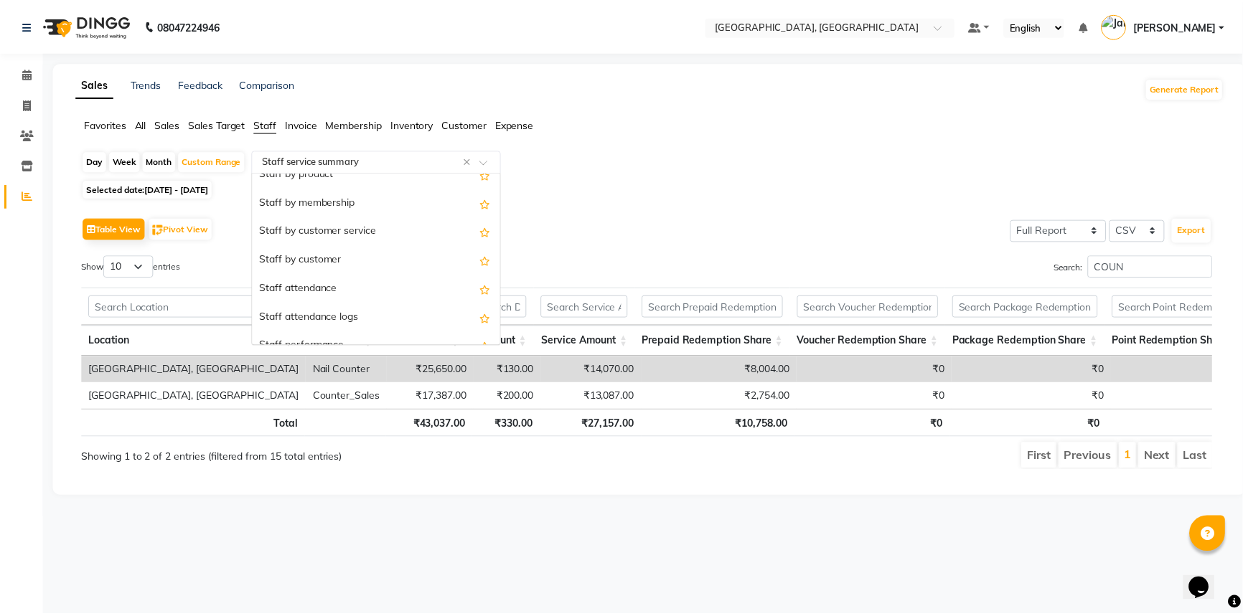
scroll to position [54, 0]
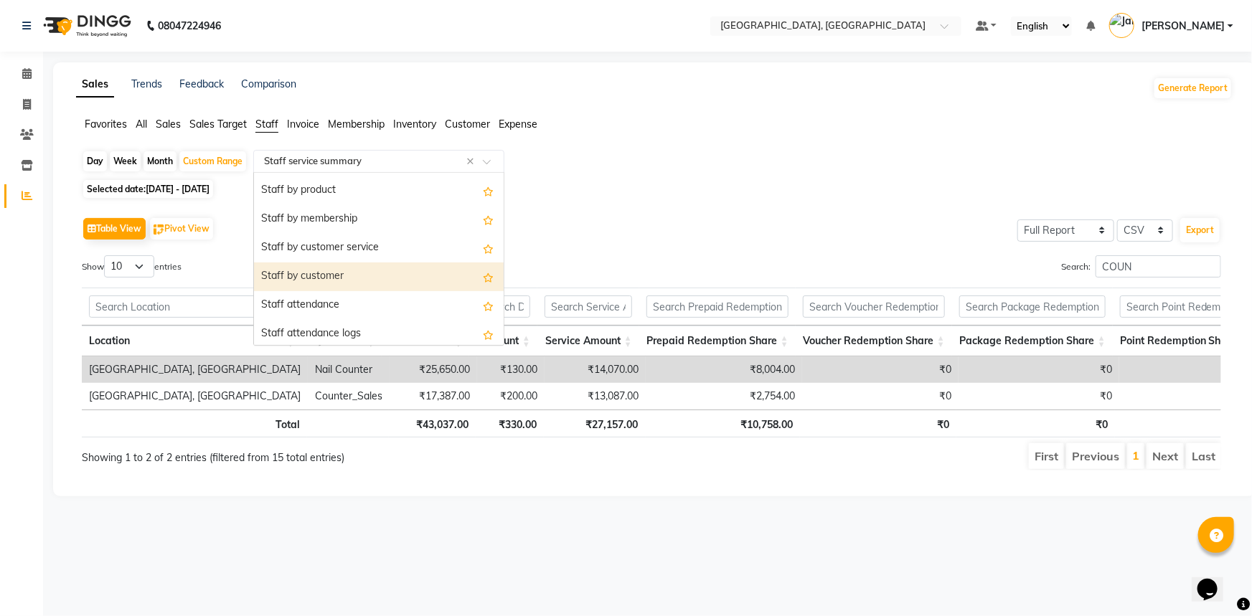
click at [408, 268] on div "Staff by customer" at bounding box center [379, 277] width 250 height 29
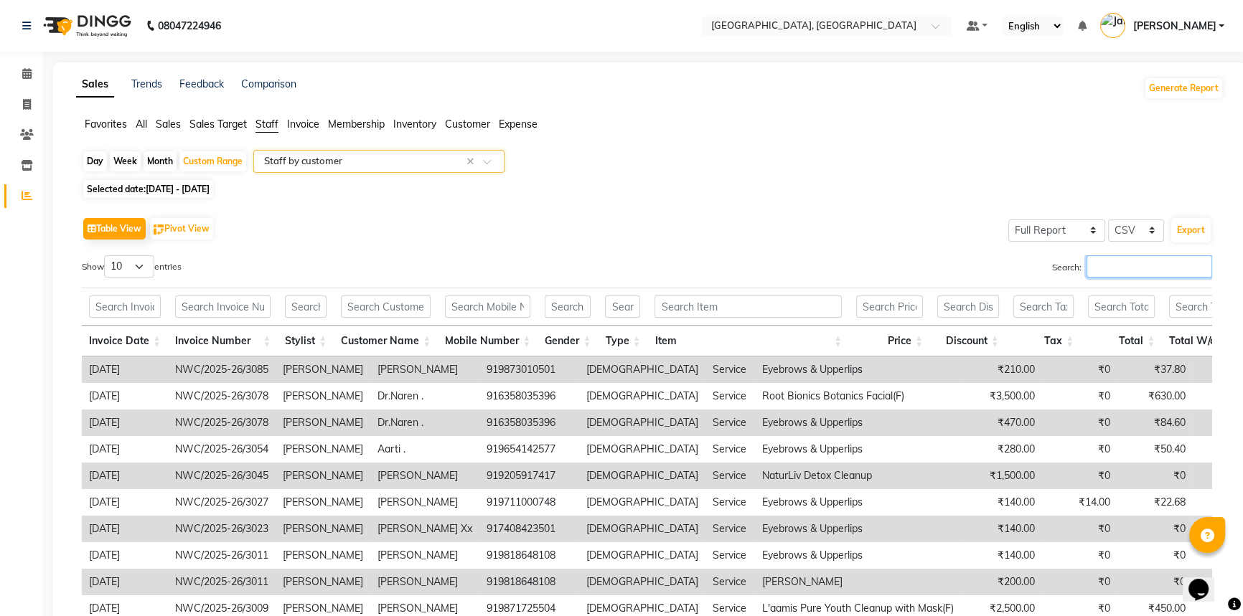
click at [1097, 263] on input "Search:" at bounding box center [1150, 266] width 126 height 22
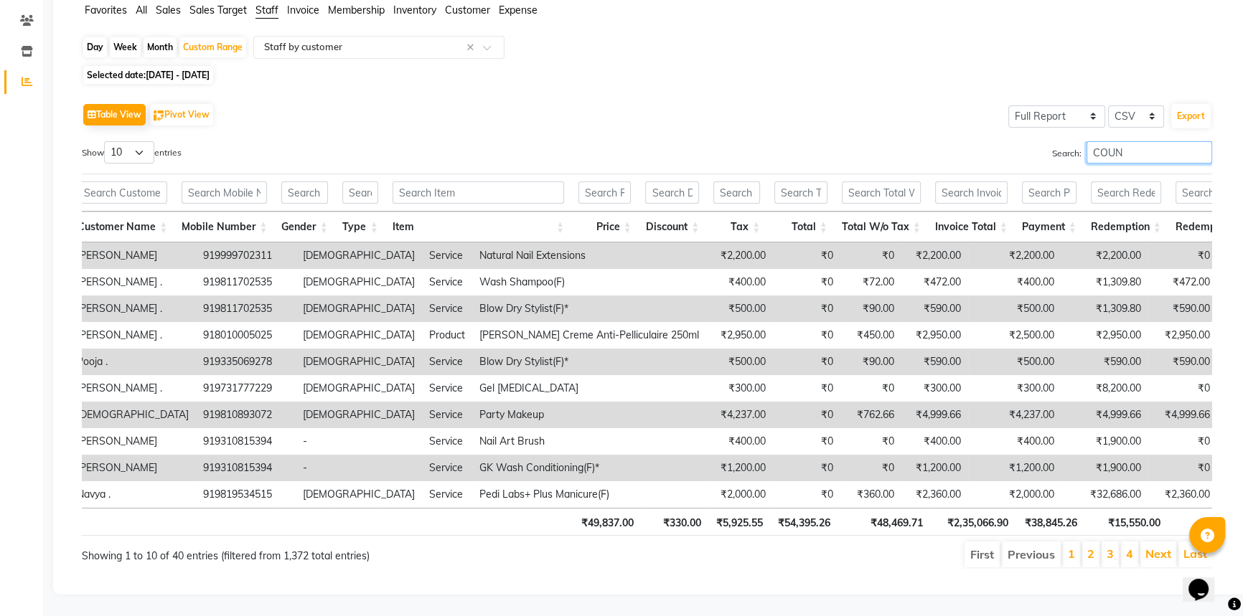
scroll to position [0, 294]
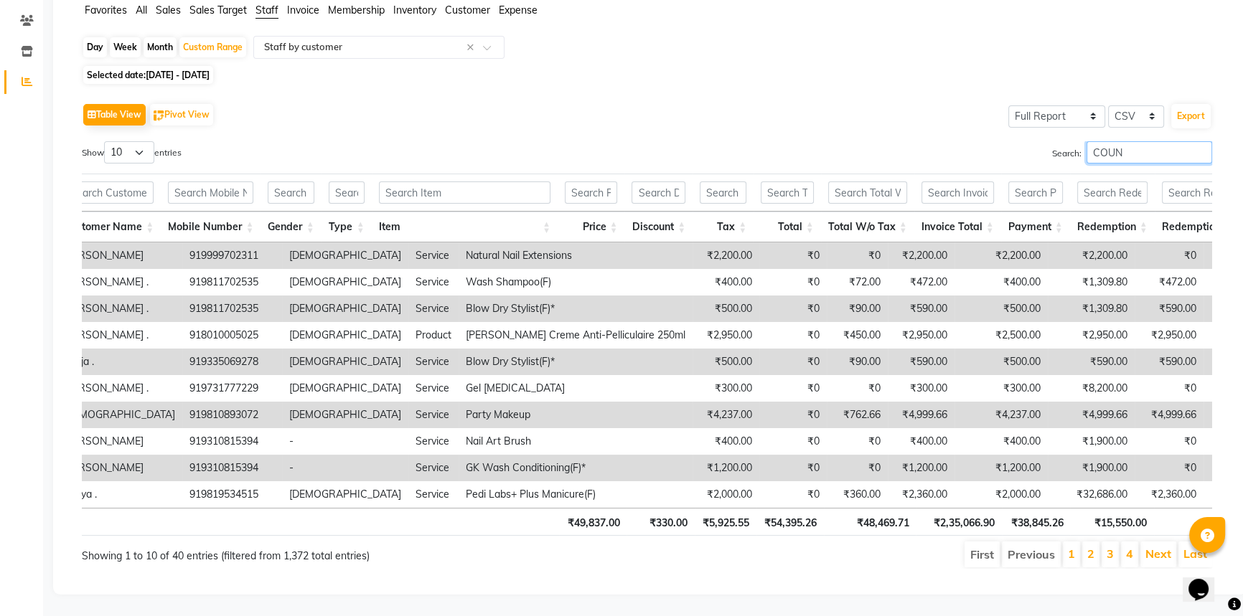
type input "COUN"
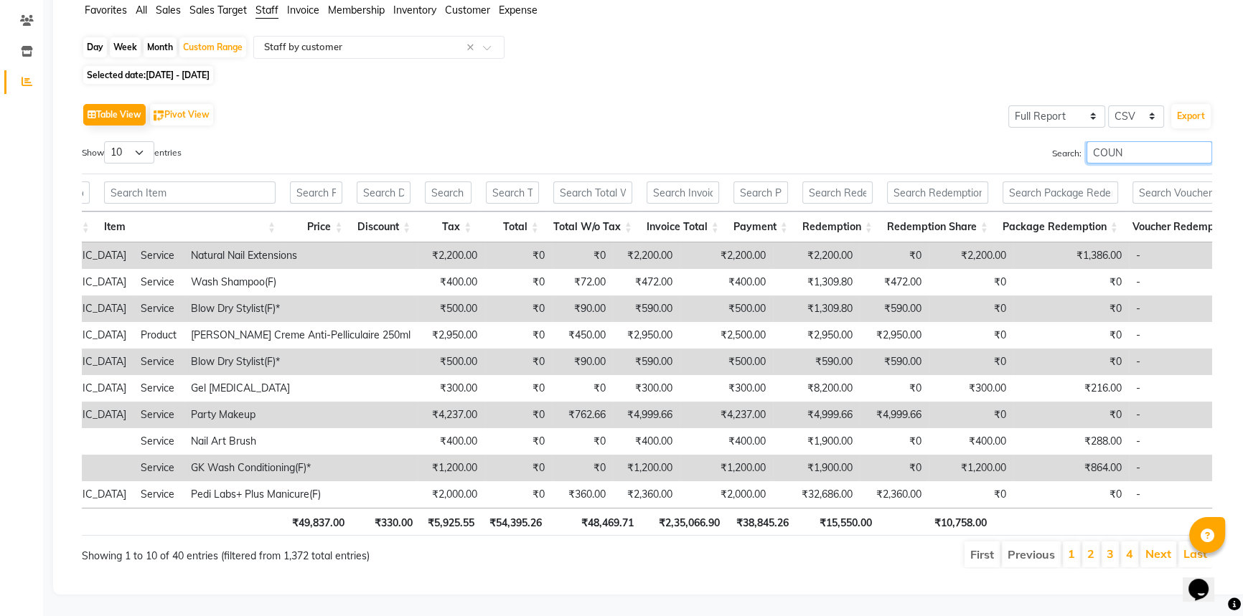
scroll to position [0, 597]
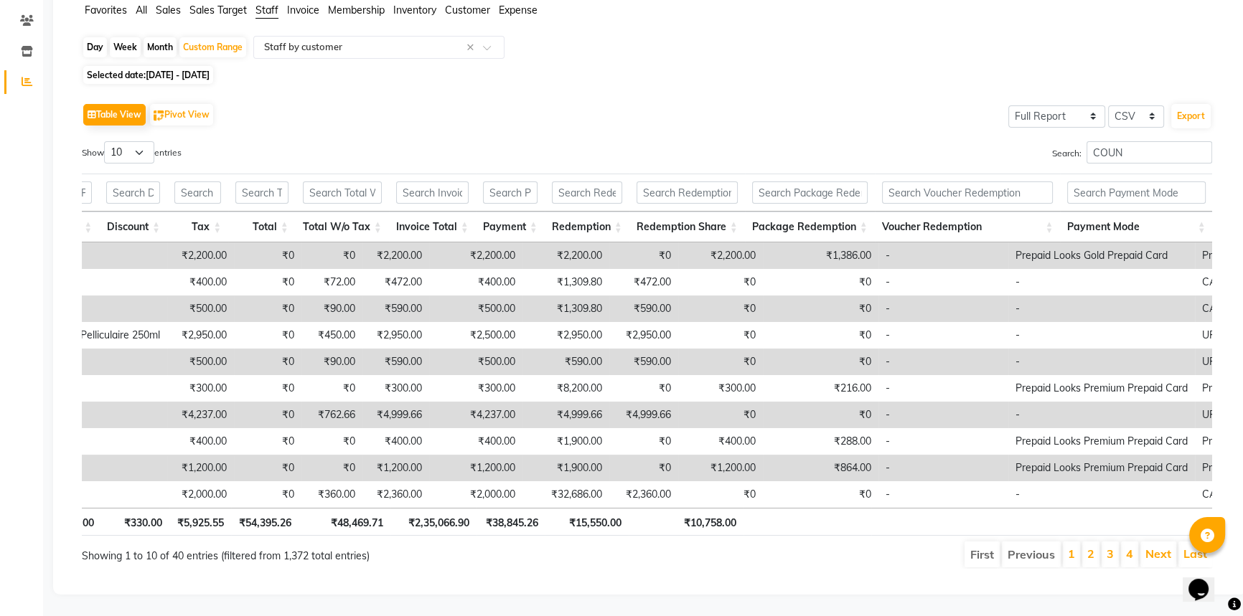
click at [706, 508] on th "₹10,758.00" at bounding box center [686, 522] width 115 height 28
click at [494, 44] on span at bounding box center [492, 51] width 18 height 14
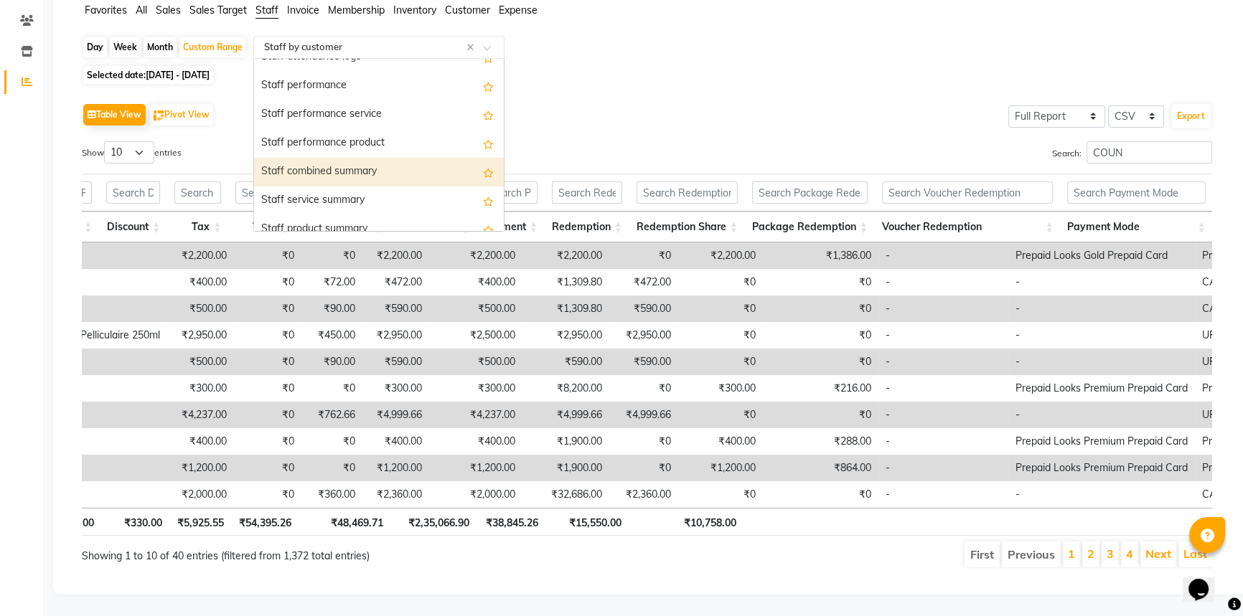
click at [358, 158] on div "Staff combined summary" at bounding box center [379, 172] width 250 height 29
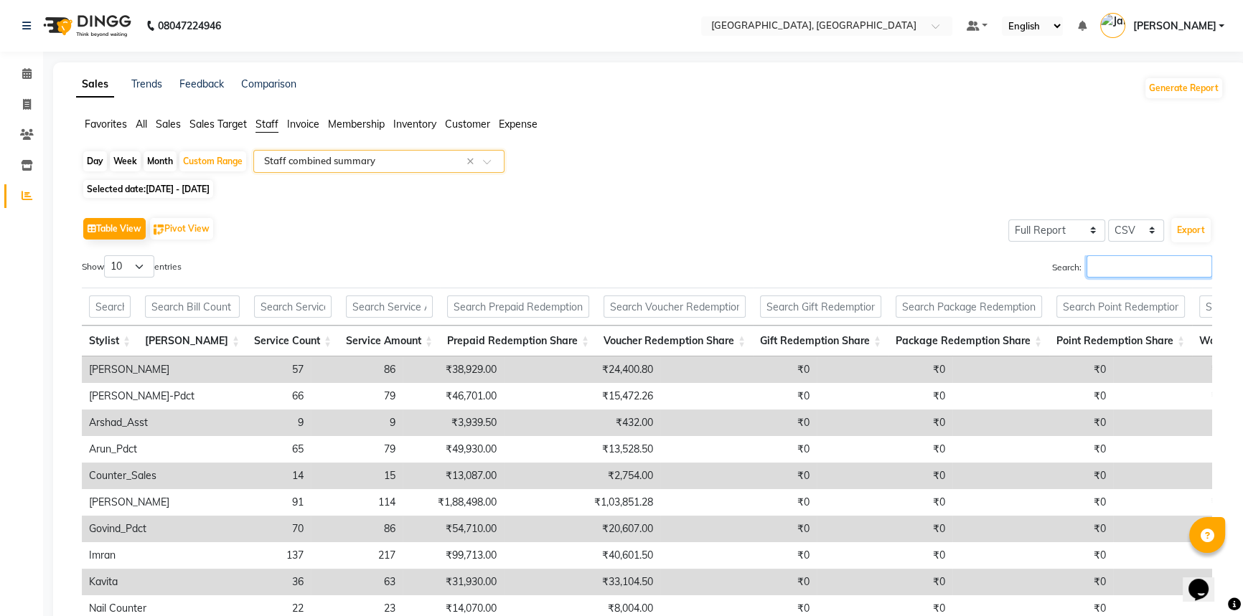
click at [1109, 263] on input "Search:" at bounding box center [1150, 266] width 126 height 22
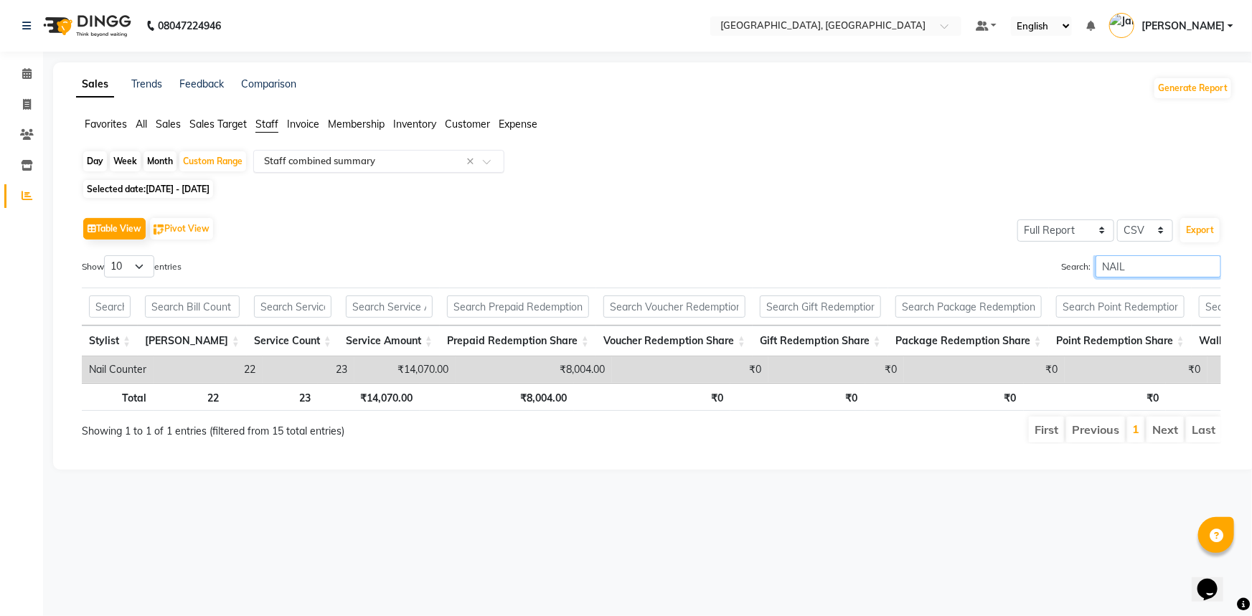
type input "NAIL"
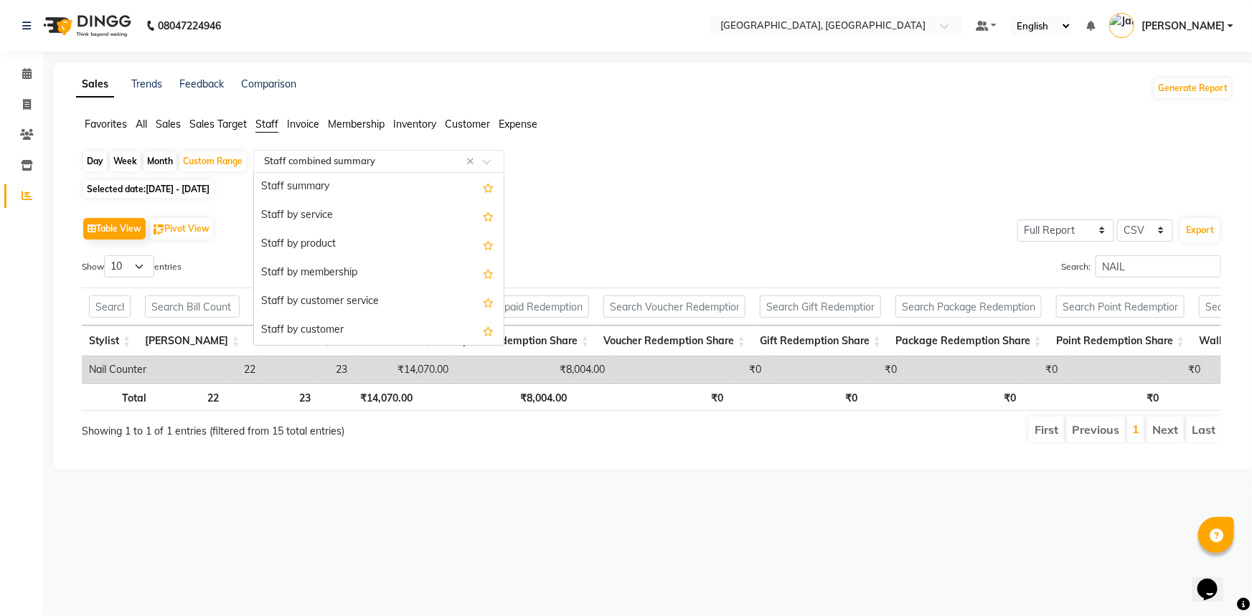
click at [489, 164] on span at bounding box center [492, 166] width 18 height 14
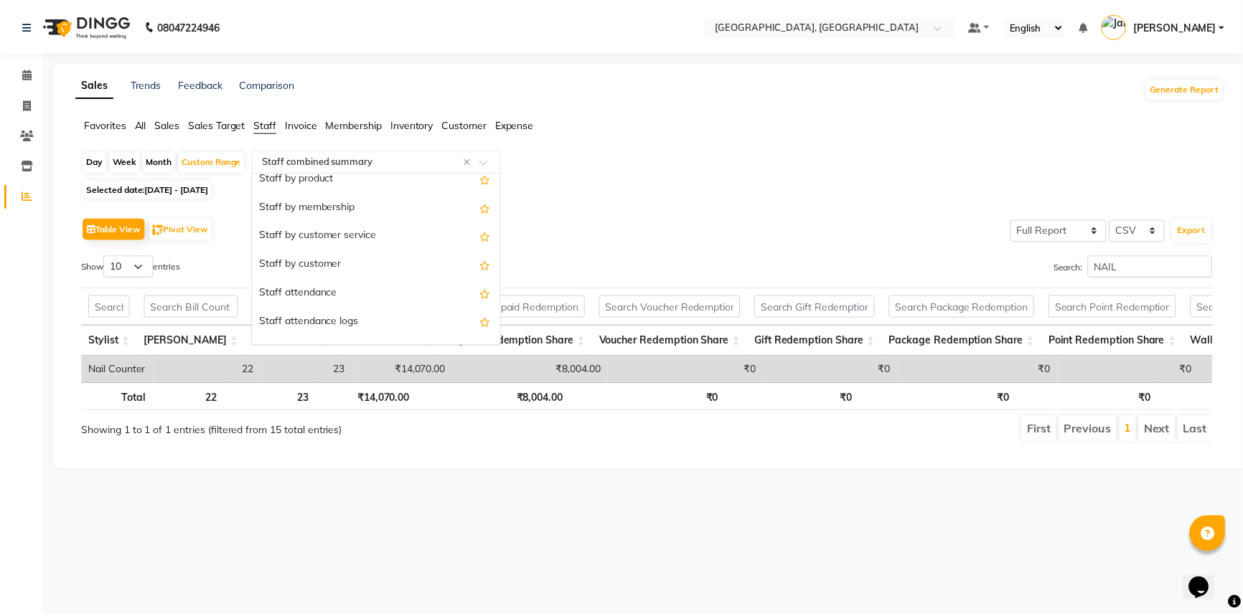
scroll to position [6, 0]
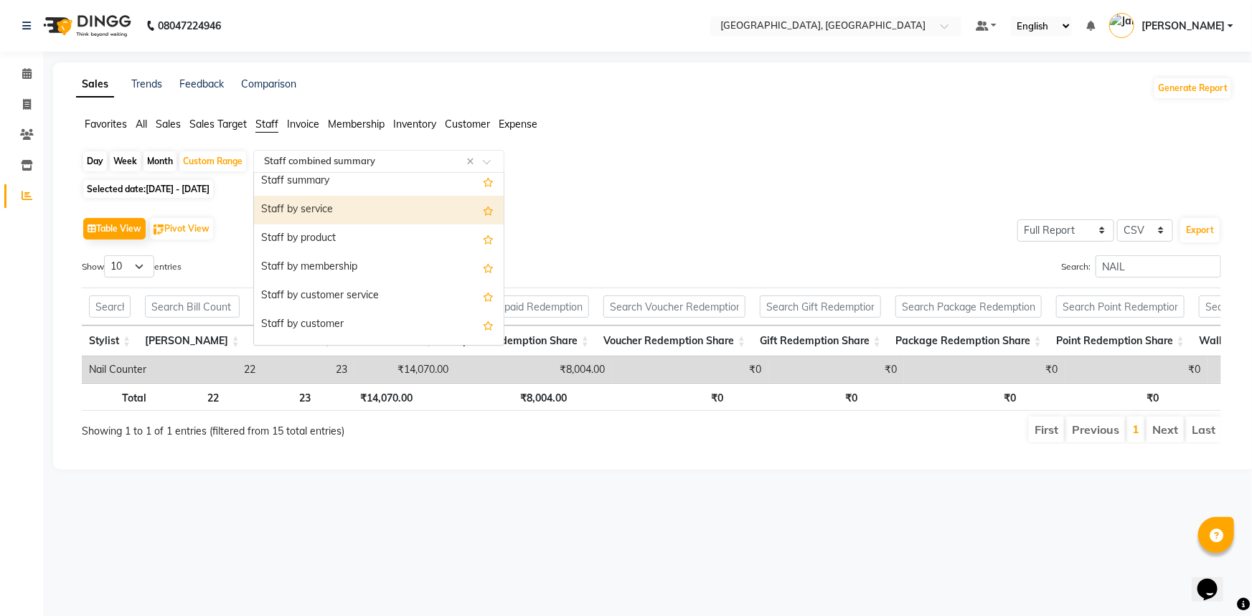
click at [370, 207] on div "Staff by service" at bounding box center [379, 210] width 250 height 29
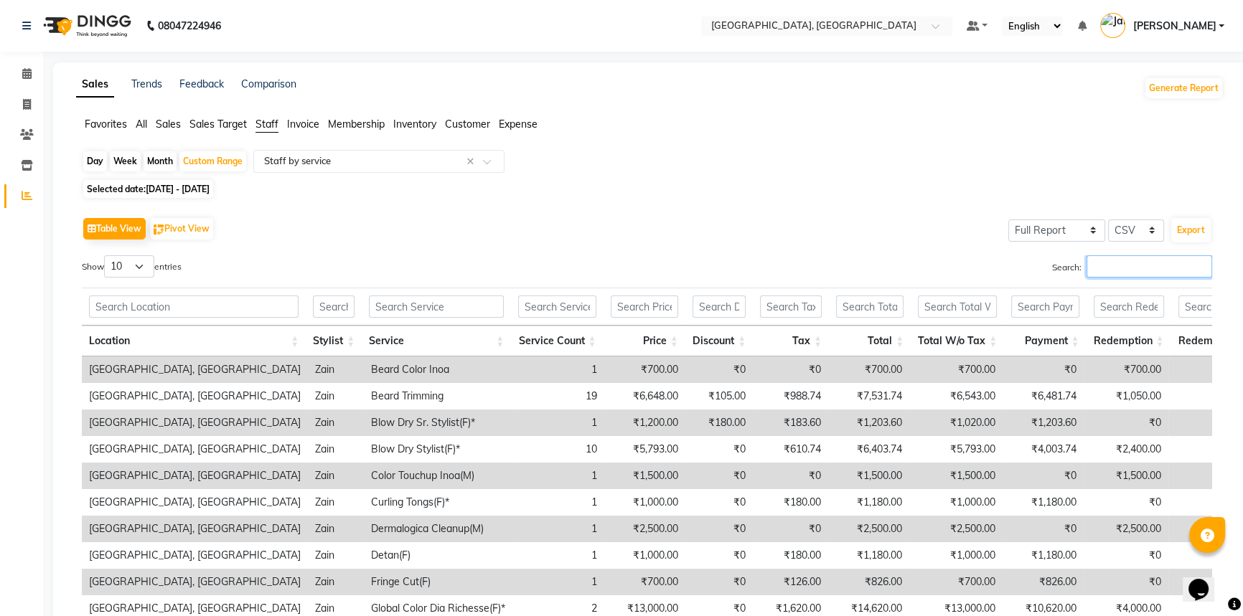
click at [1101, 264] on input "Search:" at bounding box center [1150, 266] width 126 height 22
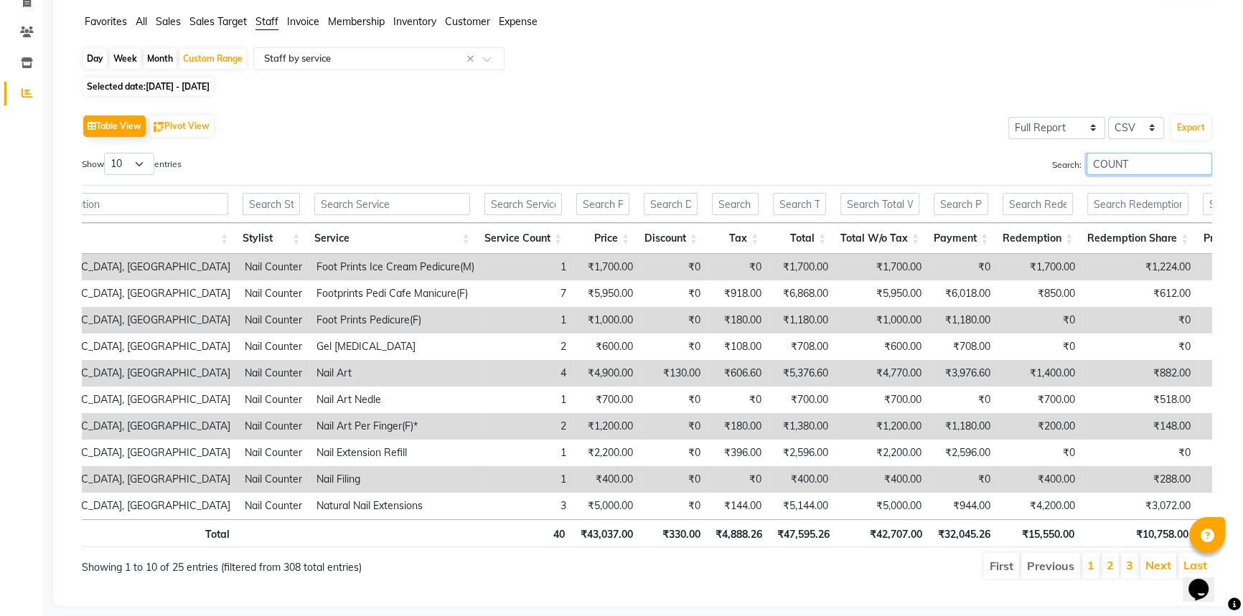
scroll to position [0, 70]
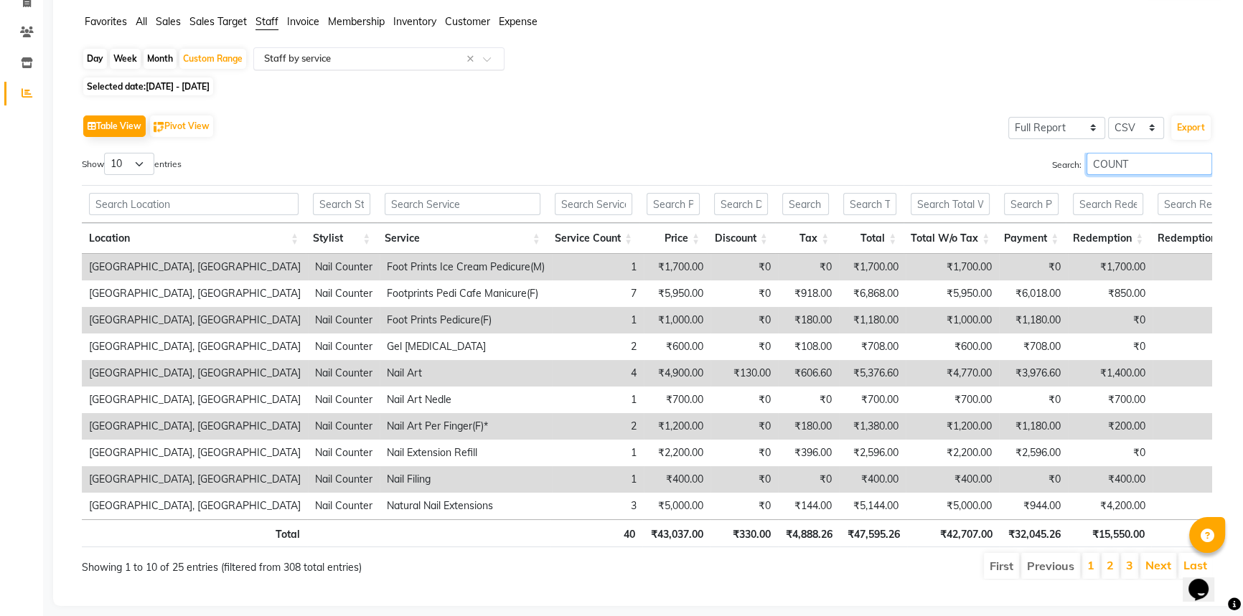
type input "COUNT"
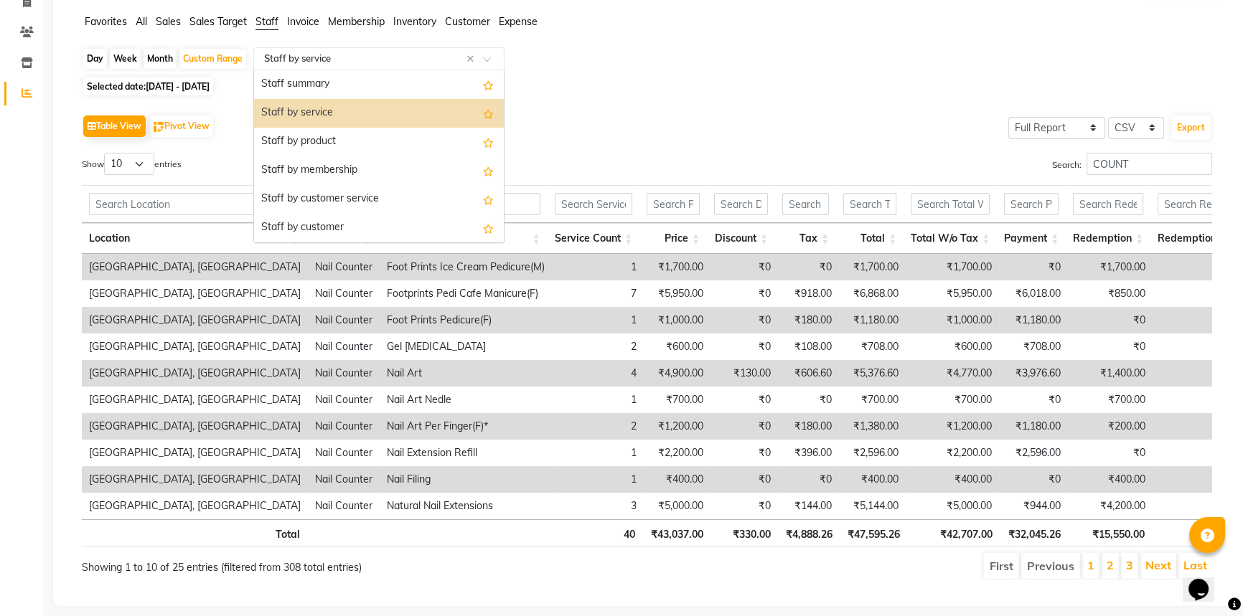
click at [492, 61] on span at bounding box center [492, 63] width 18 height 14
click at [409, 190] on div "Staff by customer service" at bounding box center [379, 199] width 250 height 29
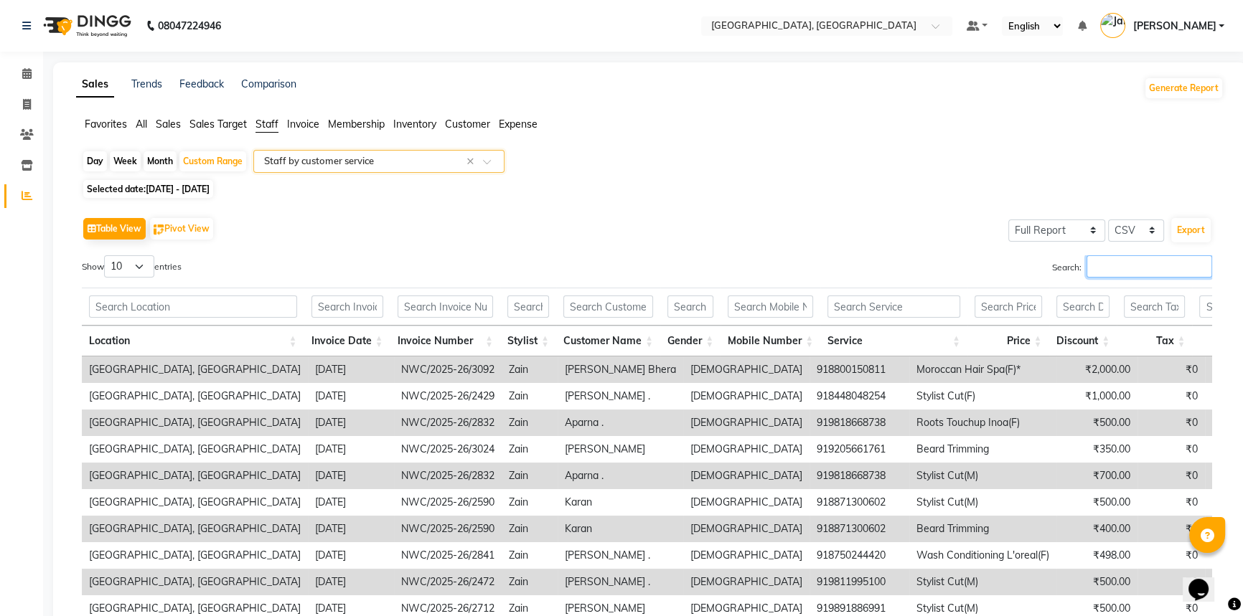
click at [1120, 270] on input "Search:" at bounding box center [1150, 266] width 126 height 22
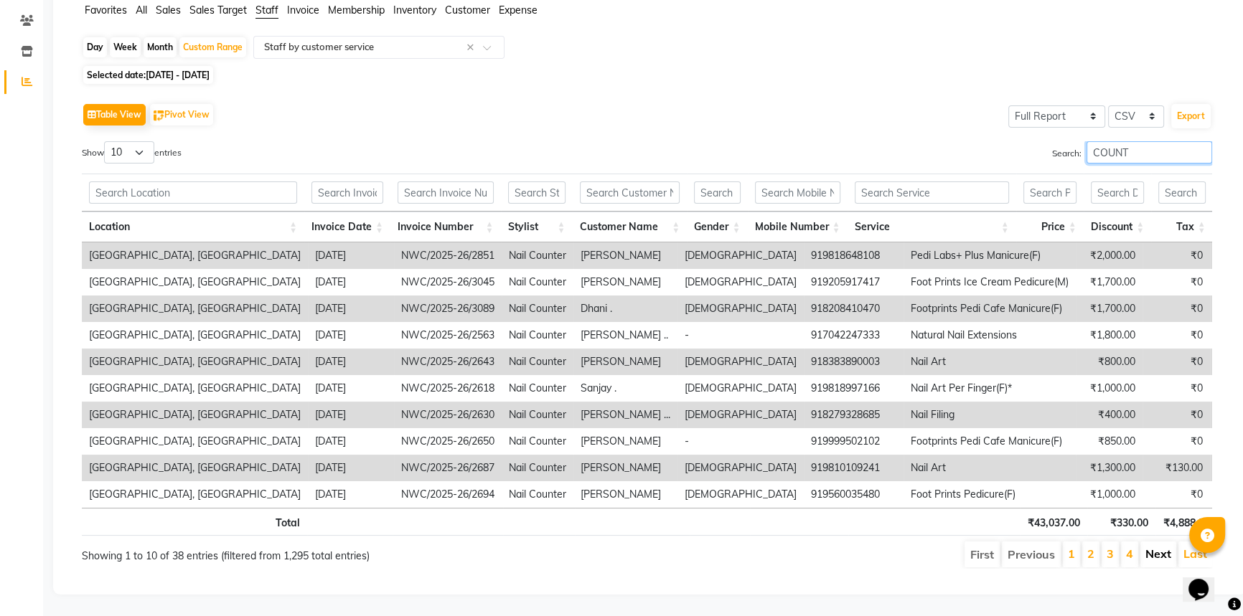
type input "COUNT"
click at [1155, 549] on link "Next" at bounding box center [1158, 554] width 26 height 14
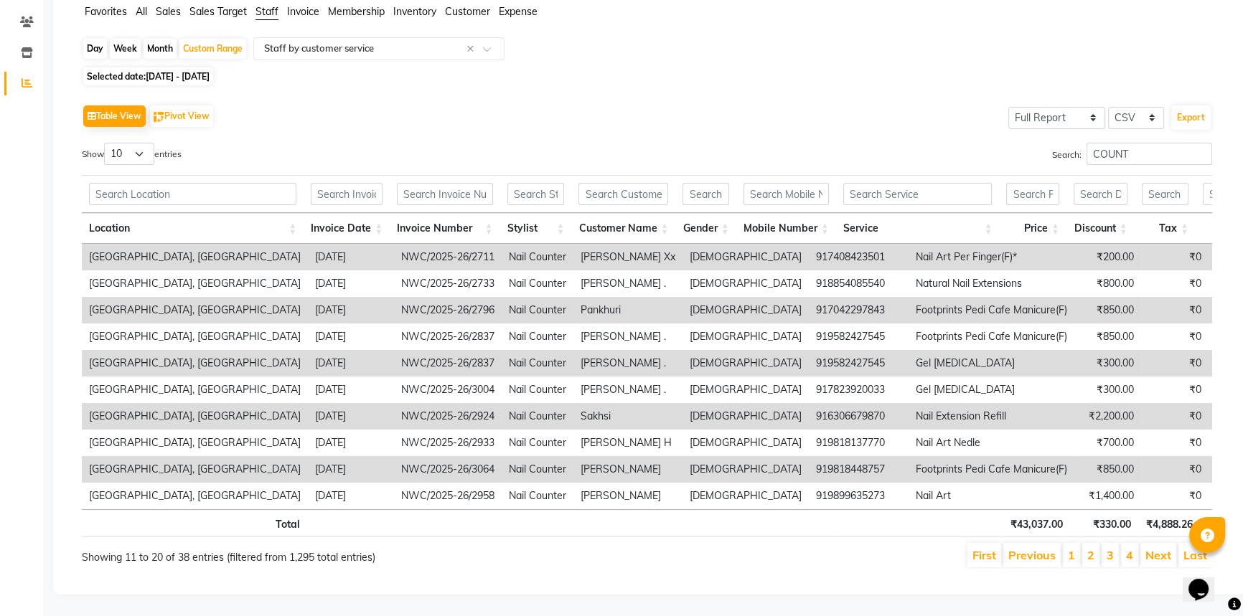
click at [1155, 549] on link "Next" at bounding box center [1158, 555] width 26 height 14
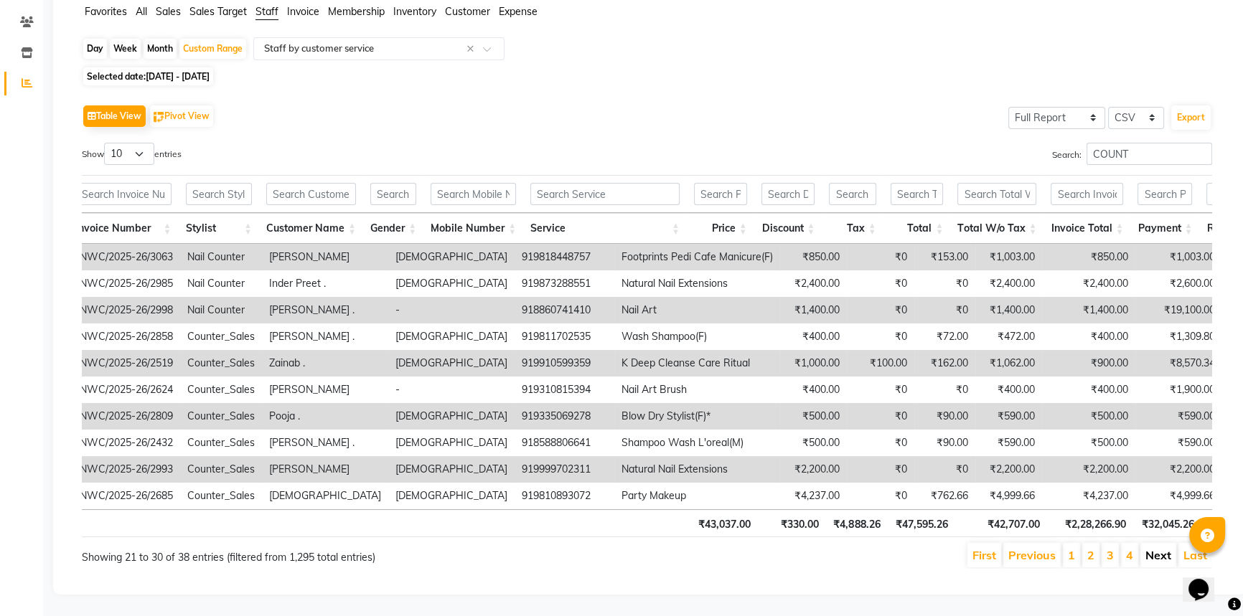
click at [1155, 548] on link "Next" at bounding box center [1158, 555] width 26 height 14
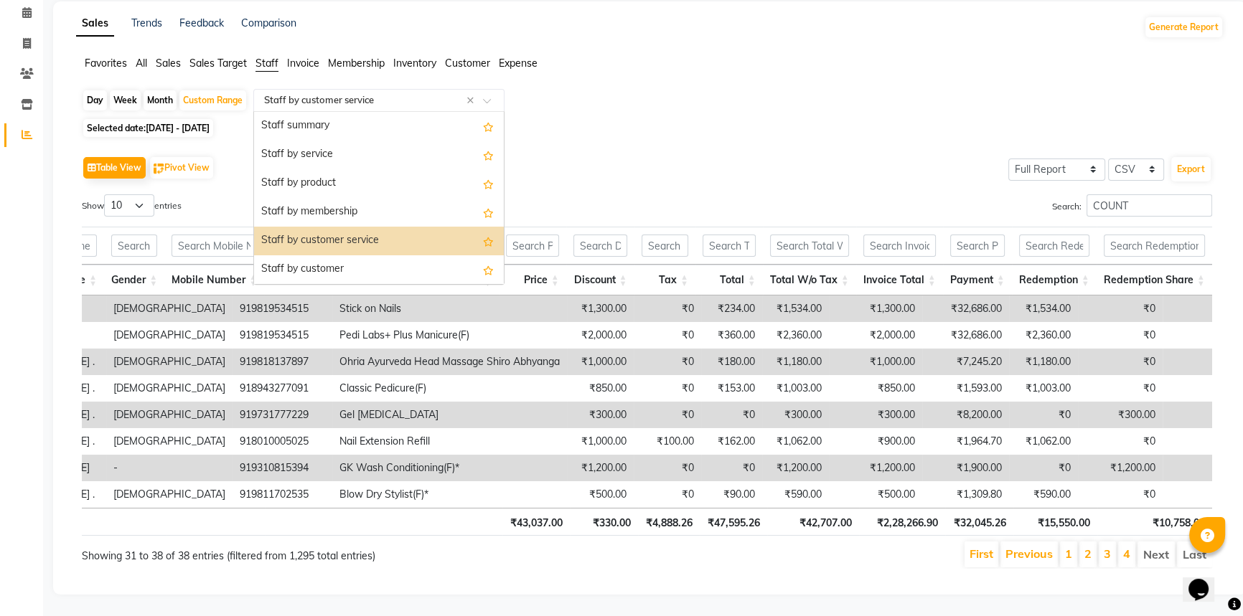
click at [489, 98] on span at bounding box center [492, 105] width 18 height 14
click at [378, 169] on div "Staff by product" at bounding box center [379, 183] width 250 height 29
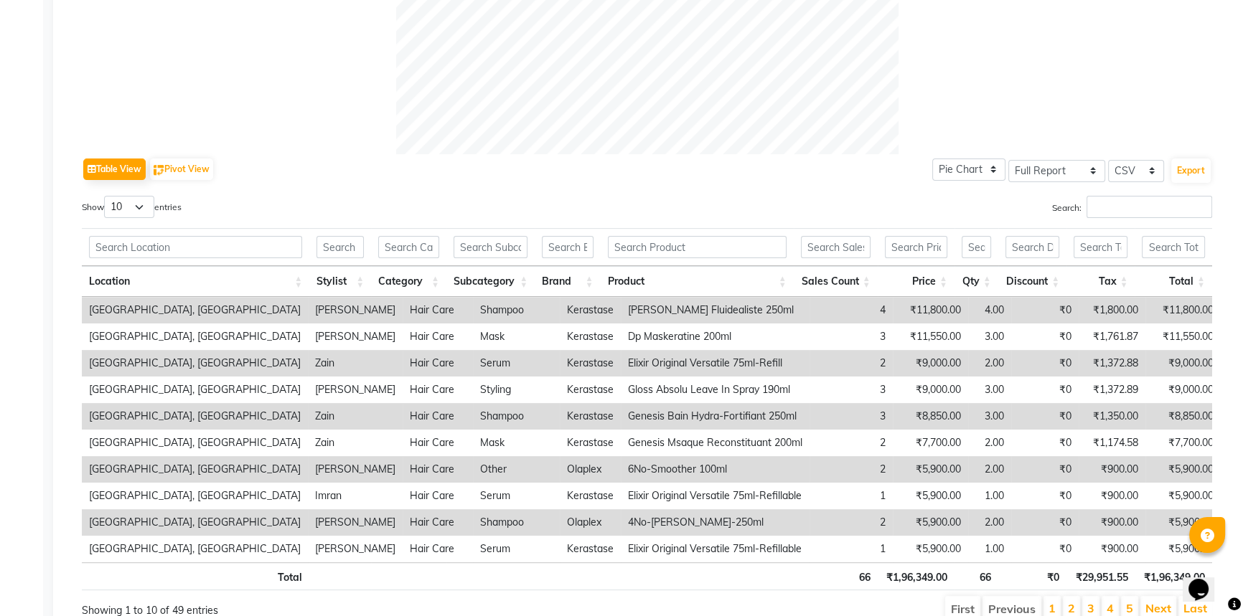
scroll to position [642, 0]
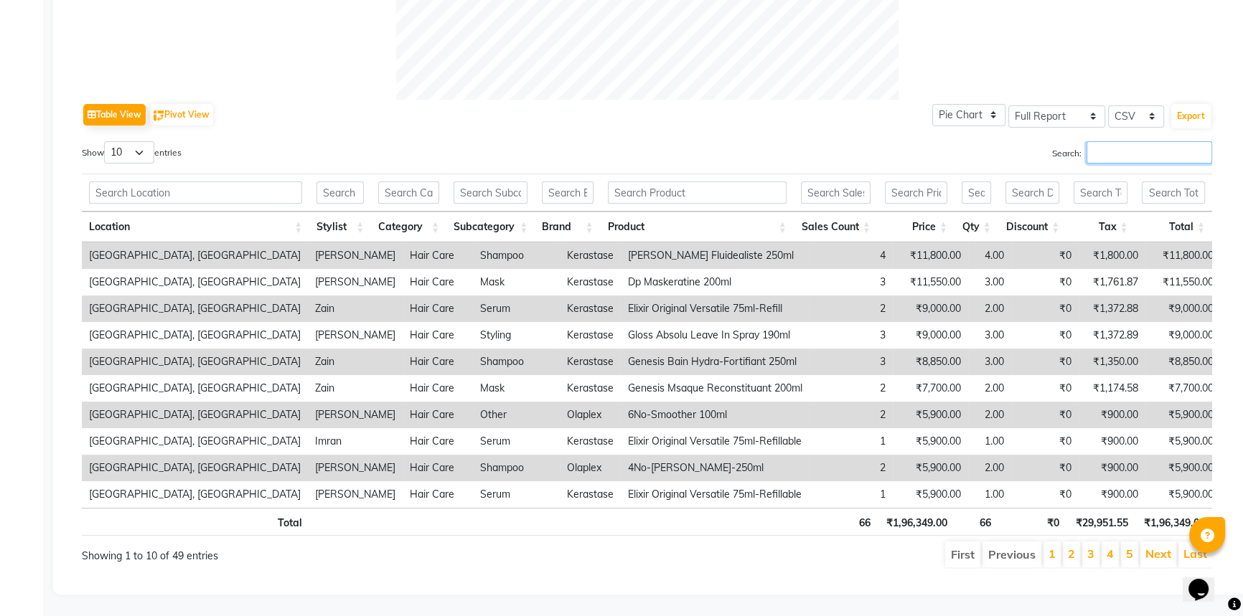
click at [1114, 141] on input "Search:" at bounding box center [1150, 152] width 126 height 22
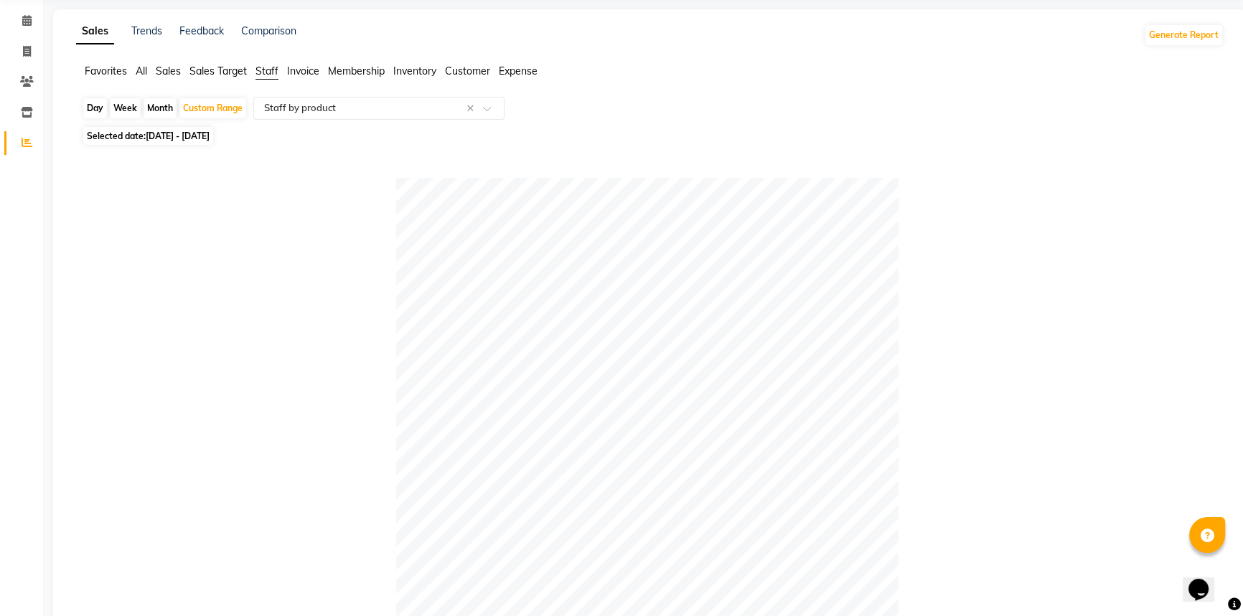
scroll to position [0, 0]
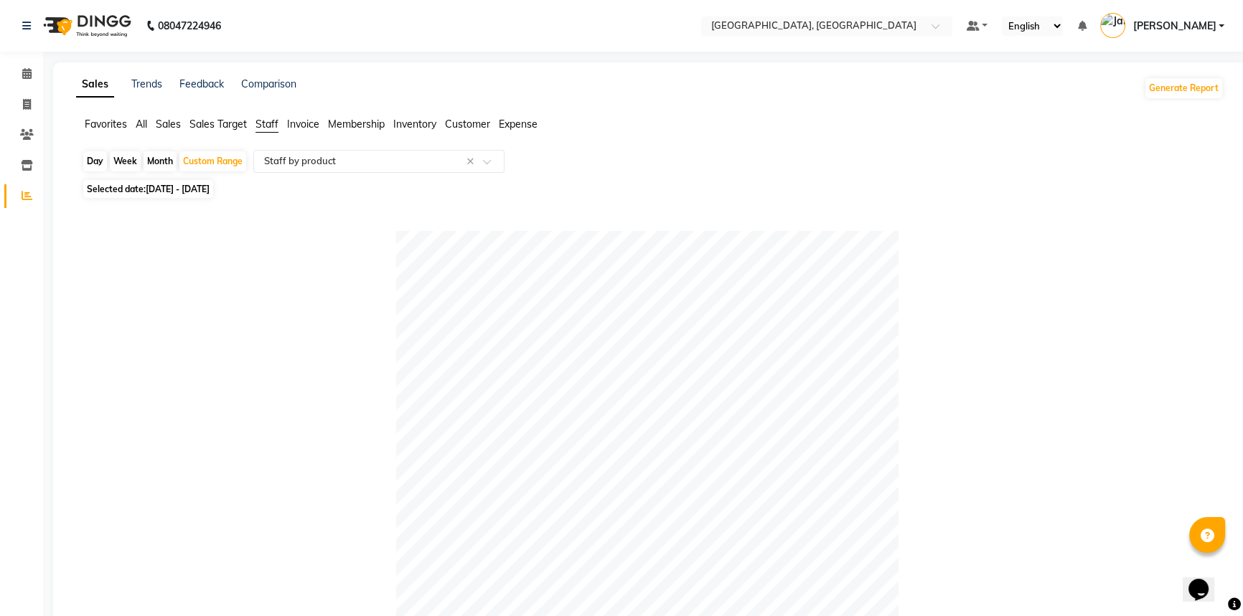
type input "FAH"
click at [164, 125] on span "Sales" at bounding box center [168, 124] width 25 height 13
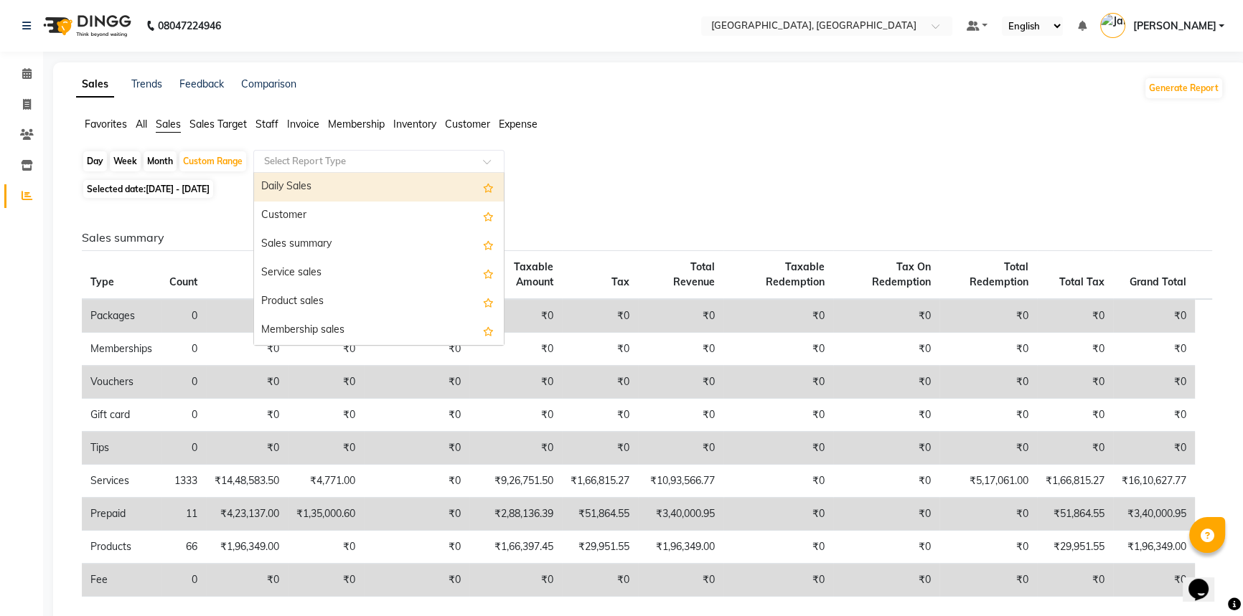
click at [490, 159] on span at bounding box center [492, 166] width 18 height 14
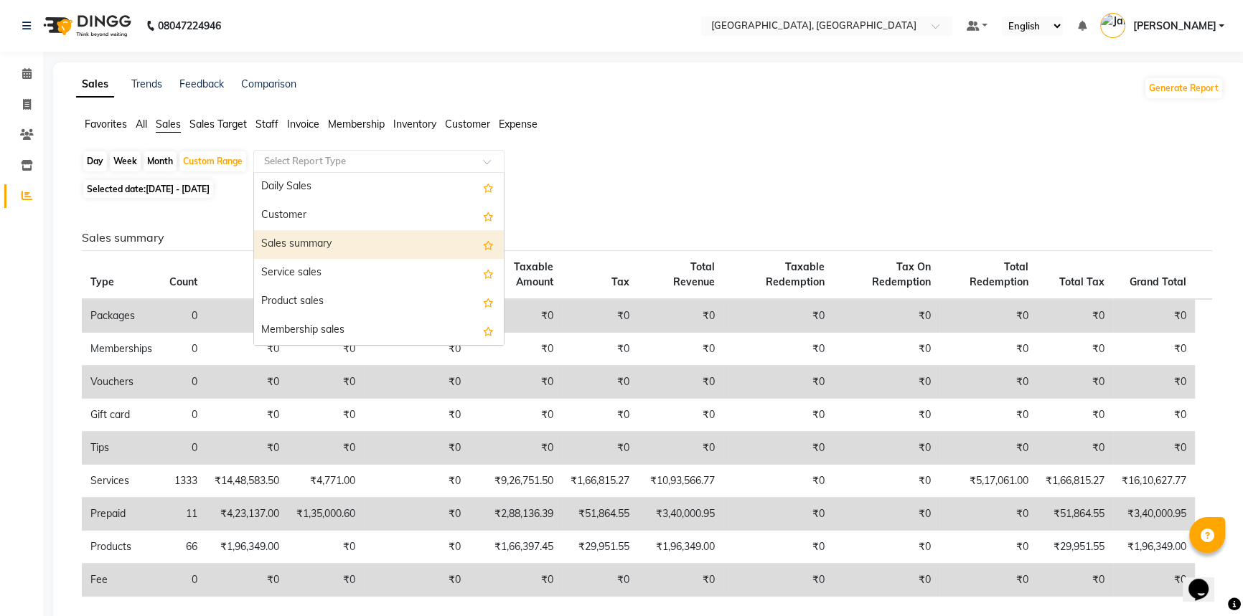
click at [361, 233] on div "Sales summary" at bounding box center [379, 244] width 250 height 29
select select "full_report"
select select "csv"
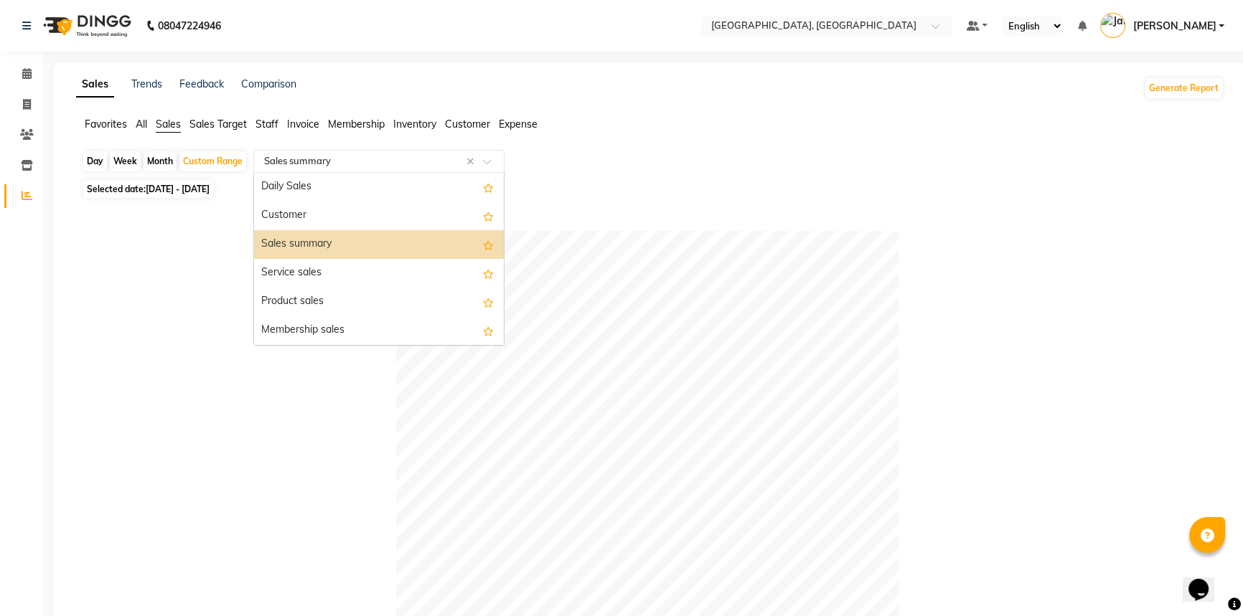
click at [494, 159] on span at bounding box center [492, 166] width 18 height 14
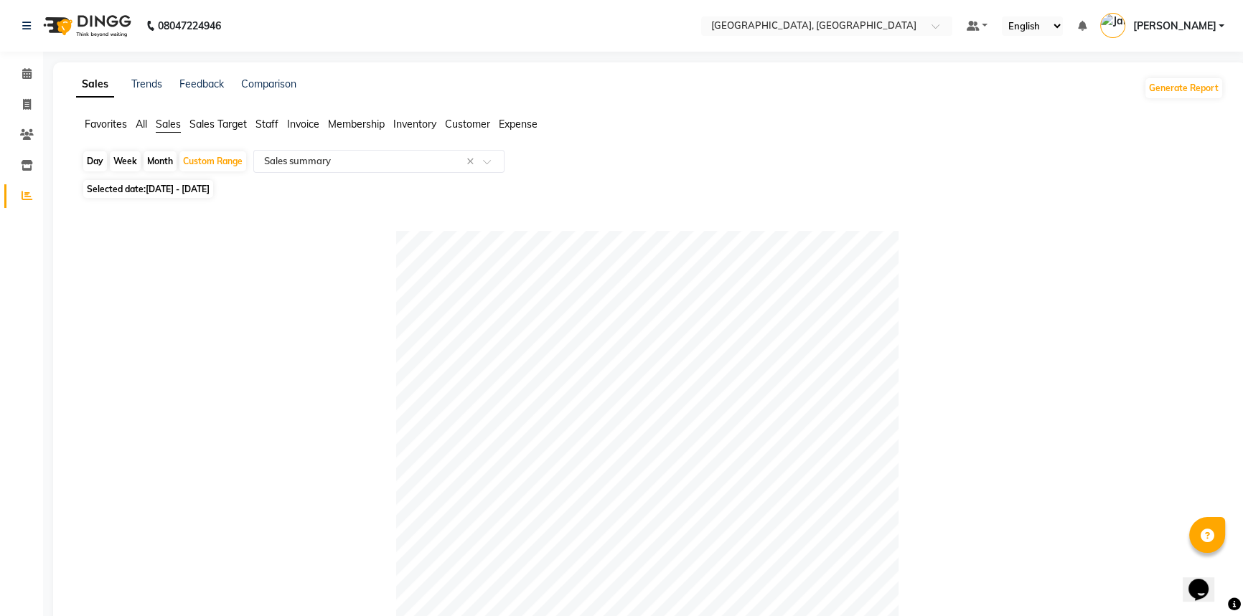
click at [266, 126] on span "Staff" at bounding box center [266, 124] width 23 height 13
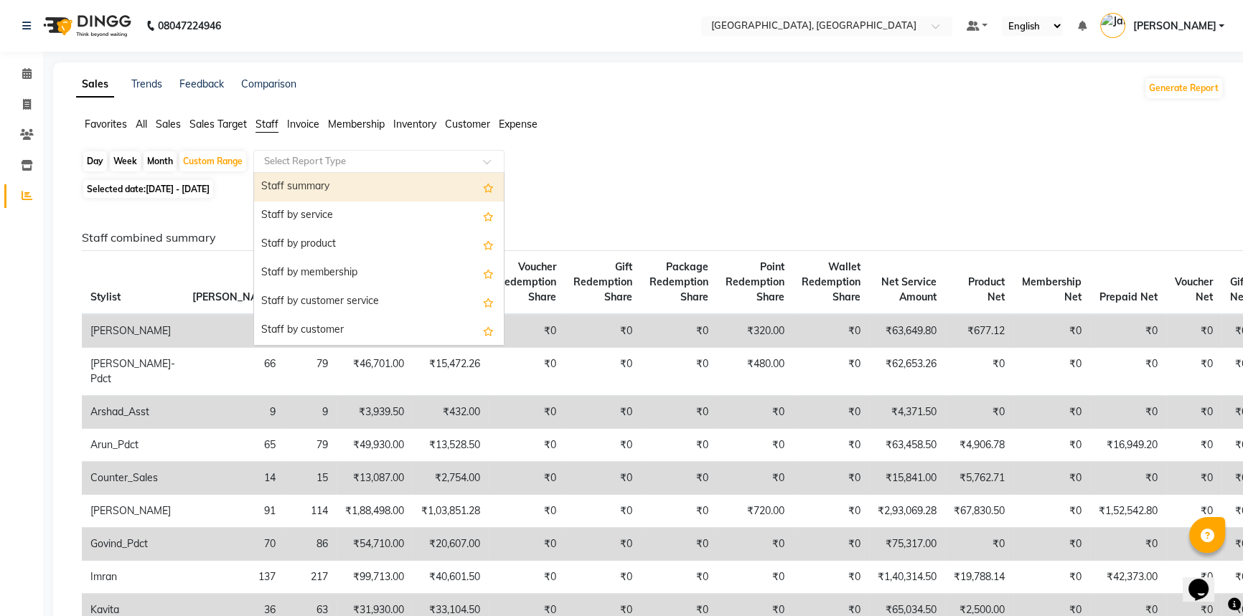
click at [488, 163] on span at bounding box center [492, 166] width 18 height 14
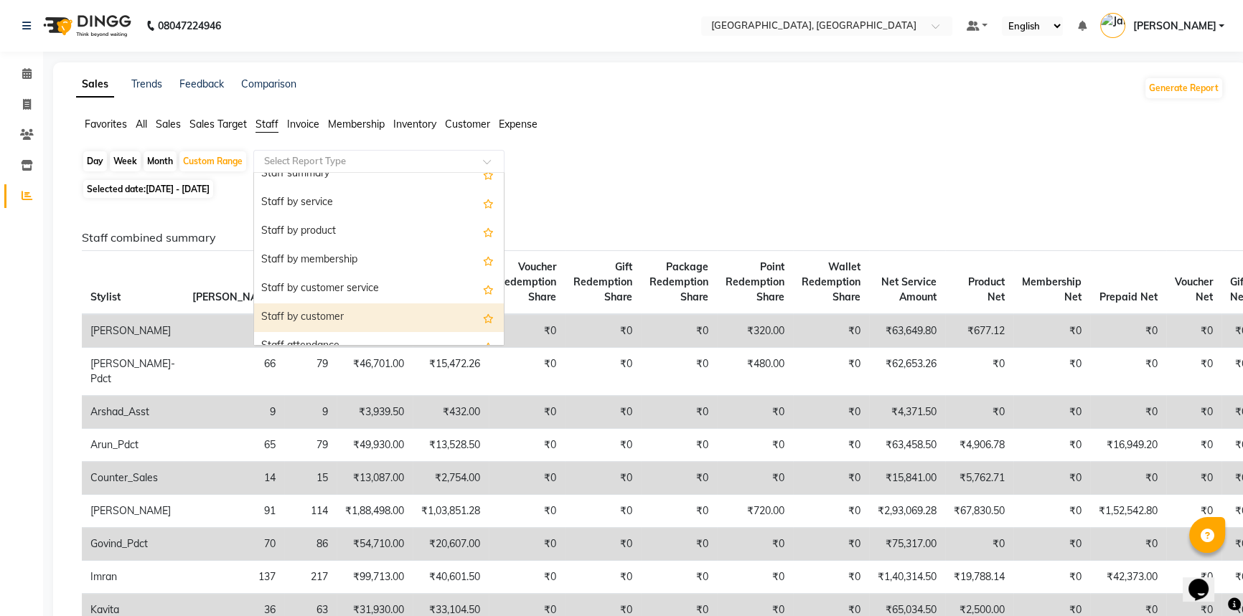
scroll to position [26, 0]
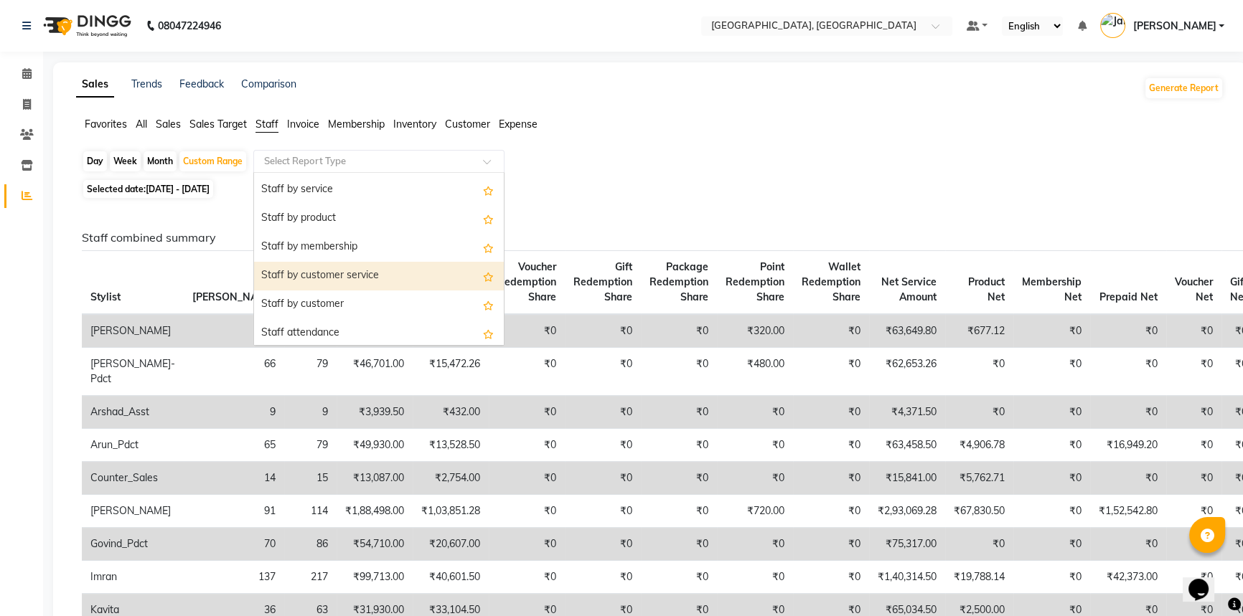
click at [396, 269] on div "Staff by customer service" at bounding box center [379, 276] width 250 height 29
select select "full_report"
select select "csv"
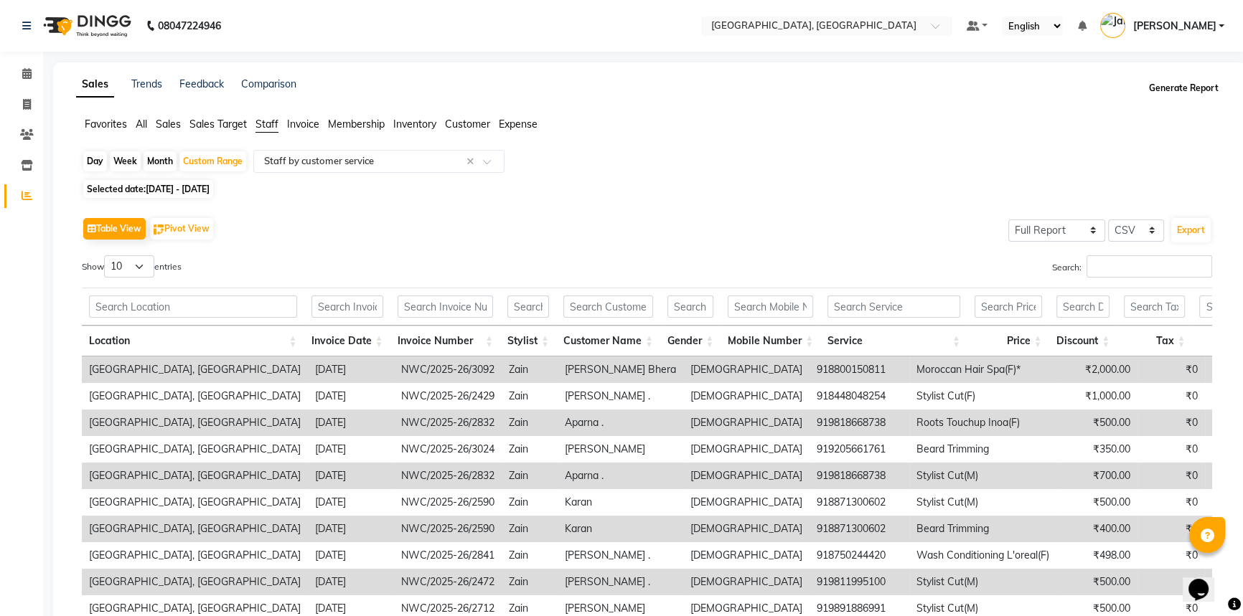
click at [1178, 86] on button "Generate Report" at bounding box center [1183, 88] width 77 height 20
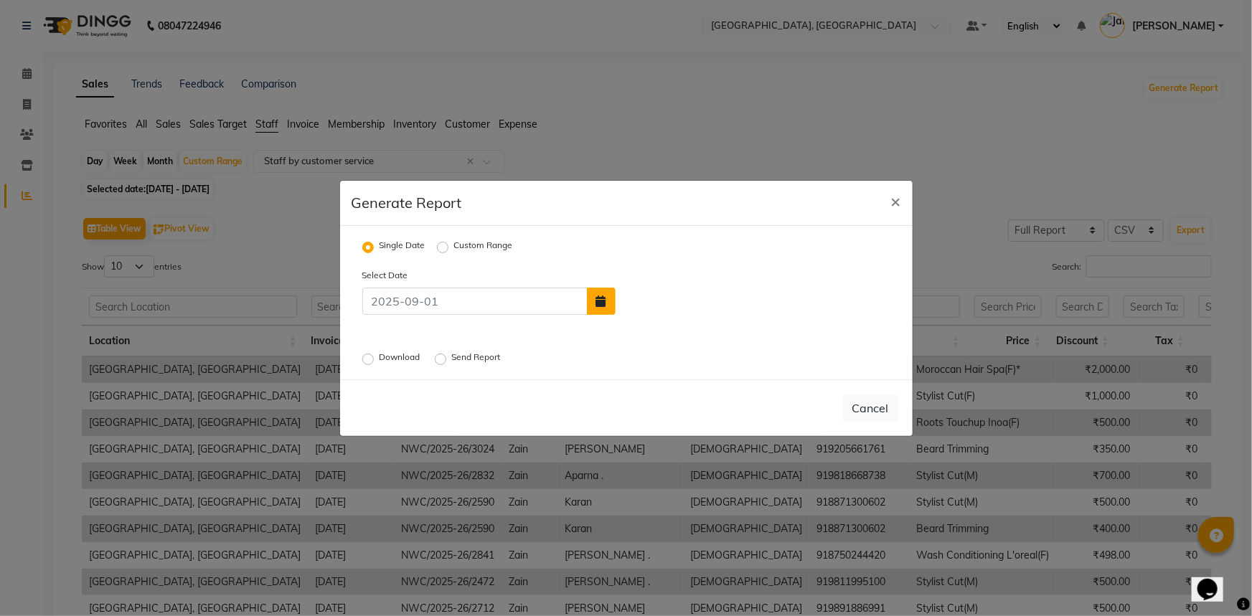
click at [605, 302] on icon "button" at bounding box center [601, 301] width 10 height 11
select select "9"
select select "2025"
click at [629, 219] on span "Previous month" at bounding box center [630, 220] width 6 height 6
select select "8"
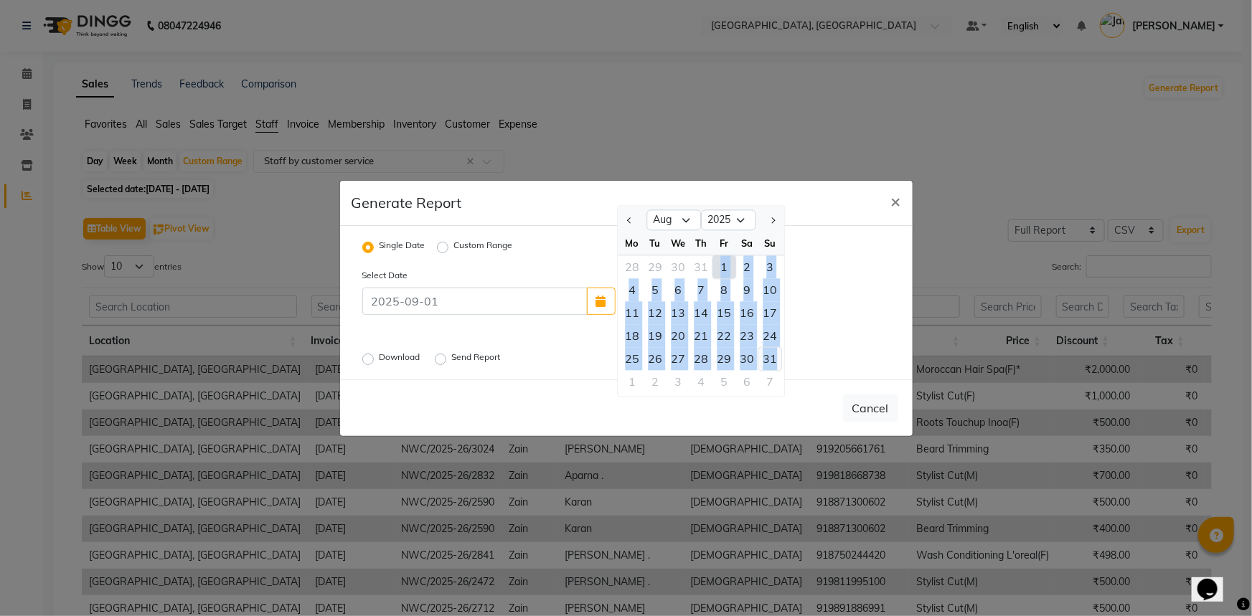
drag, startPoint x: 723, startPoint y: 266, endPoint x: 775, endPoint y: 355, distance: 103.5
click at [775, 355] on ngb-datepicker-month "Mo Tu We Th Fr Sa Su 28 29 30 31 1 2 3 4 5 6 7 8 9 10 11 12 13 14 15 16 17 18 1…" at bounding box center [701, 314] width 167 height 164
click at [775, 355] on div "31" at bounding box center [770, 358] width 23 height 23
type input "31-08-2025"
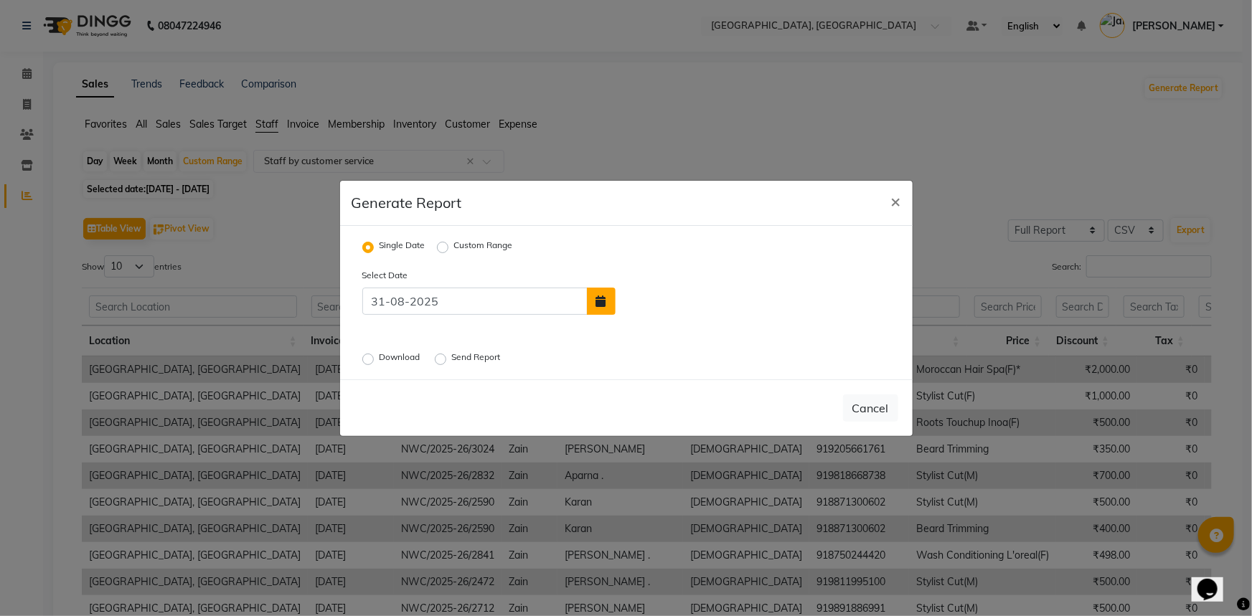
click at [604, 304] on icon "button" at bounding box center [601, 301] width 10 height 11
select select "8"
select select "2025"
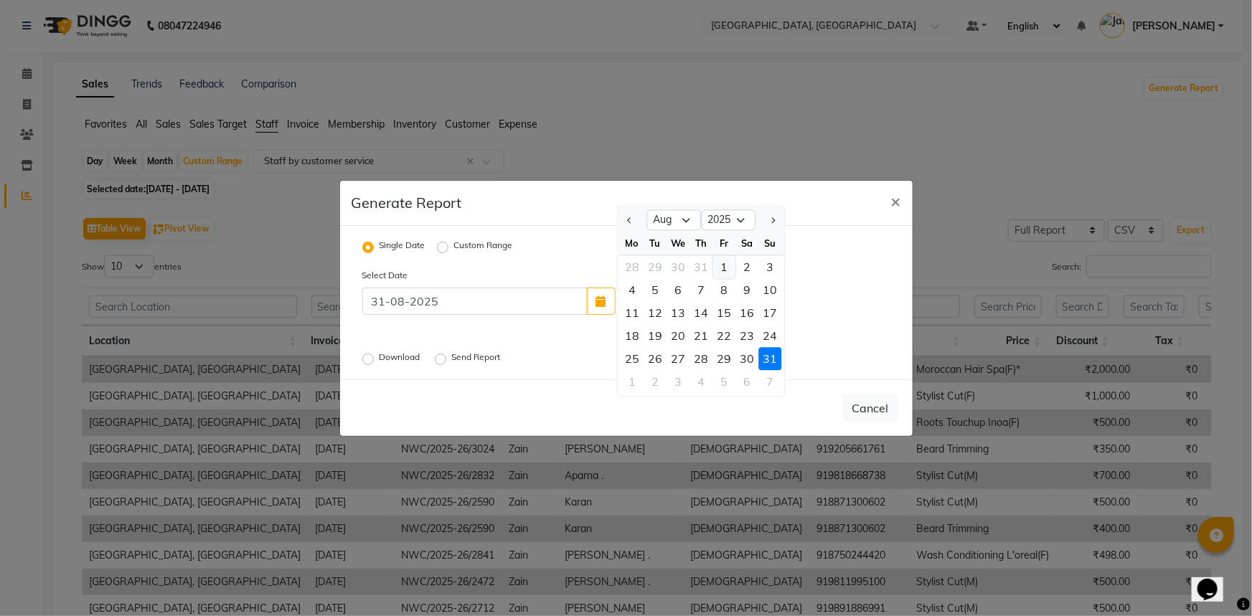
click at [725, 265] on div "1" at bounding box center [724, 266] width 23 height 23
type input "[DATE]"
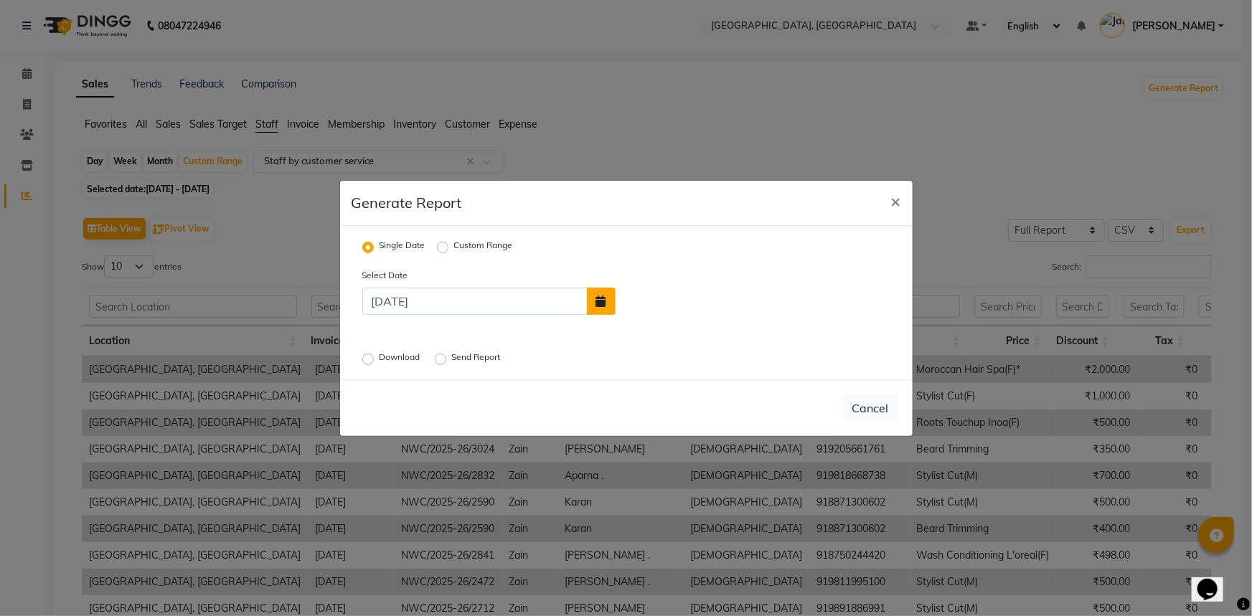
click at [599, 299] on icon "button" at bounding box center [601, 301] width 10 height 11
select select "8"
select select "2025"
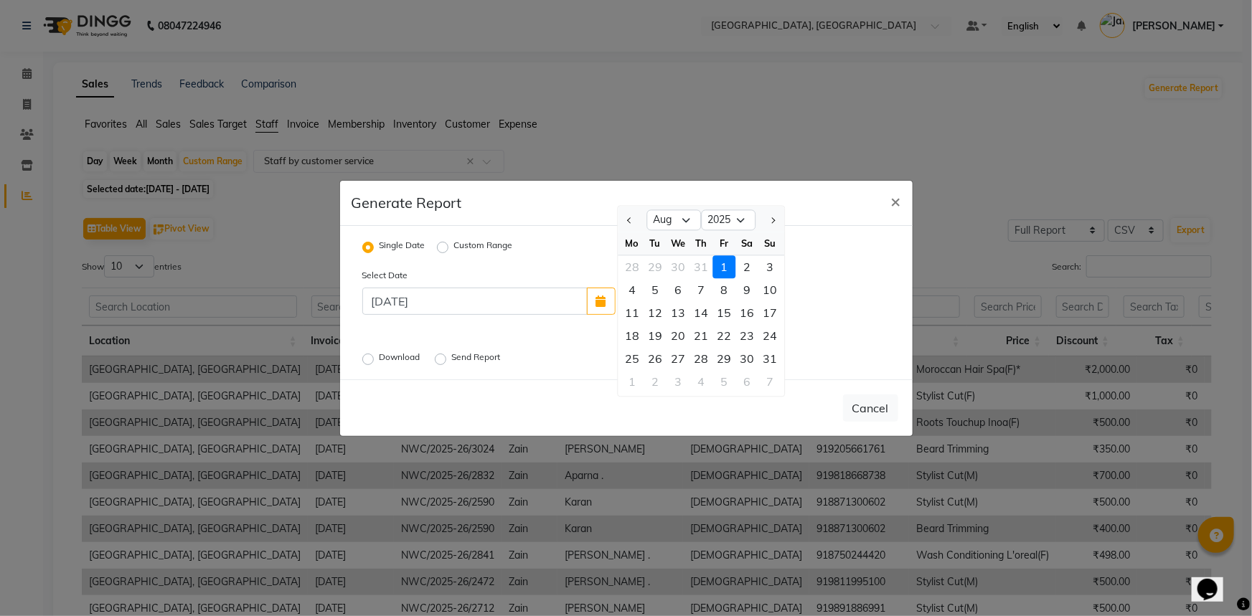
click at [454, 245] on label "Custom Range" at bounding box center [483, 247] width 59 height 17
click at [443, 245] on input "Custom Range" at bounding box center [445, 247] width 10 height 10
radio input "true"
select select "9"
select select "2025"
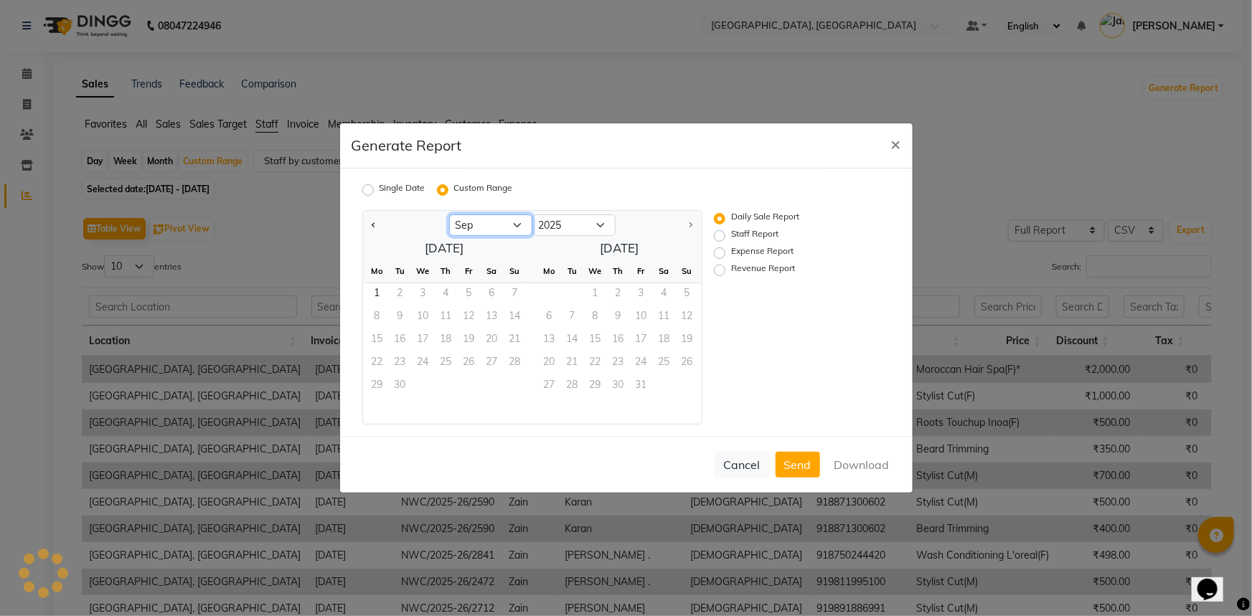
click at [512, 225] on select "Jan Feb Mar Apr May Jun [DATE] Aug Sep" at bounding box center [490, 226] width 83 height 22
select select "8"
click at [449, 215] on select "Jan Feb Mar Apr May Jun [DATE] Aug Sep" at bounding box center [490, 226] width 83 height 22
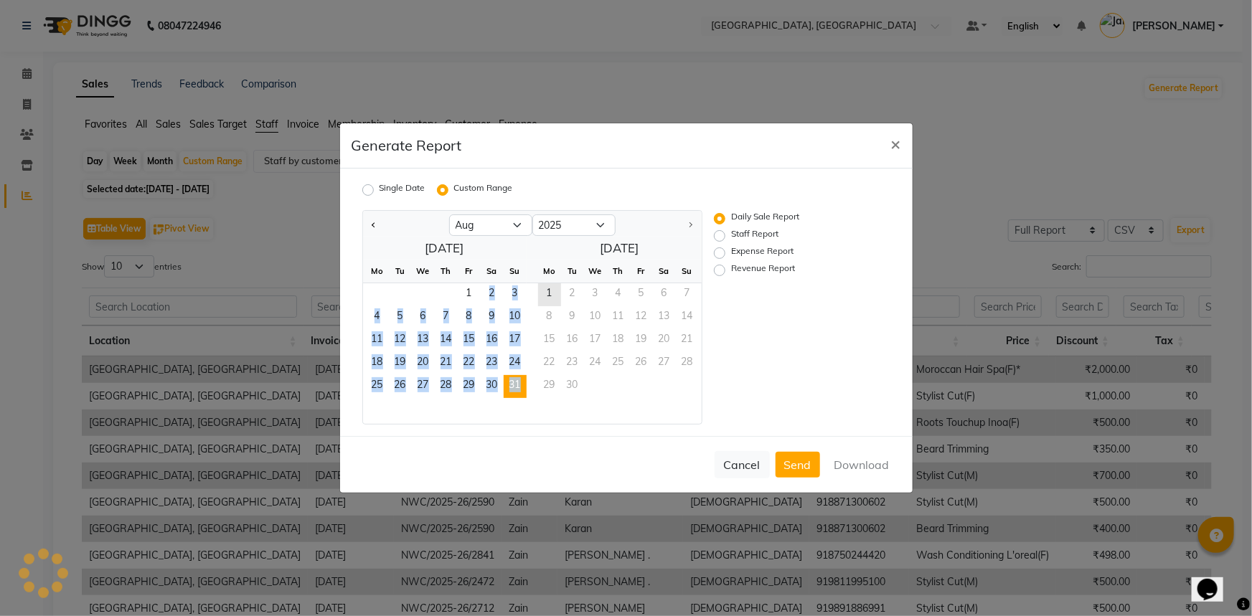
drag, startPoint x: 466, startPoint y: 287, endPoint x: 514, endPoint y: 380, distance: 104.6
click at [514, 380] on ngb-datepicker-month "Mo Tu We Th Fr Sa Su 1 2 3 4 5 6 7 8 9 10 11 12 13 14 15 16 17 18 19 20 21 22 2…" at bounding box center [445, 342] width 164 height 164
click at [514, 380] on span "31" at bounding box center [515, 386] width 23 height 23
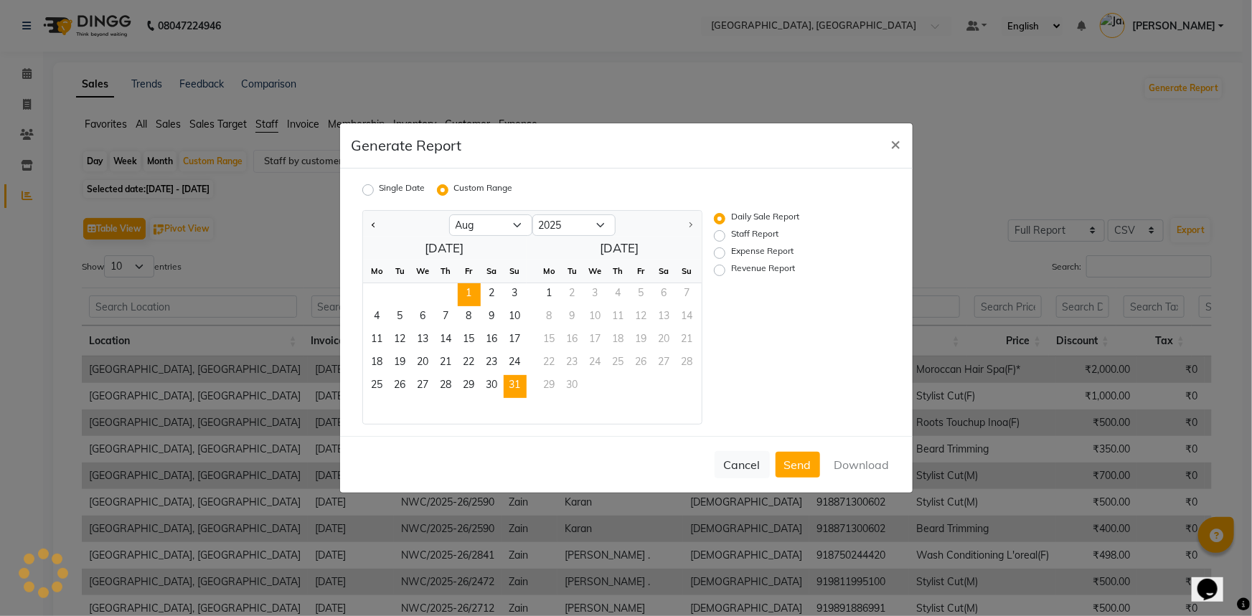
click at [469, 294] on span "1" at bounding box center [469, 294] width 23 height 23
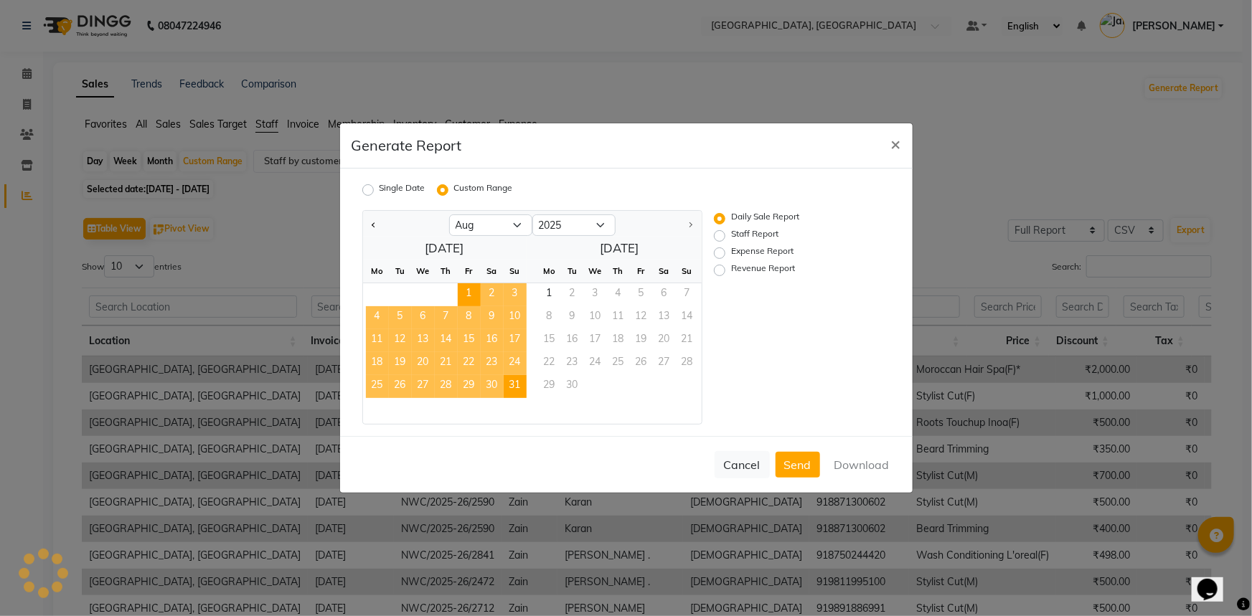
drag, startPoint x: 469, startPoint y: 294, endPoint x: 516, endPoint y: 381, distance: 99.5
click at [516, 381] on ngb-datepicker-month "Mo Tu We Th Fr Sa Su 1 2 3 4 5 6 7 8 9 10 11 12 13 14 15 16 17 18 19 20 21 22 2…" at bounding box center [445, 342] width 164 height 164
click at [516, 381] on span "31" at bounding box center [515, 386] width 23 height 23
click at [845, 468] on button "Download" at bounding box center [862, 465] width 72 height 26
click at [895, 144] on span "×" at bounding box center [896, 144] width 10 height 22
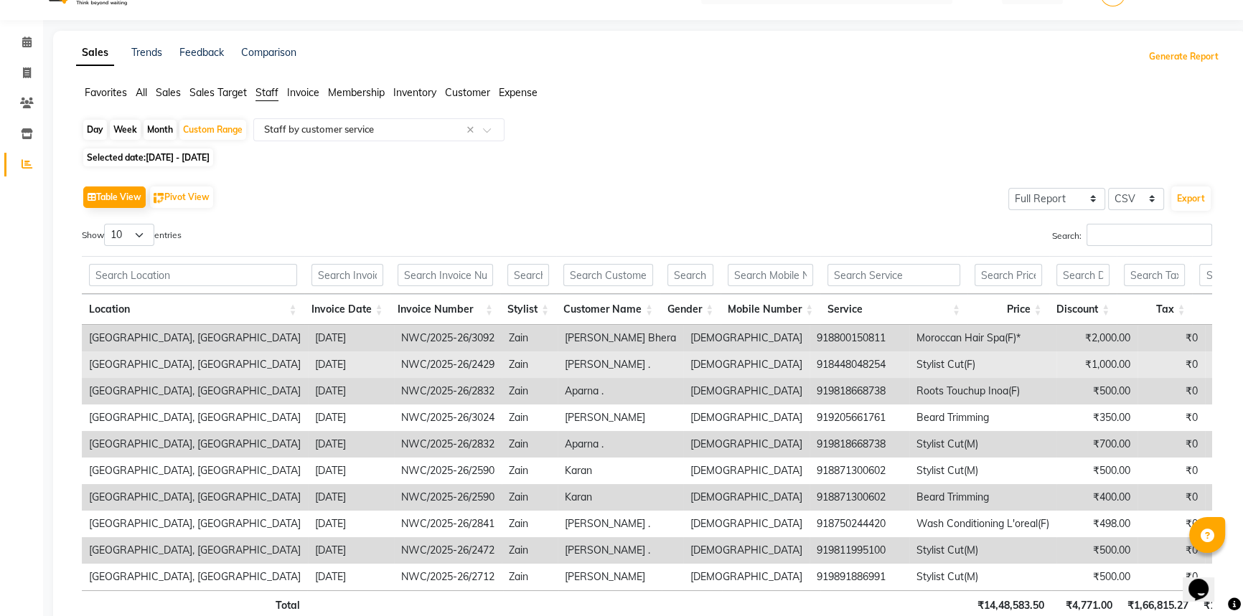
scroll to position [0, 0]
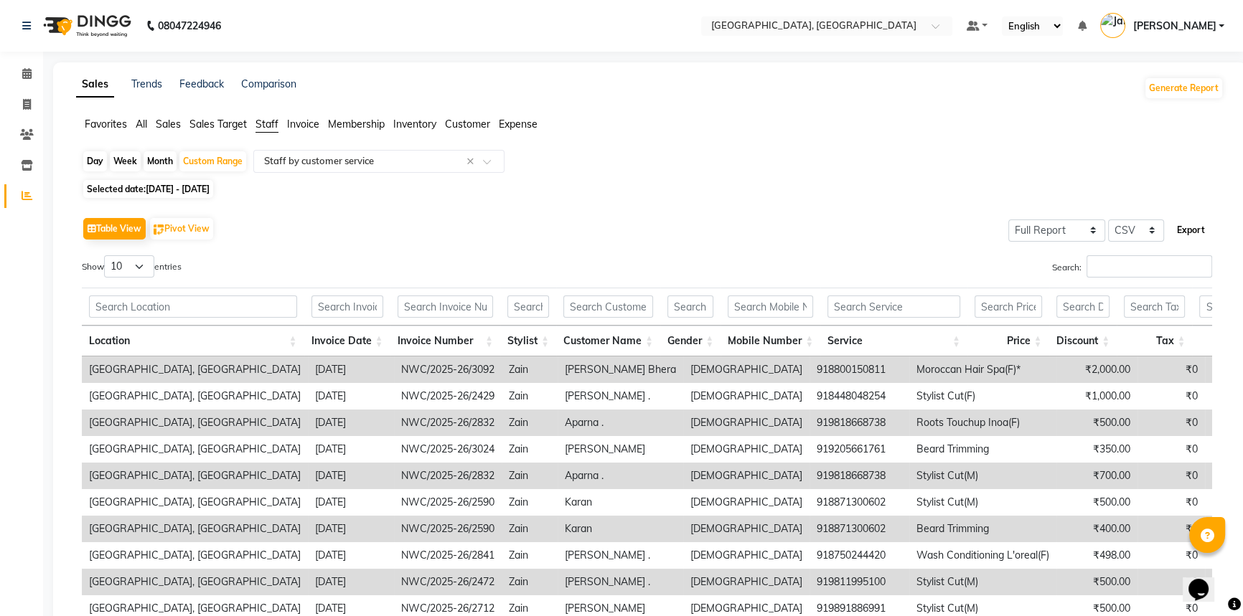
click at [1196, 230] on button "Export" at bounding box center [1190, 230] width 39 height 24
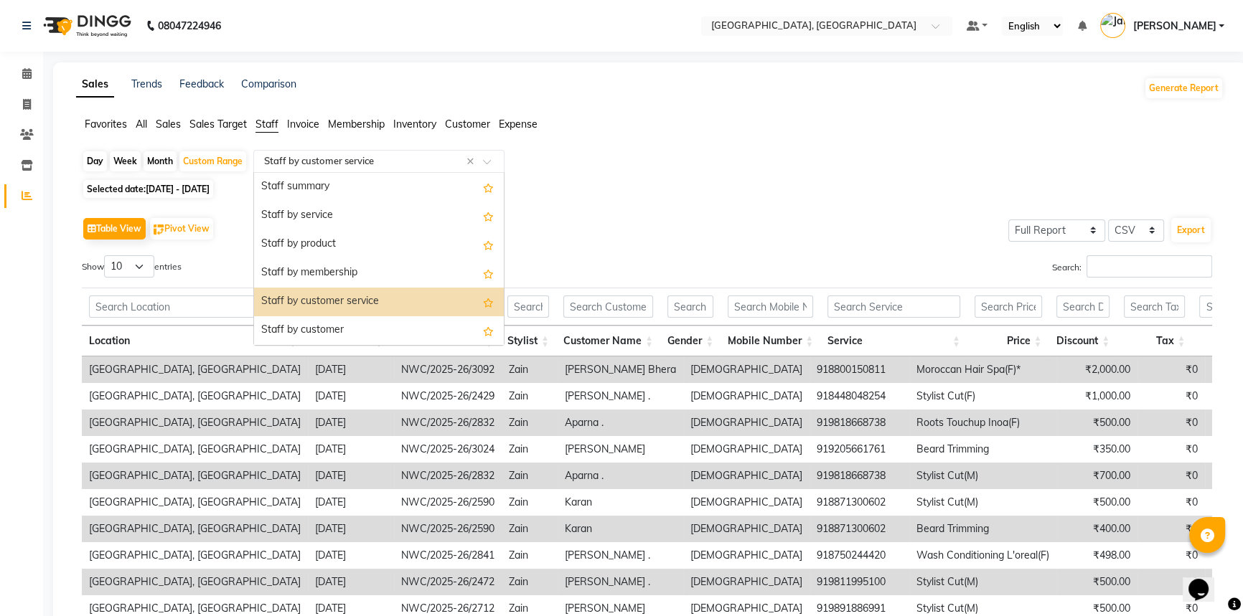
click at [491, 161] on span at bounding box center [492, 166] width 18 height 14
click at [417, 329] on div "Staff by customer" at bounding box center [379, 330] width 250 height 29
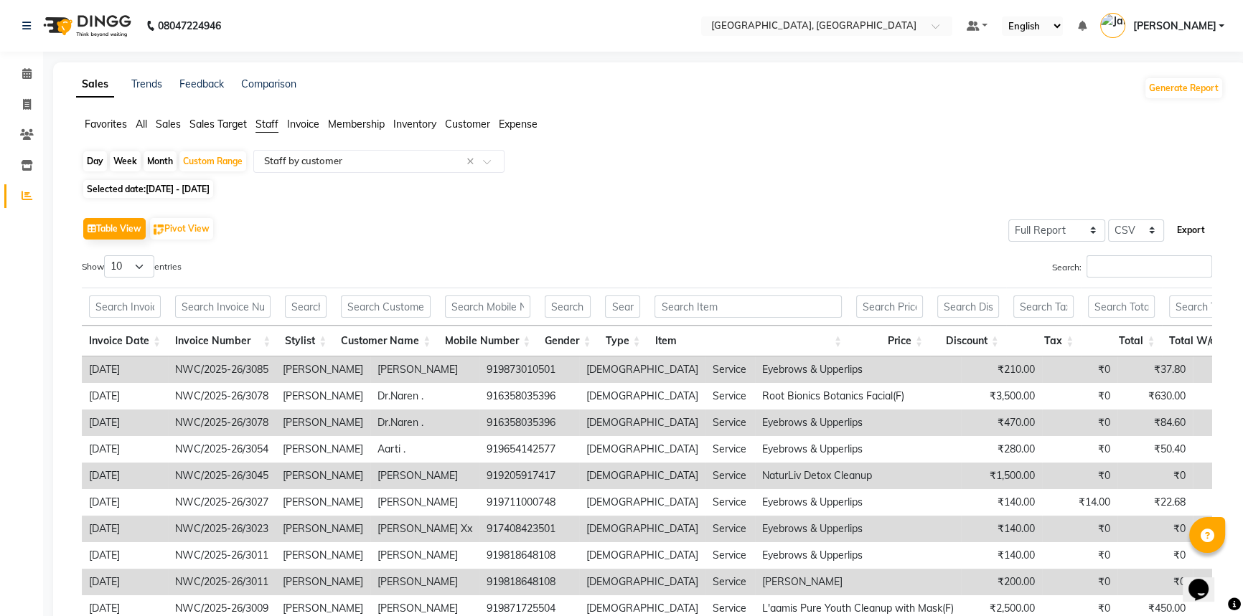
click at [1195, 228] on button "Export" at bounding box center [1190, 230] width 39 height 24
click at [164, 121] on span "Sales" at bounding box center [168, 124] width 25 height 13
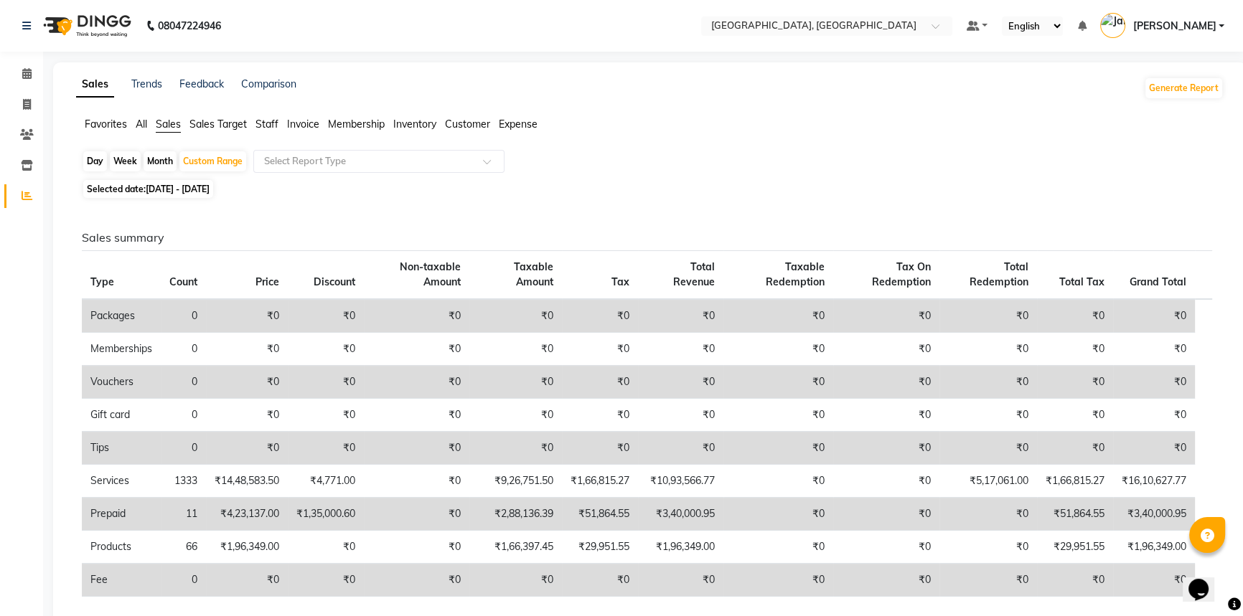
click at [141, 122] on span "All" at bounding box center [141, 124] width 11 height 13
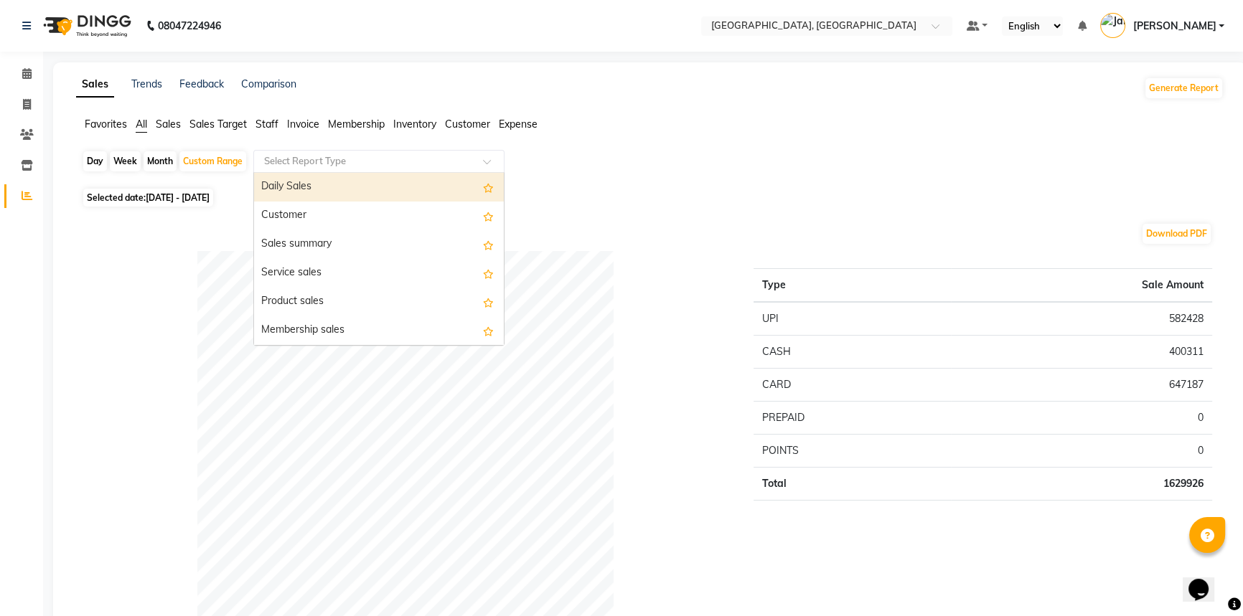
click at [403, 158] on input "text" at bounding box center [364, 161] width 207 height 14
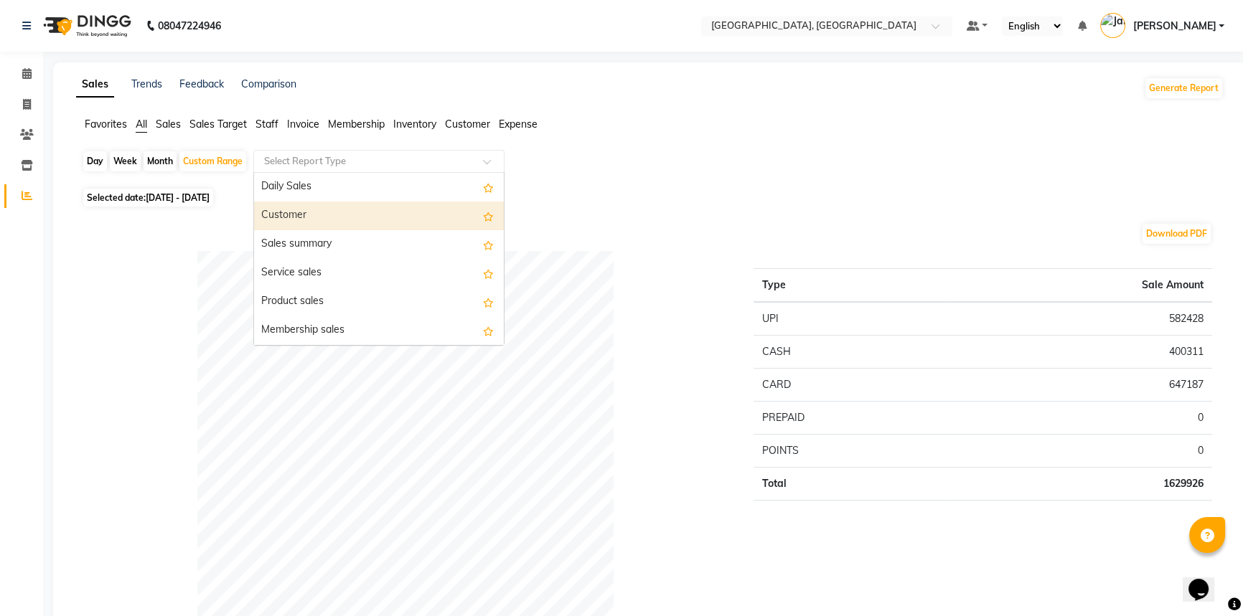
click at [362, 211] on div "Customer" at bounding box center [379, 216] width 250 height 29
select select "full_report"
select select "csv"
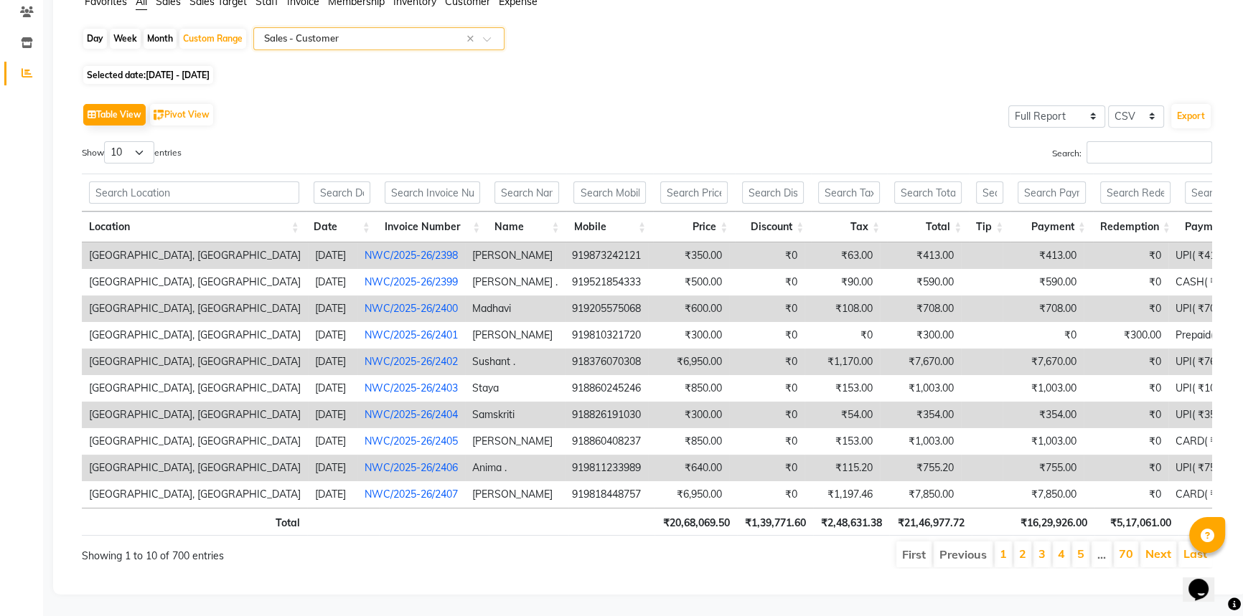
click at [485, 36] on span at bounding box center [492, 43] width 18 height 14
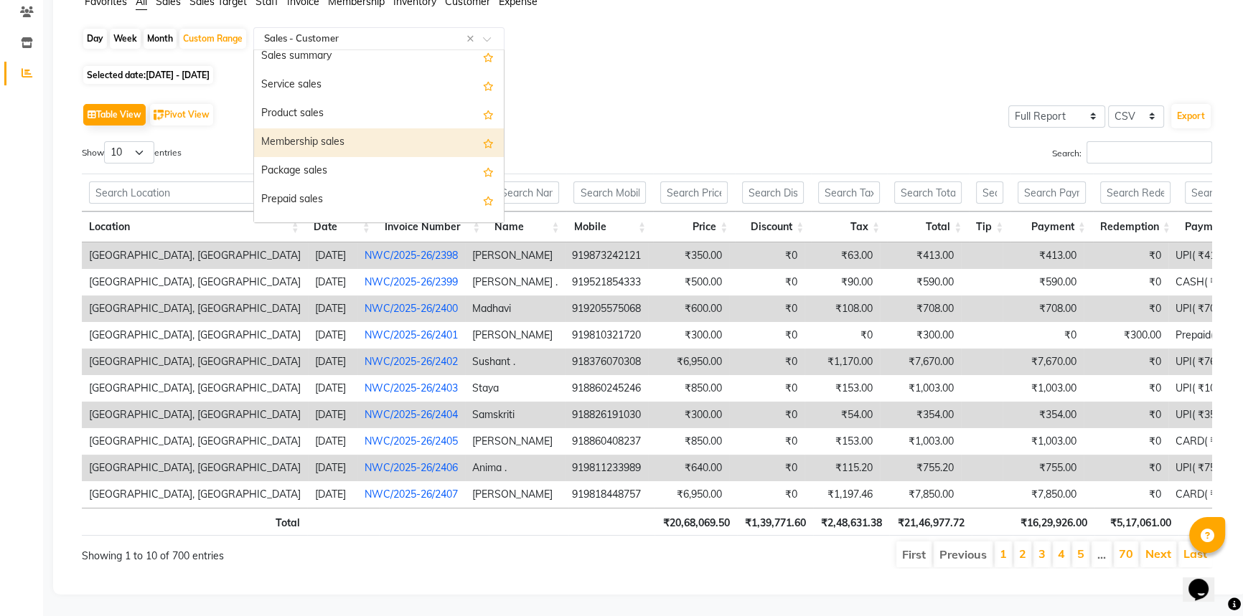
scroll to position [78, 0]
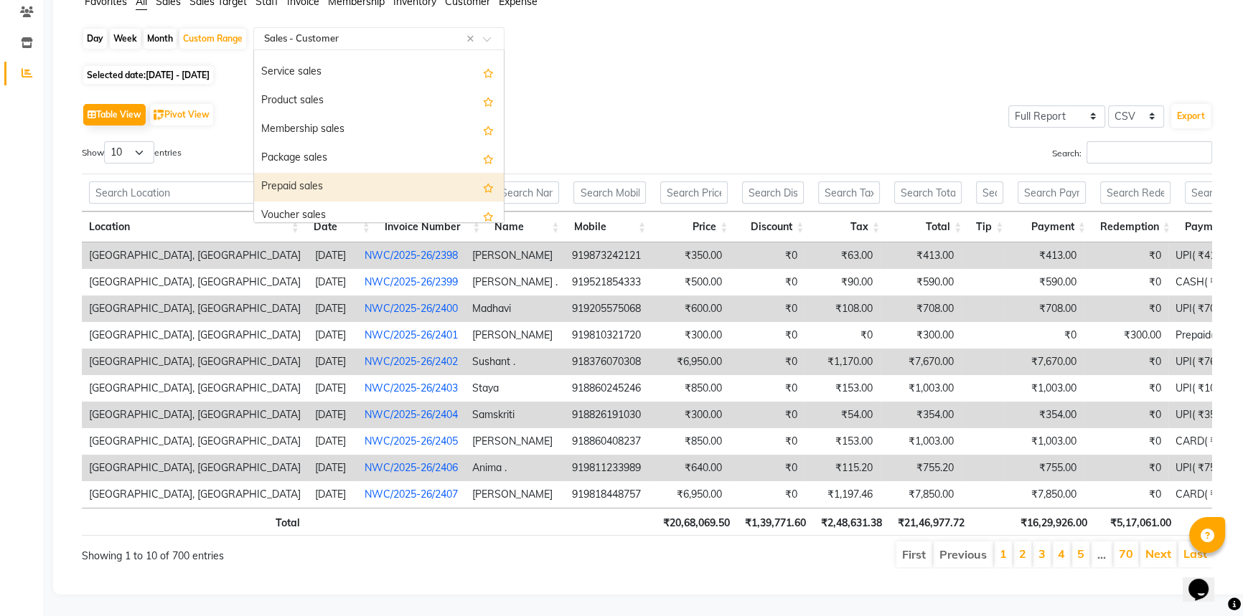
click at [380, 173] on div "Prepaid sales" at bounding box center [379, 187] width 250 height 29
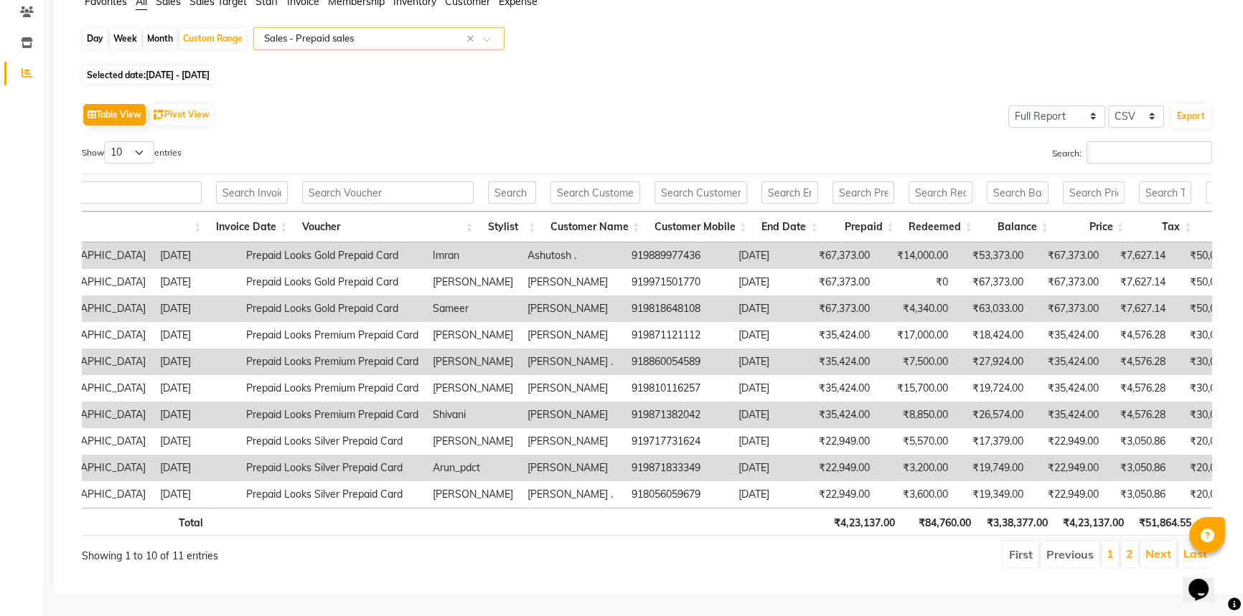
scroll to position [0, 155]
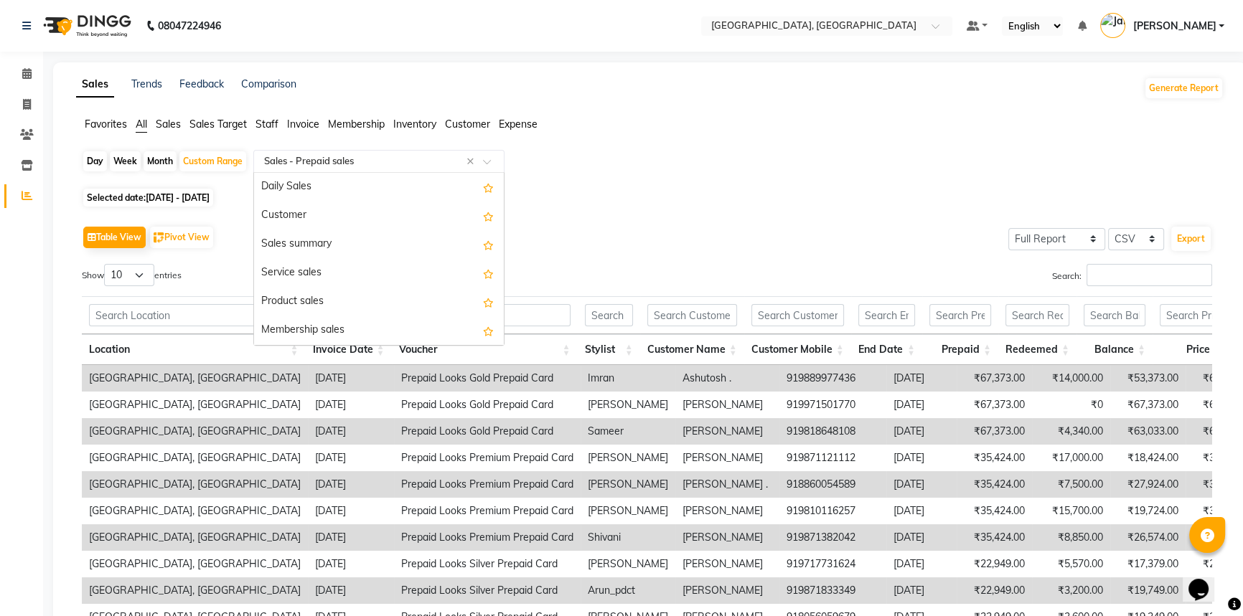
click at [487, 164] on span at bounding box center [492, 166] width 18 height 14
click at [269, 121] on span "Staff" at bounding box center [266, 124] width 23 height 13
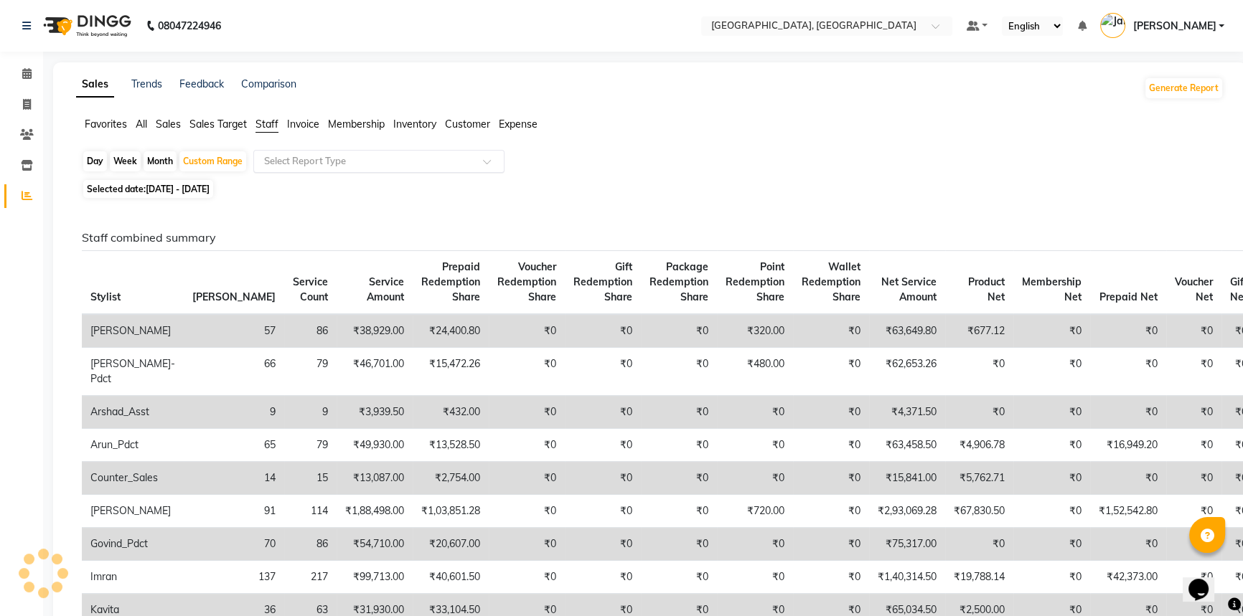
click at [493, 160] on span at bounding box center [492, 166] width 18 height 14
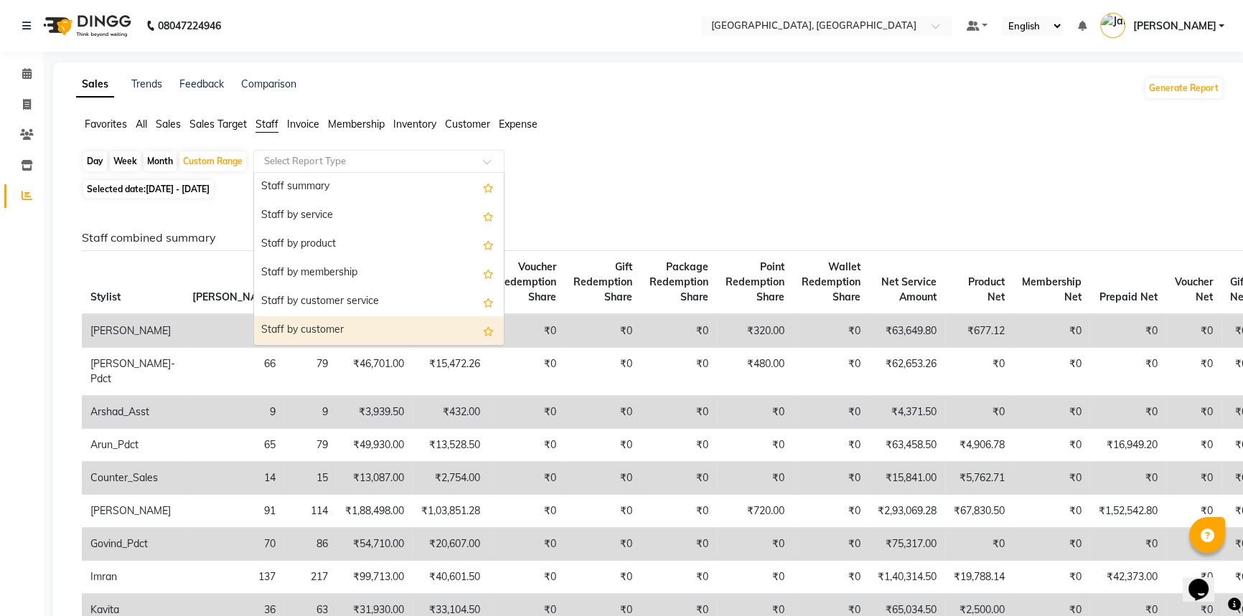
click at [444, 323] on div "Staff by customer" at bounding box center [379, 330] width 250 height 29
select select "full_report"
select select "csv"
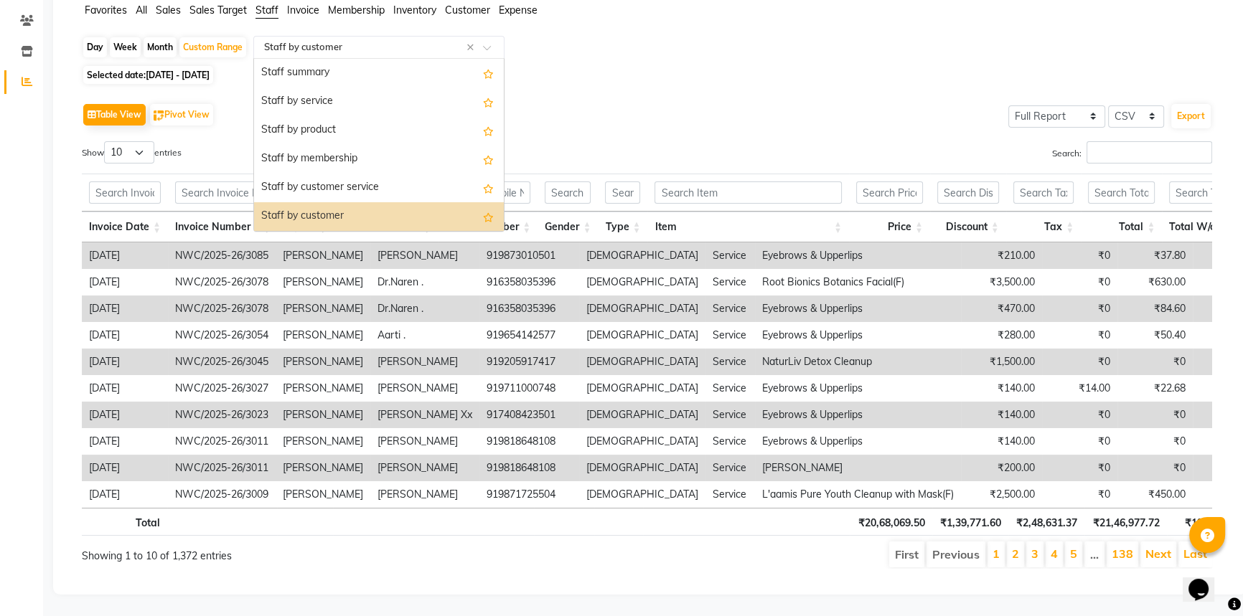
click at [487, 44] on span at bounding box center [492, 51] width 18 height 14
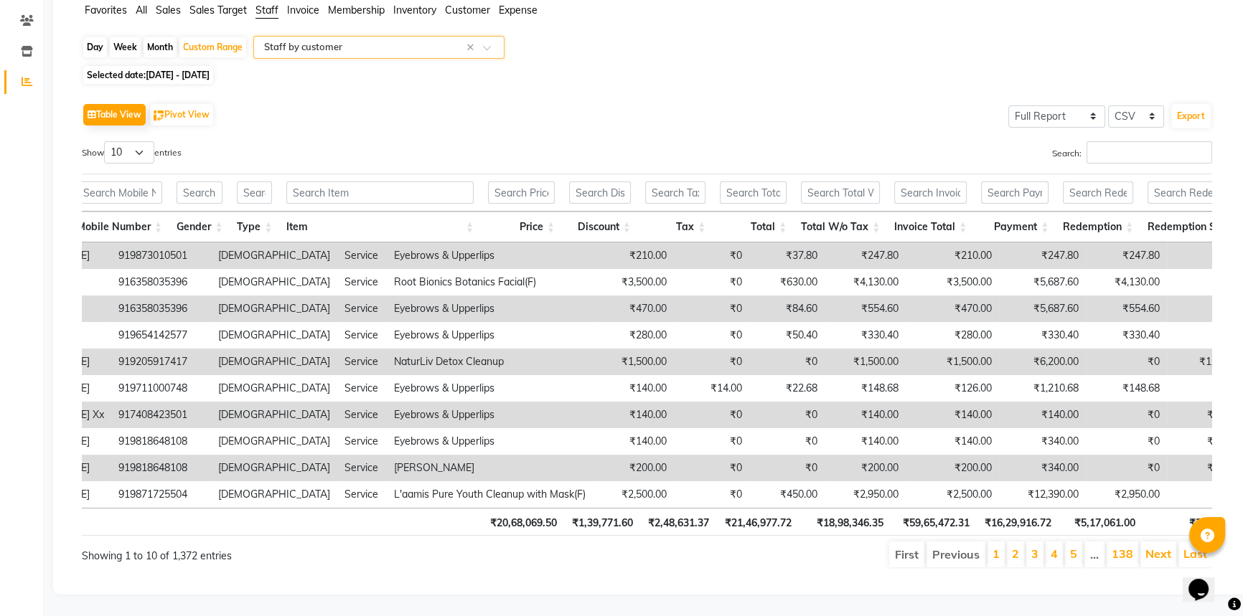
scroll to position [0, 378]
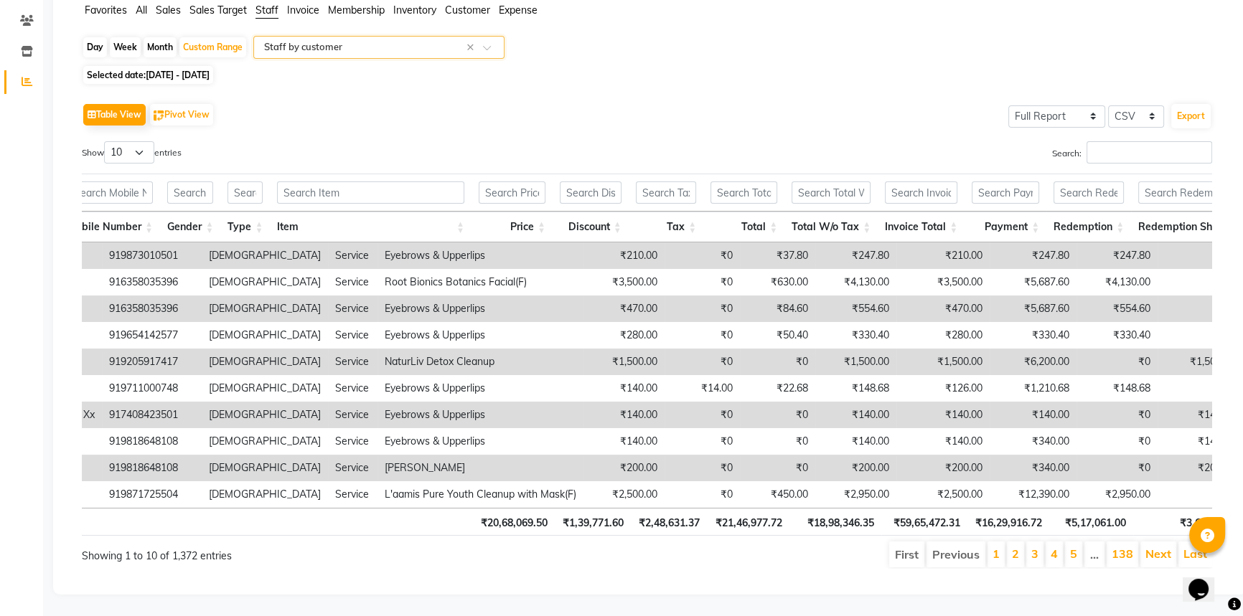
click at [154, 37] on div "Month" at bounding box center [160, 47] width 33 height 20
select select "8"
select select "2025"
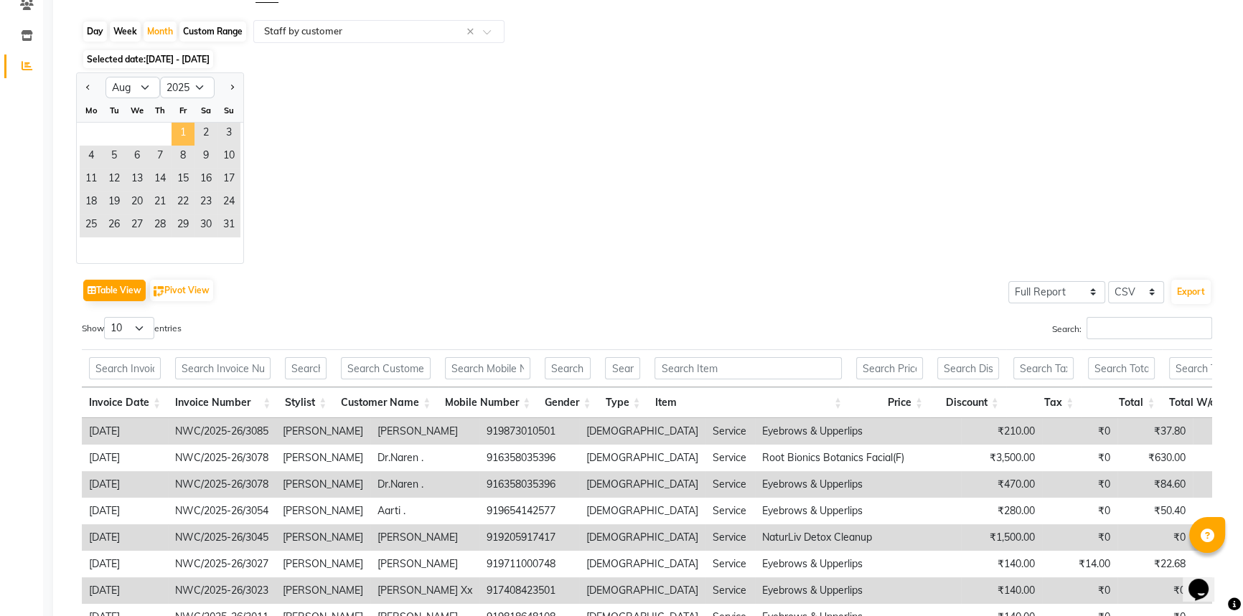
click at [179, 126] on span "1" at bounding box center [183, 134] width 23 height 23
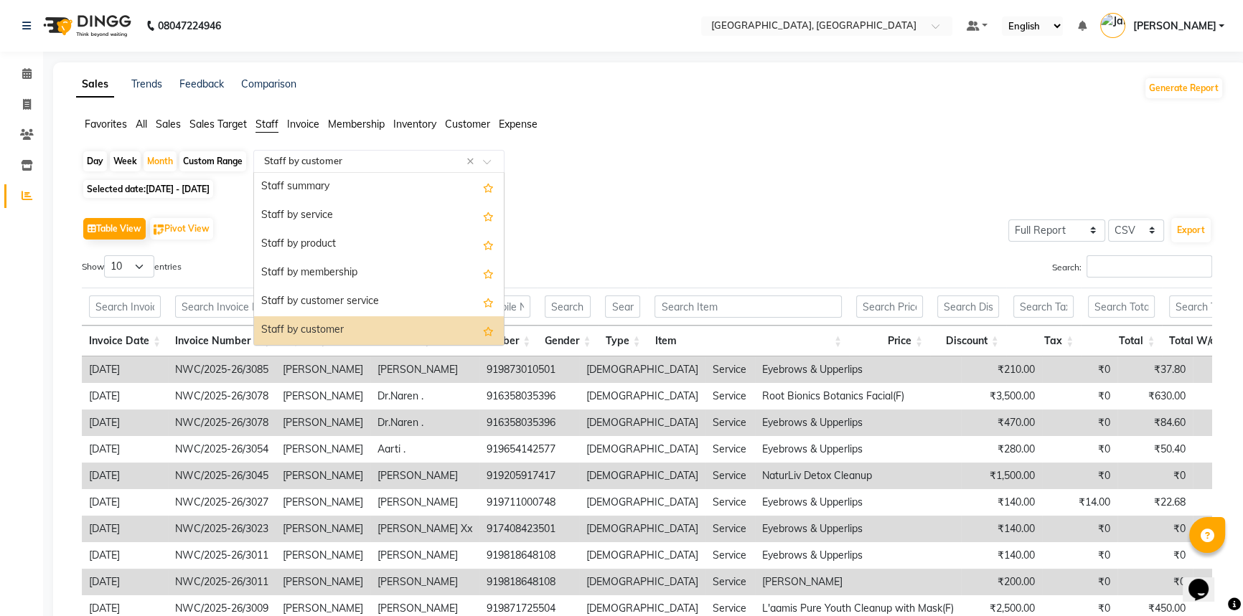
click at [489, 159] on span at bounding box center [492, 166] width 18 height 14
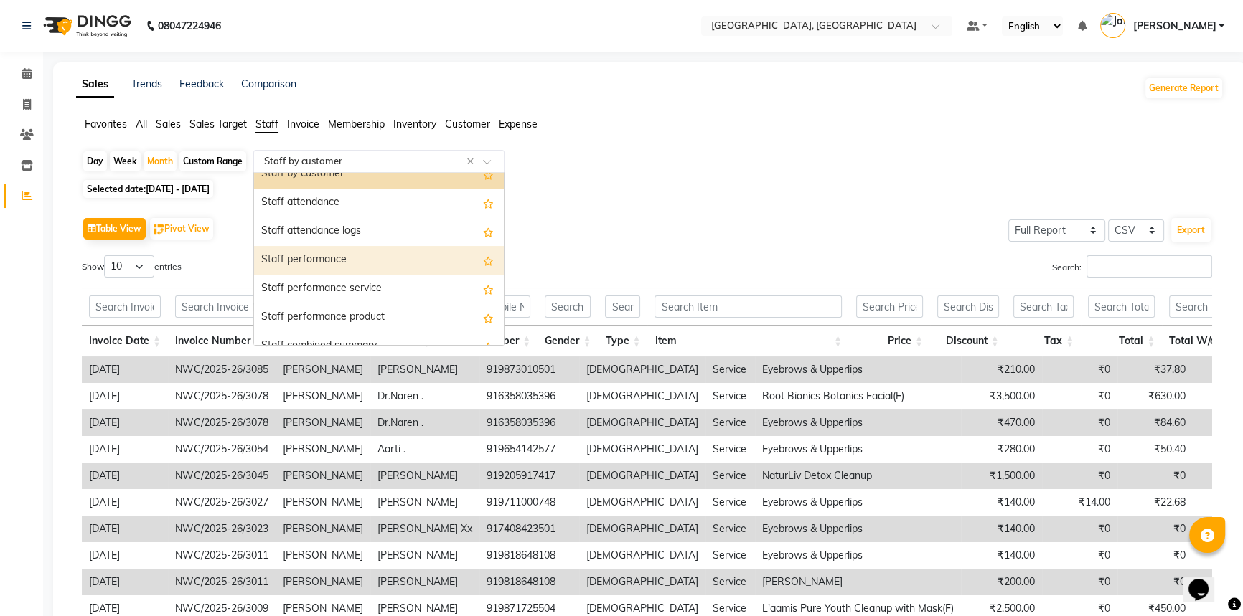
click at [362, 266] on div "Staff performance" at bounding box center [379, 260] width 250 height 29
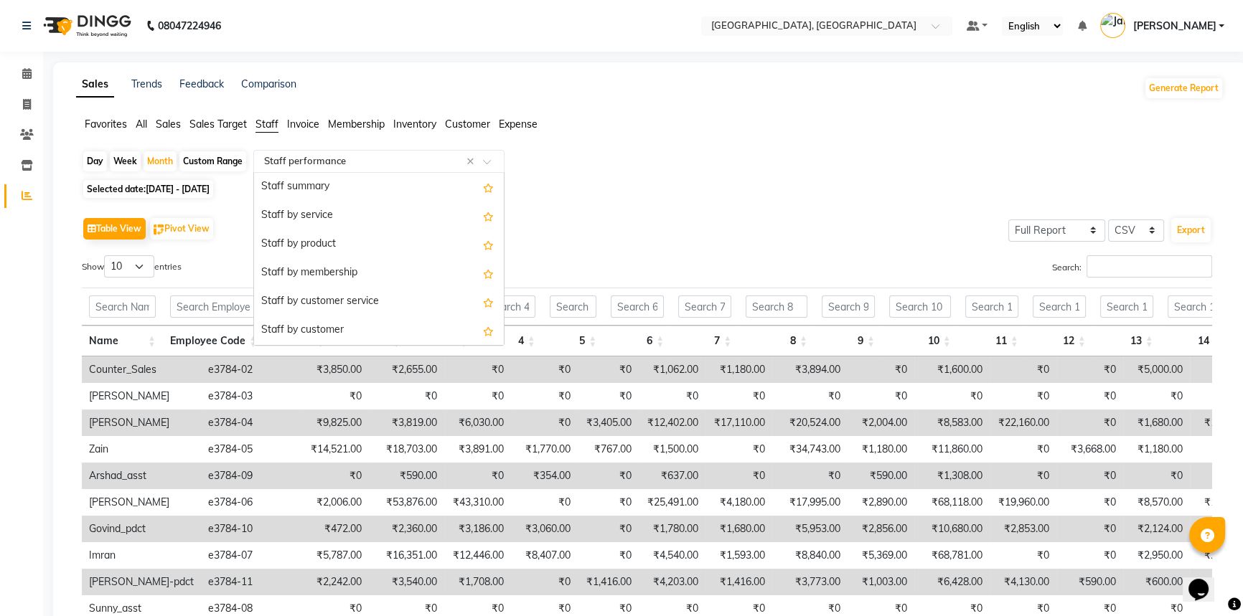
click at [488, 163] on span at bounding box center [492, 166] width 18 height 14
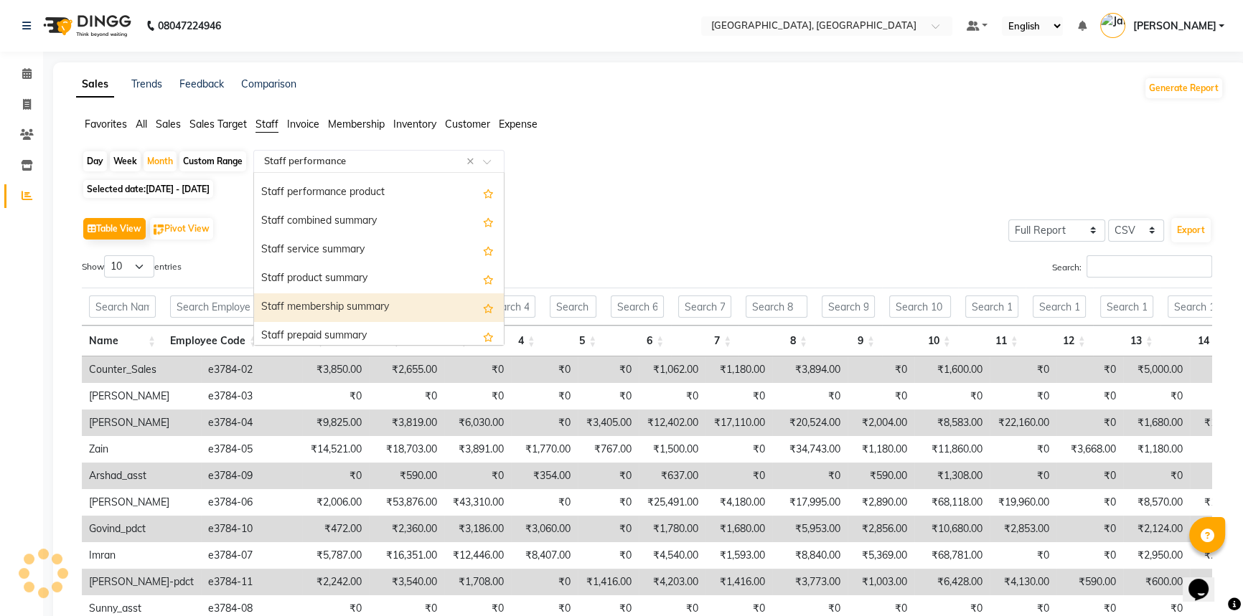
click at [398, 306] on div "Staff membership summary" at bounding box center [379, 308] width 250 height 29
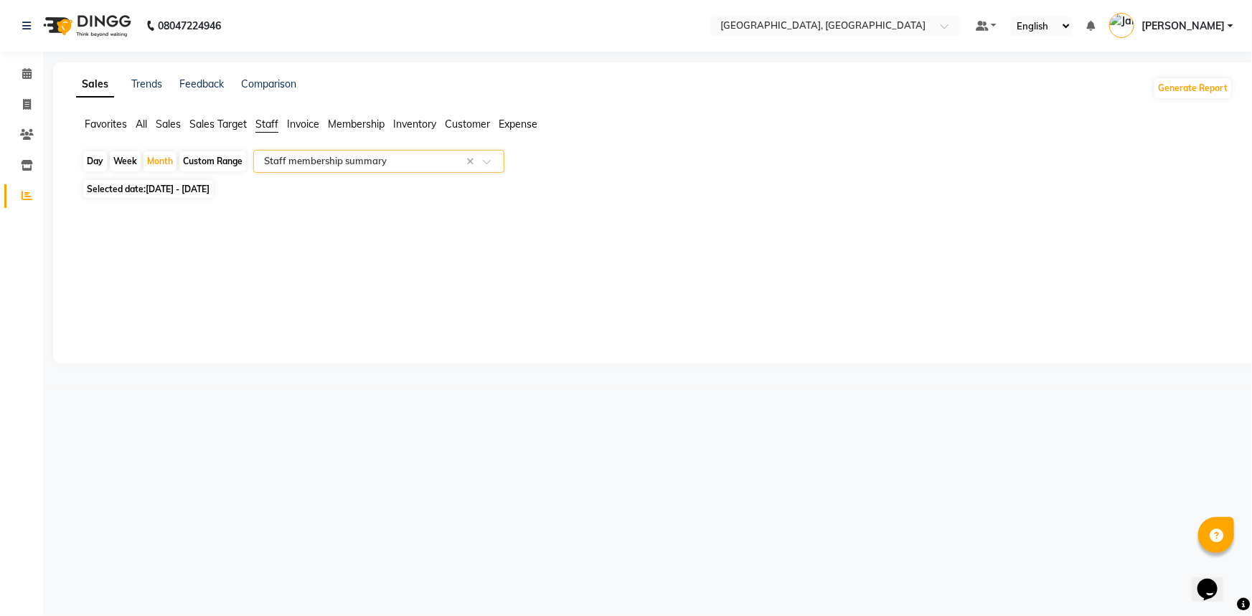
click at [489, 162] on span at bounding box center [492, 166] width 18 height 14
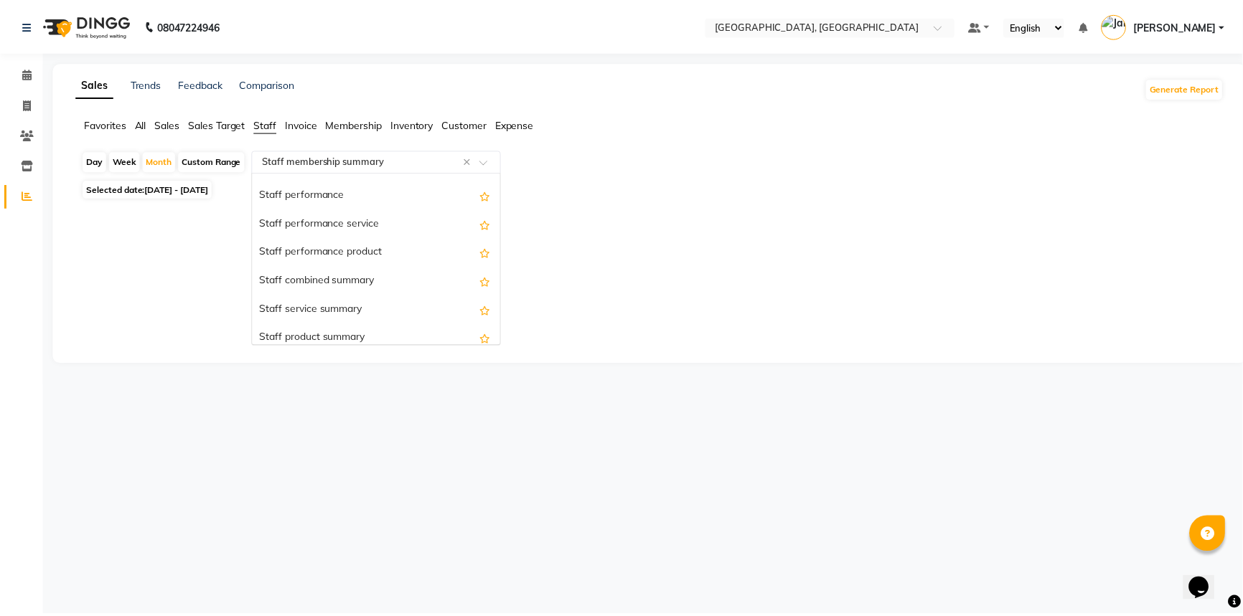
scroll to position [216, 0]
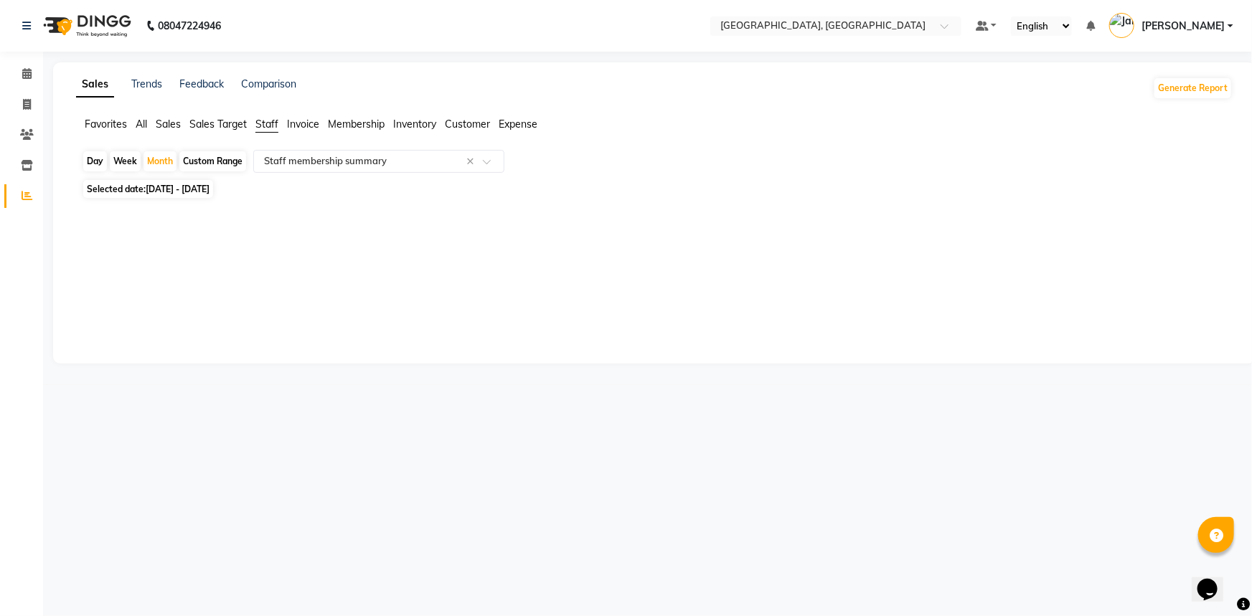
click at [167, 120] on span "Sales" at bounding box center [168, 124] width 25 height 13
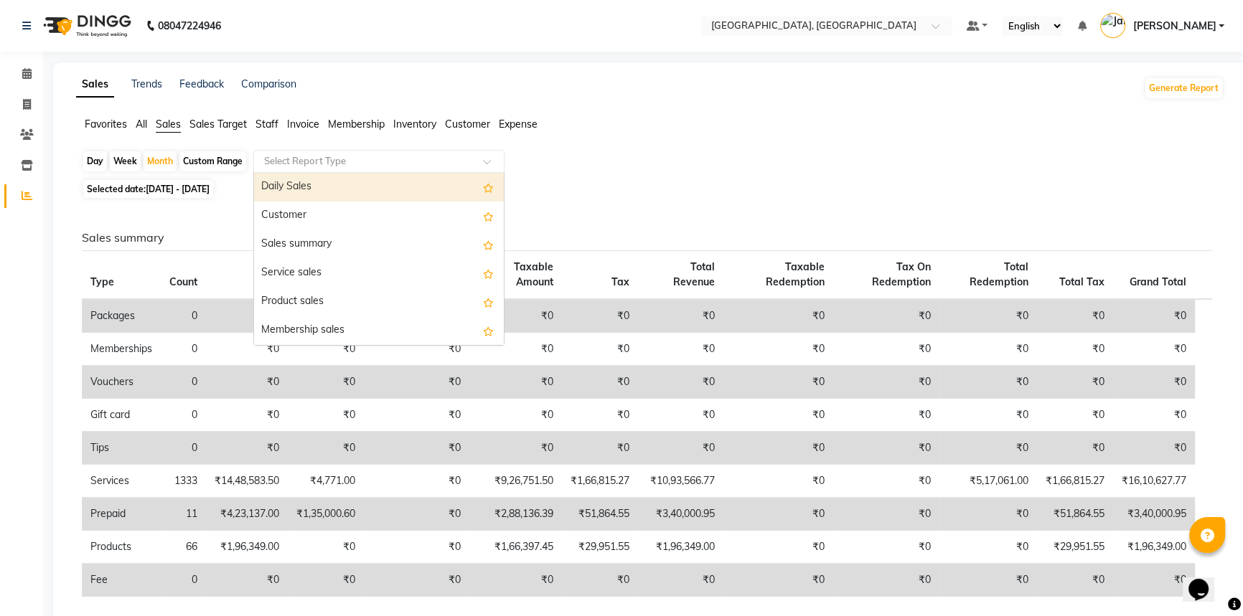
click at [487, 156] on div at bounding box center [379, 161] width 250 height 14
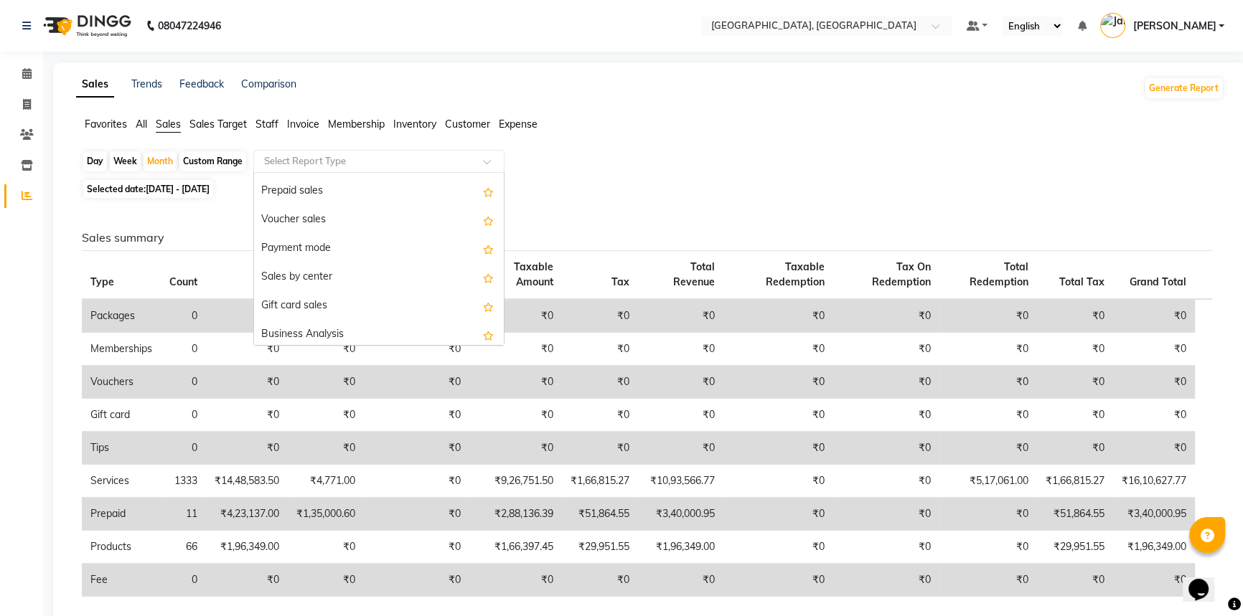
scroll to position [201, 0]
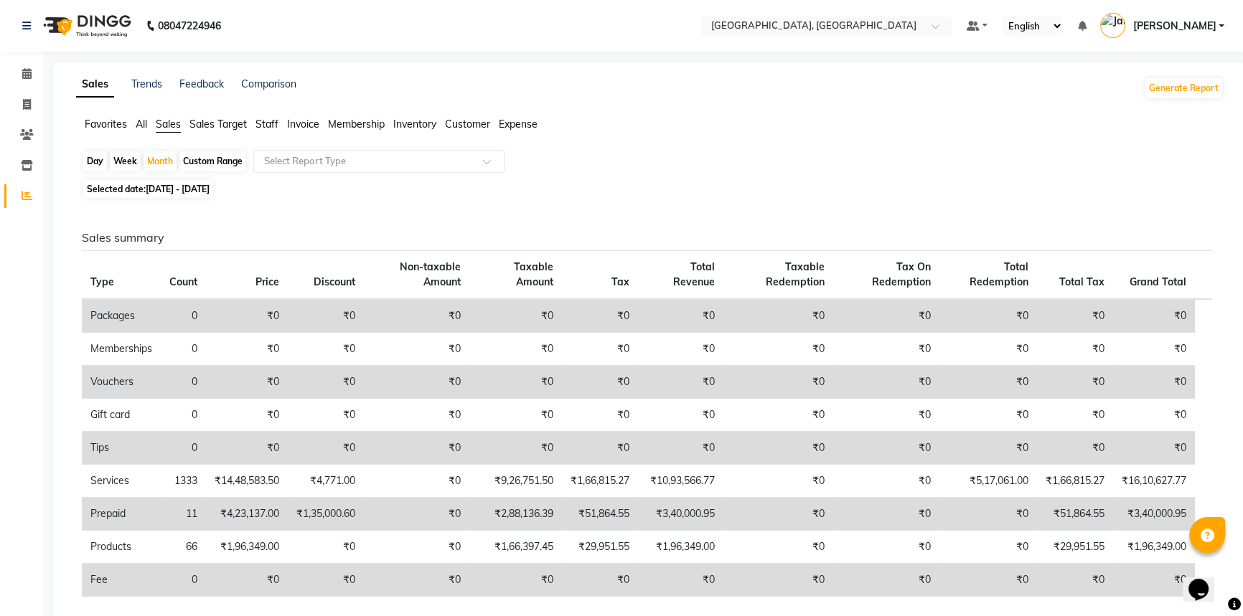
click at [272, 120] on span "Staff" at bounding box center [266, 124] width 23 height 13
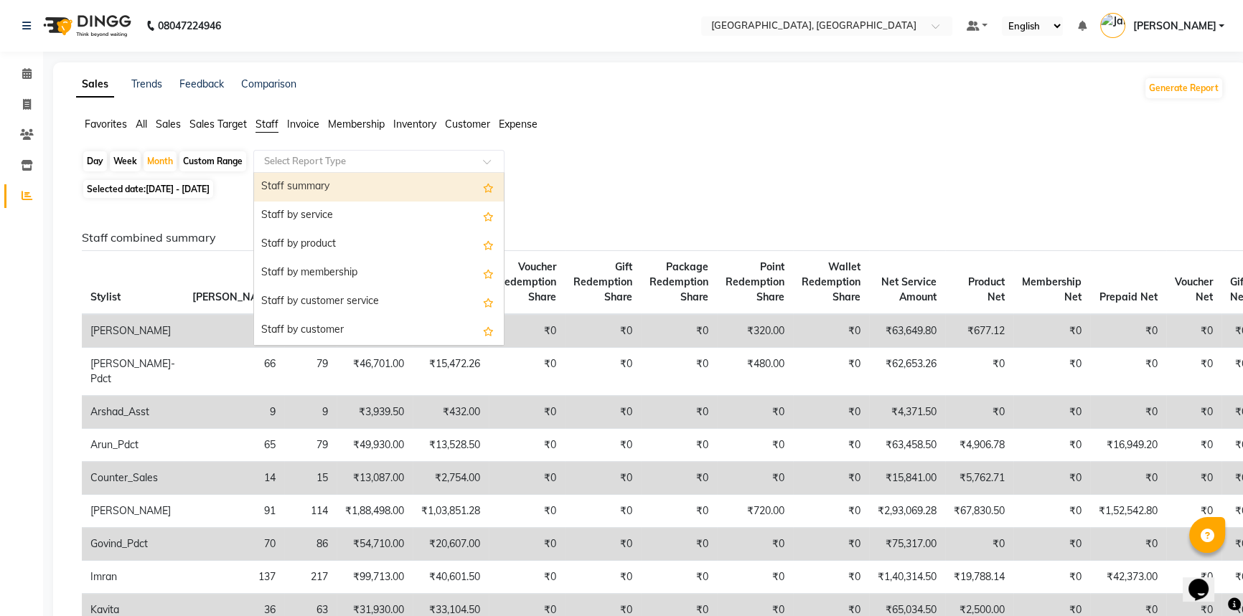
click at [489, 159] on span at bounding box center [492, 166] width 18 height 14
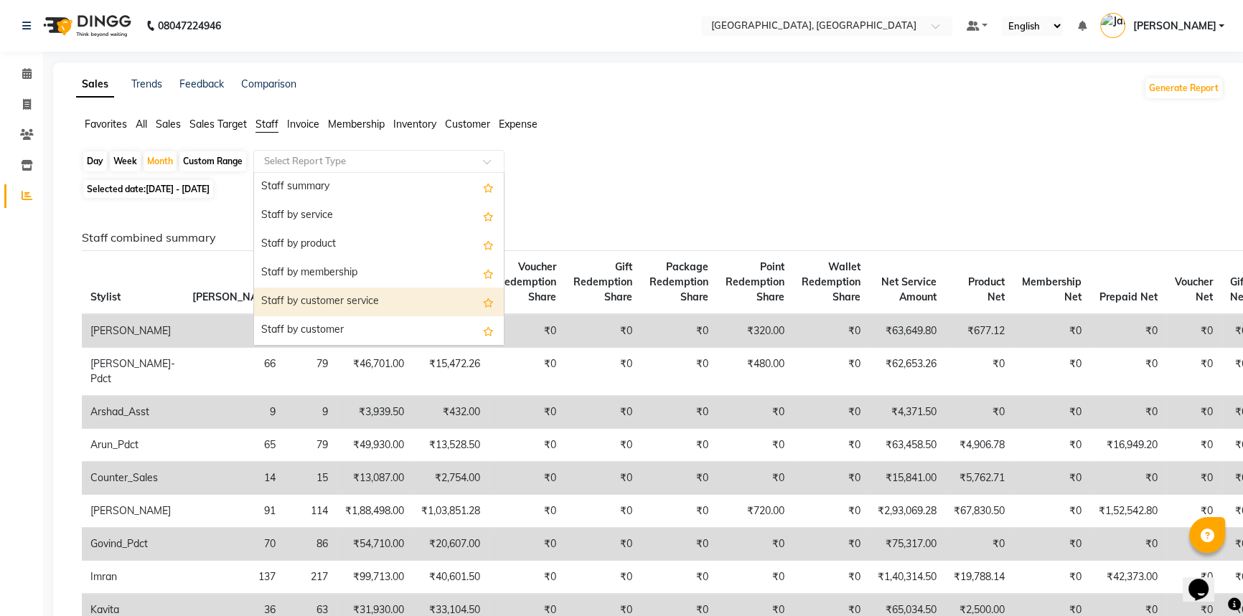
click at [423, 294] on div "Staff by customer service" at bounding box center [379, 302] width 250 height 29
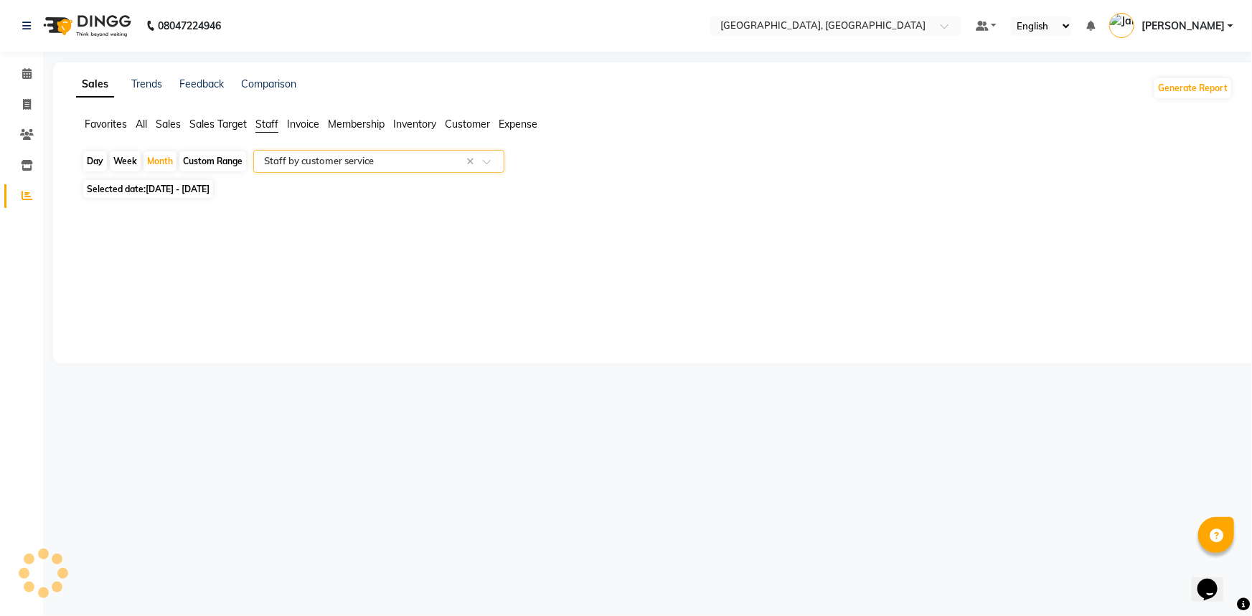
select select "full_report"
select select "csv"
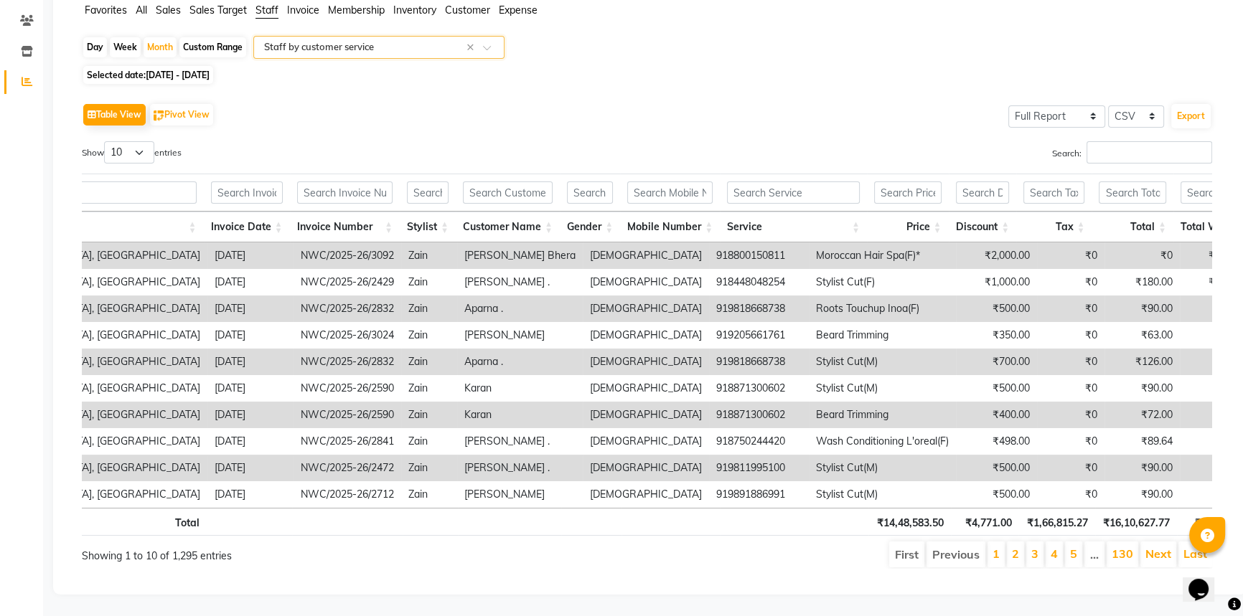
scroll to position [0, 174]
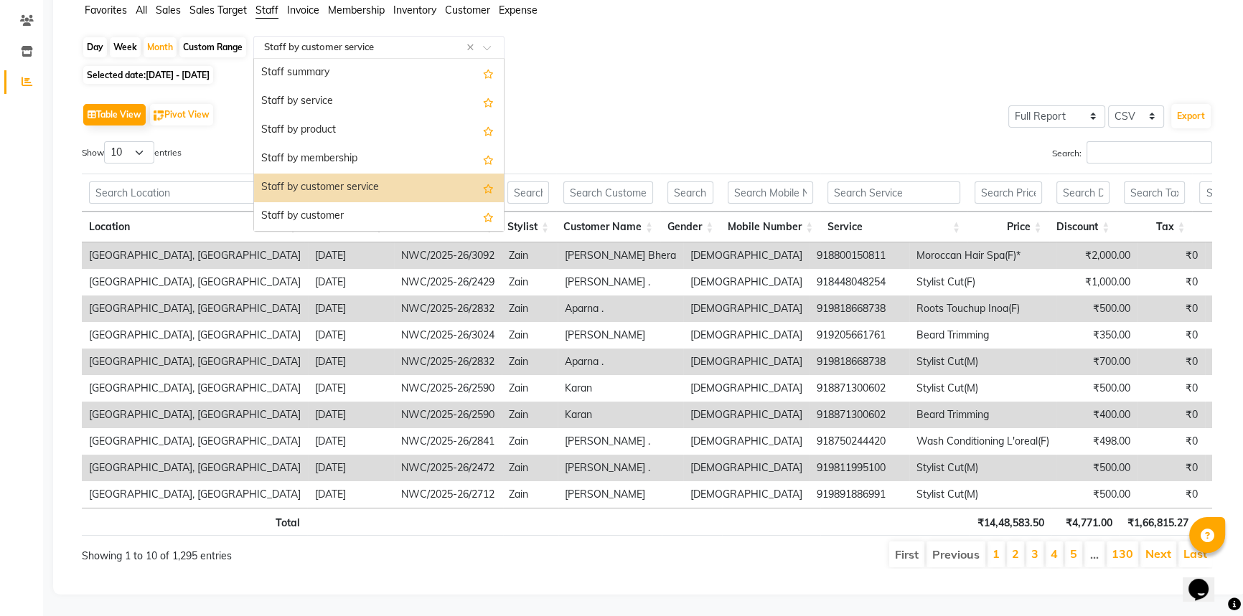
click at [492, 44] on span at bounding box center [492, 51] width 18 height 14
click at [380, 202] on div "Staff by customer" at bounding box center [379, 216] width 250 height 29
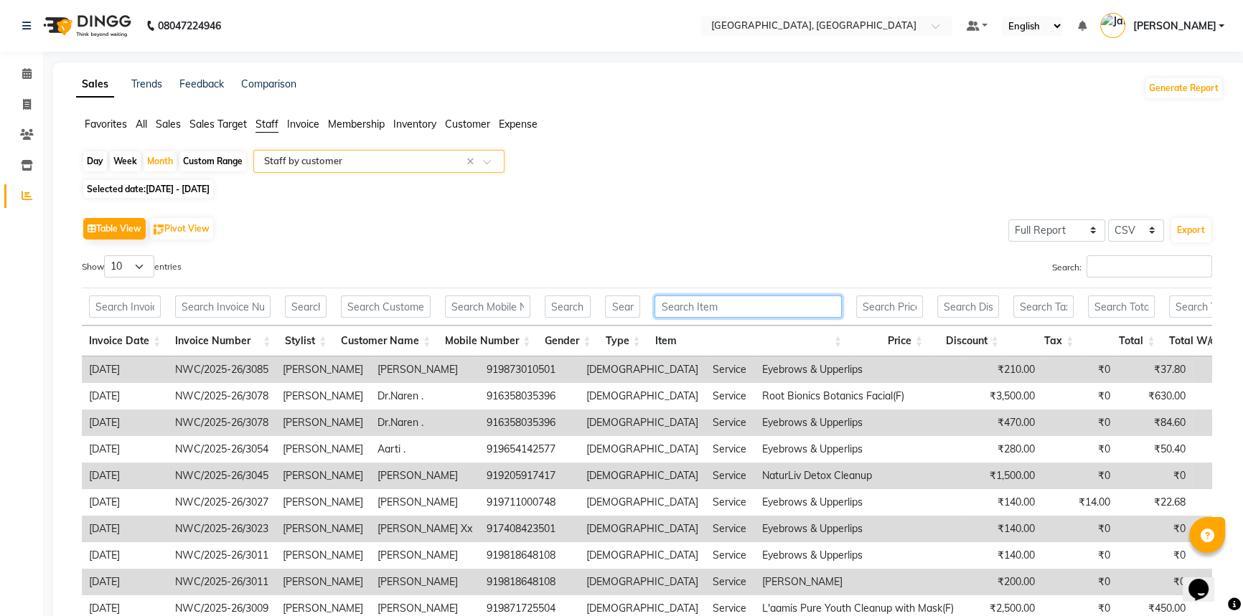
click at [722, 298] on input "text" at bounding box center [748, 307] width 187 height 22
click at [1198, 227] on button "Export" at bounding box center [1190, 230] width 39 height 24
